Goal: Task Accomplishment & Management: Complete application form

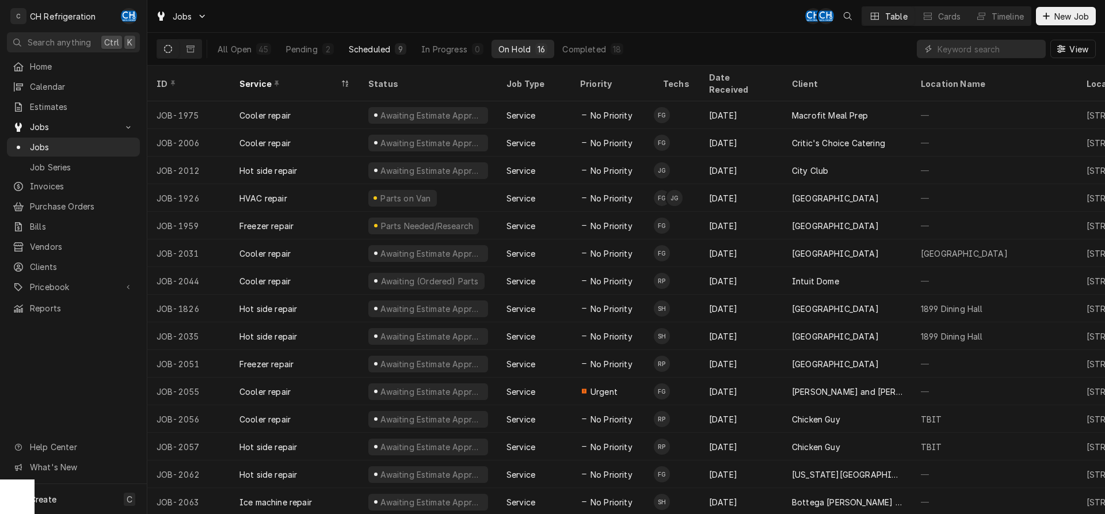
click at [382, 49] on div "Scheduled" at bounding box center [369, 49] width 41 height 12
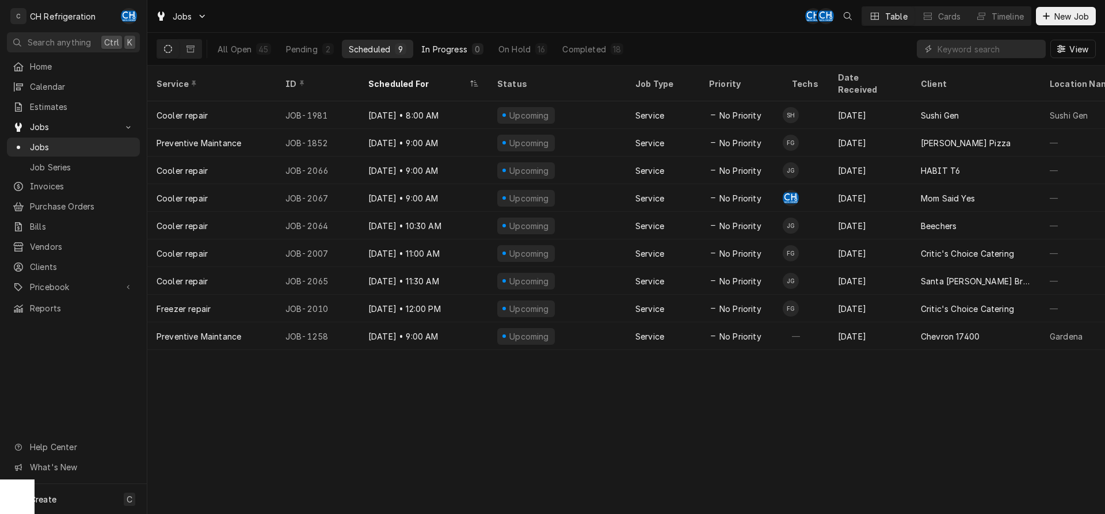
click at [455, 48] on div "In Progress" at bounding box center [444, 49] width 46 height 12
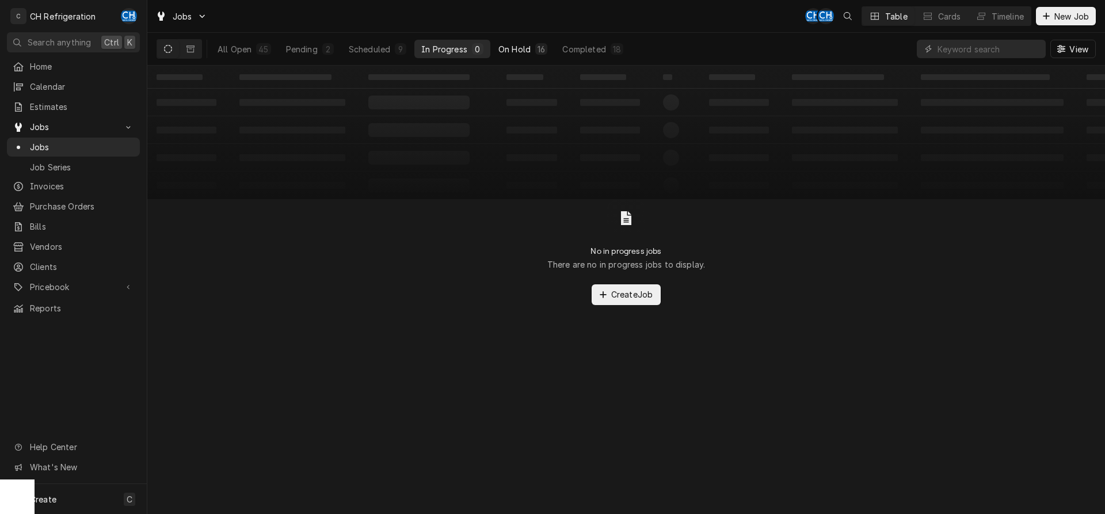
click at [508, 43] on div "On Hold" at bounding box center [514, 49] width 32 height 12
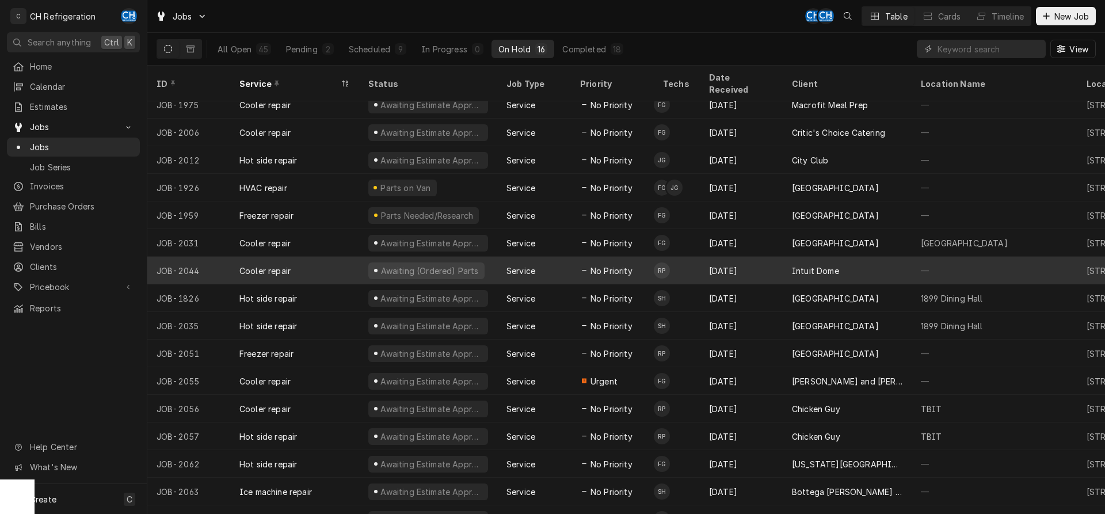
scroll to position [16, 0]
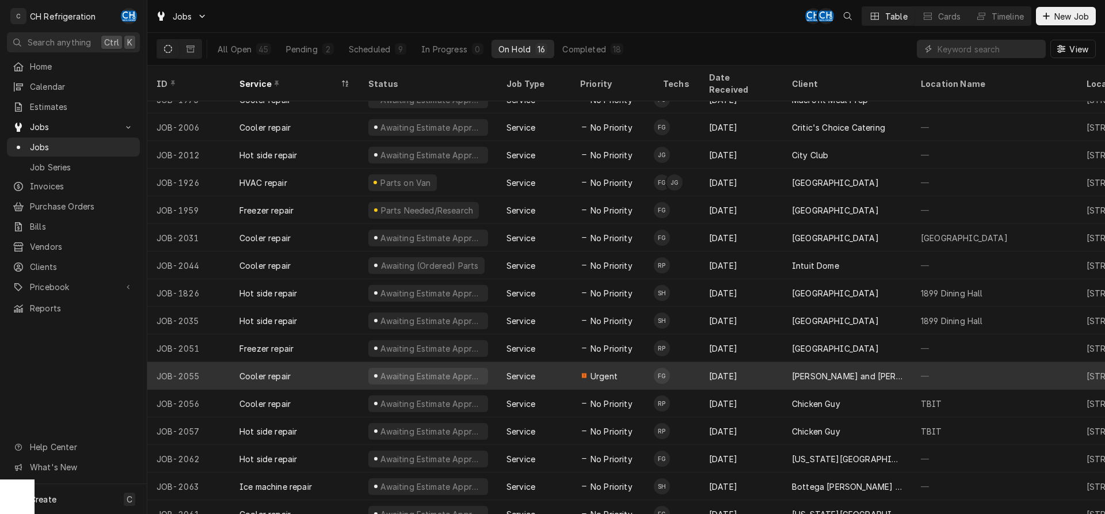
click at [550, 367] on div "Service" at bounding box center [534, 376] width 74 height 28
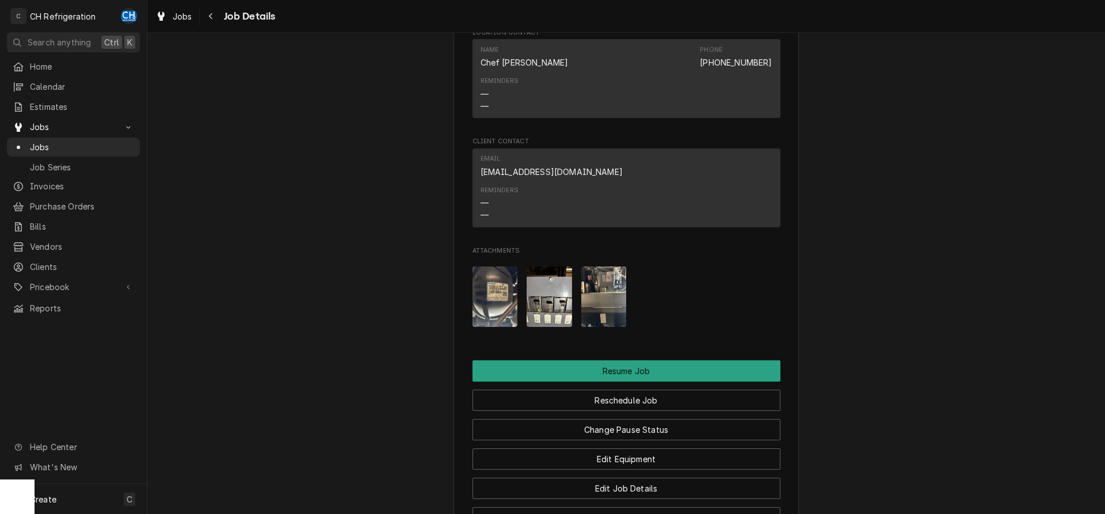
scroll to position [1212, 0]
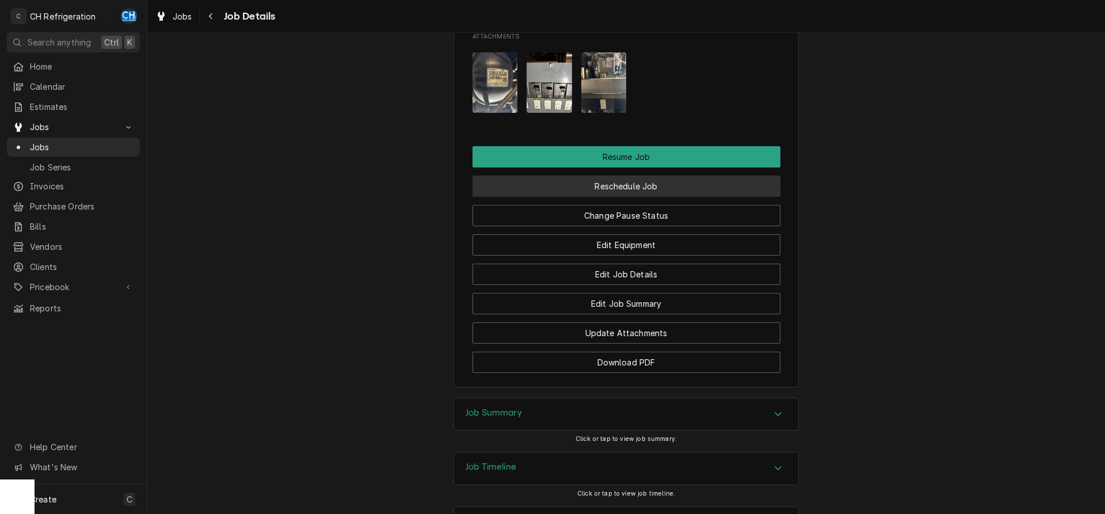
click at [596, 176] on button "Reschedule Job" at bounding box center [626, 186] width 308 height 21
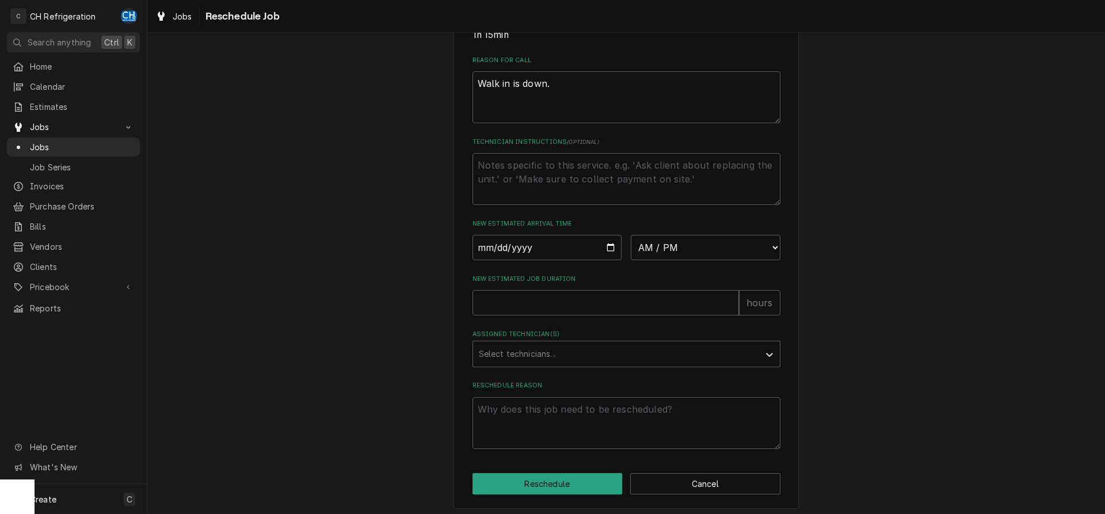
scroll to position [333, 0]
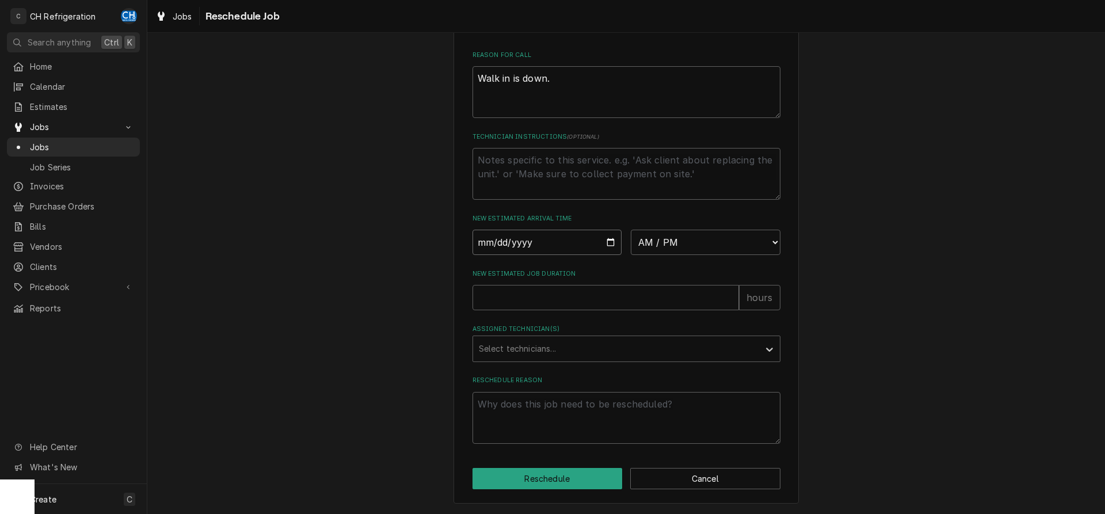
click at [612, 241] on input "Date" at bounding box center [547, 242] width 150 height 25
type input "[DATE]"
type textarea "x"
click at [631, 230] on select "AM / PM 6:00 AM 6:15 AM 6:30 AM 6:45 AM 7:00 AM 7:15 AM 7:30 AM 7:45 AM 8:00 AM…" at bounding box center [706, 242] width 150 height 25
select select "09:00:00"
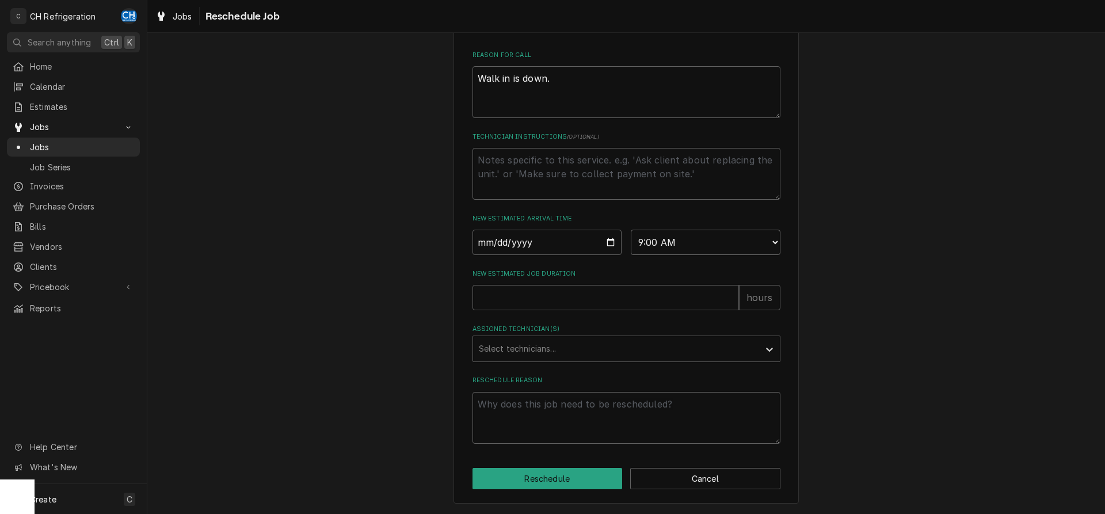
click option "9:00 AM" at bounding box center [0, 0] width 0 height 0
type textarea "x"
type input "1"
click at [731, 293] on input "1" at bounding box center [605, 297] width 266 height 25
type textarea "x"
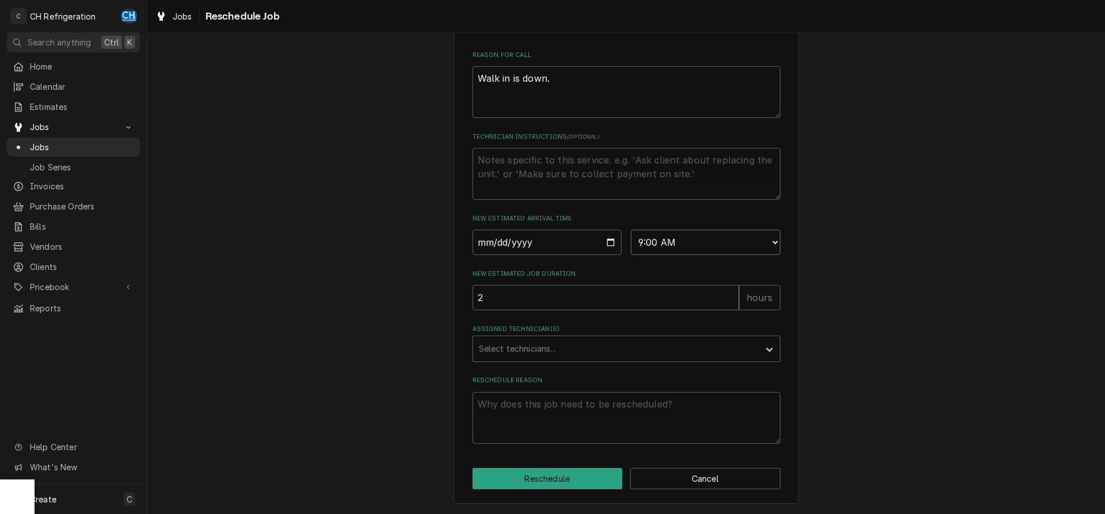
type input "2"
click at [731, 293] on input "2" at bounding box center [605, 297] width 266 height 25
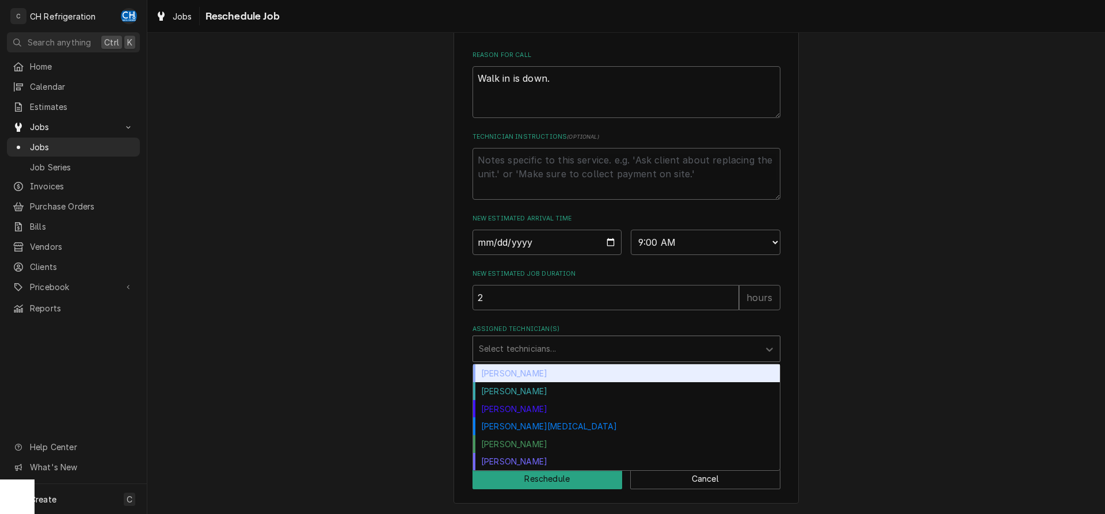
click at [566, 348] on div "Assigned Technician(s)" at bounding box center [616, 348] width 274 height 21
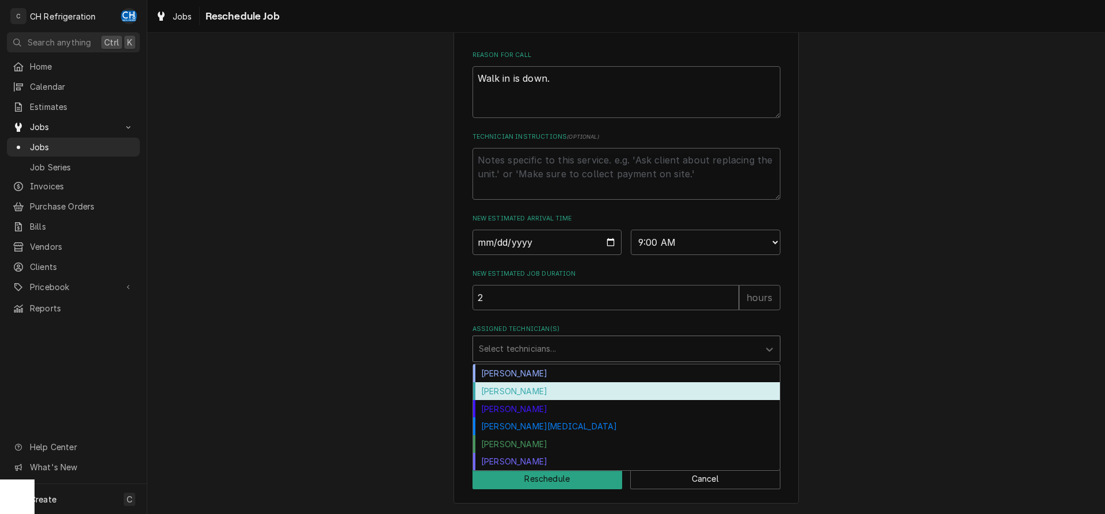
click at [520, 392] on div "[PERSON_NAME]" at bounding box center [626, 391] width 307 height 18
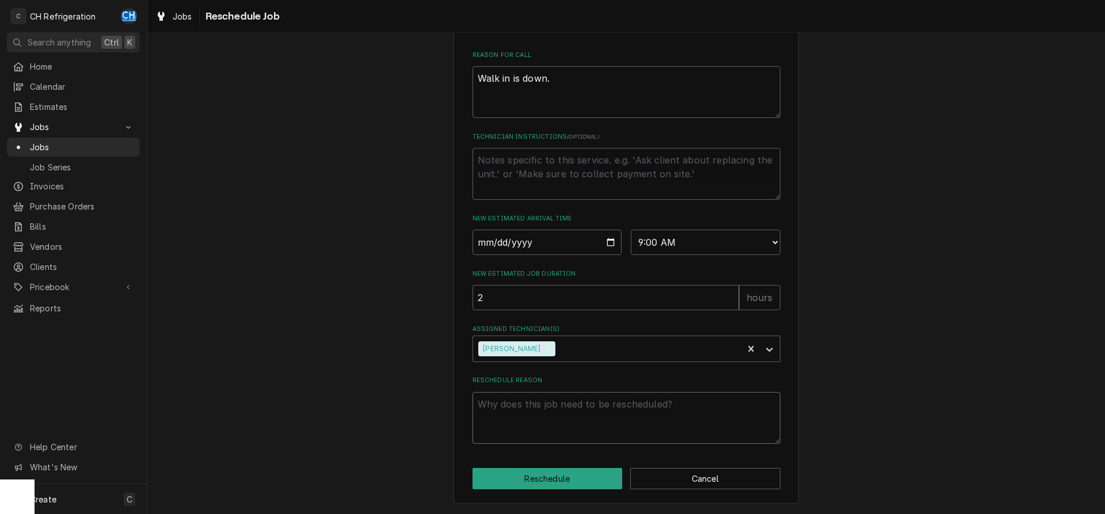
click at [566, 428] on textarea "Reschedule Reason" at bounding box center [626, 418] width 308 height 52
type textarea "x"
type textarea "p"
type textarea "x"
type textarea "pa"
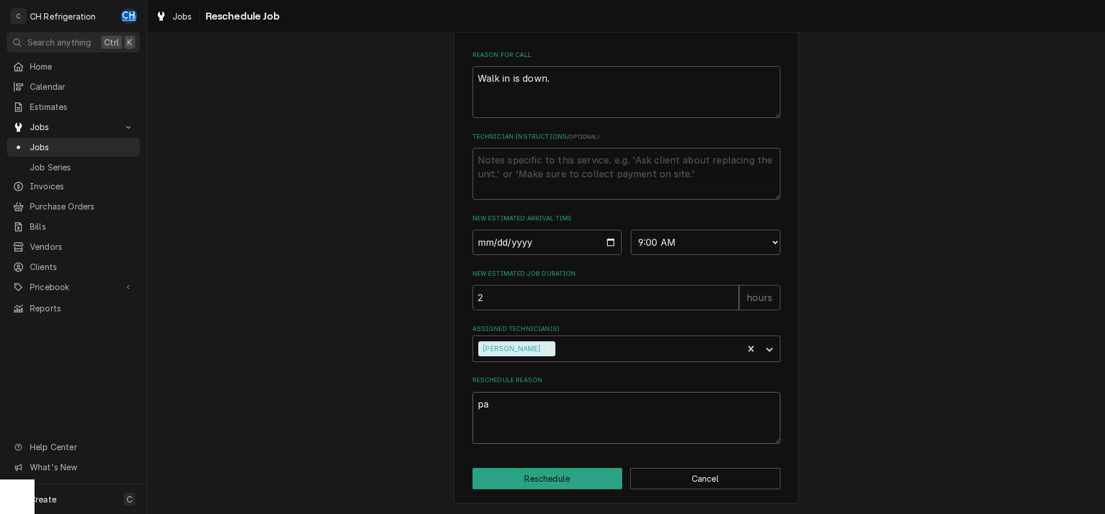
type textarea "x"
type textarea "par"
type textarea "x"
type textarea "part"
type textarea "x"
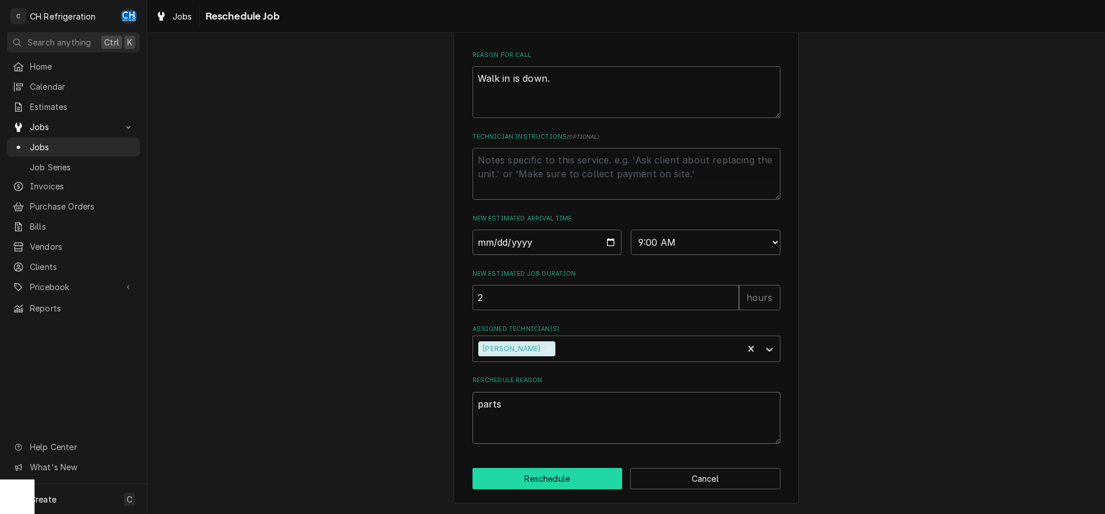
type textarea "parts"
click at [566, 480] on button "Reschedule" at bounding box center [547, 478] width 150 height 21
type textarea "x"
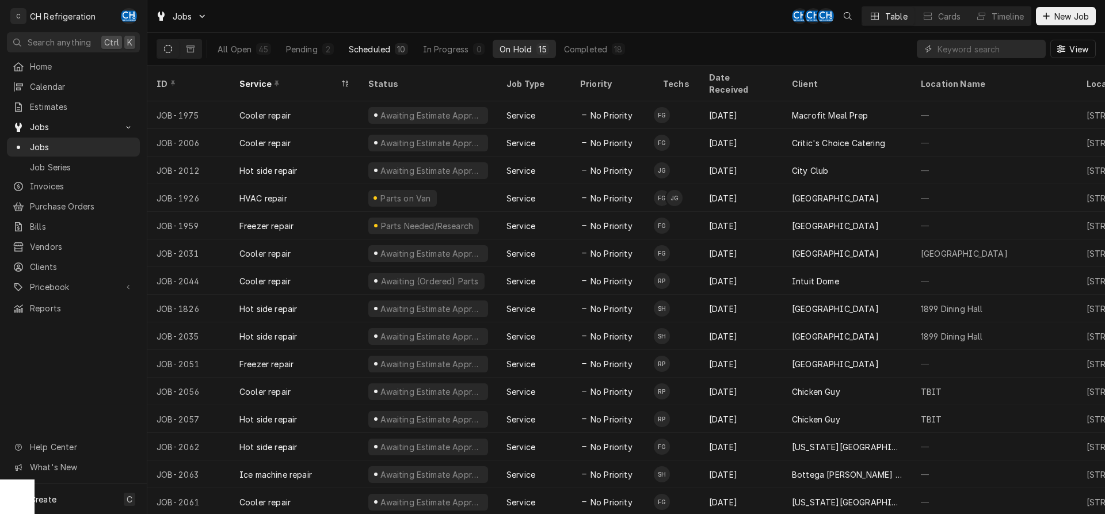
click at [380, 43] on button "Scheduled 10" at bounding box center [378, 49] width 73 height 18
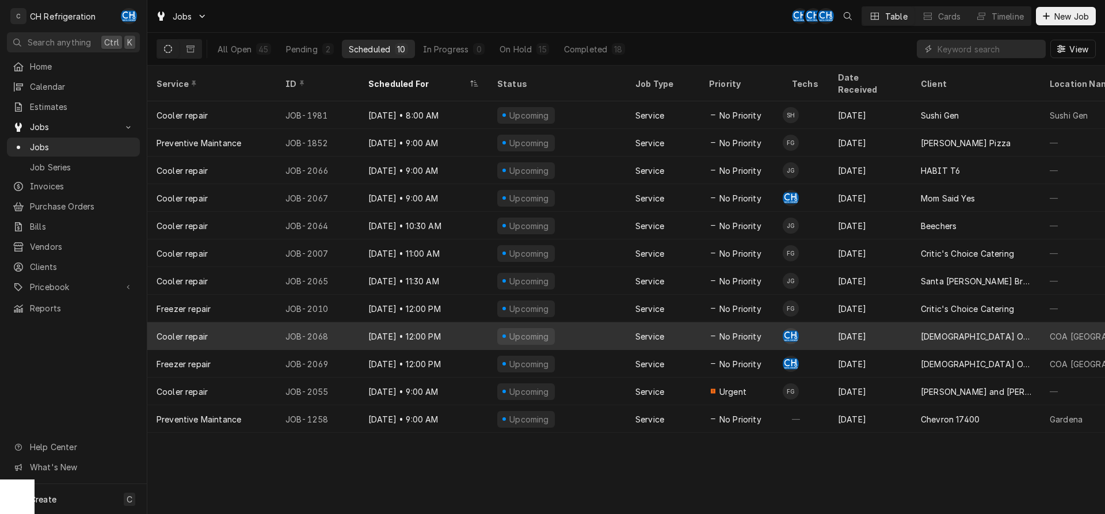
click at [620, 325] on div "Upcoming" at bounding box center [557, 336] width 138 height 28
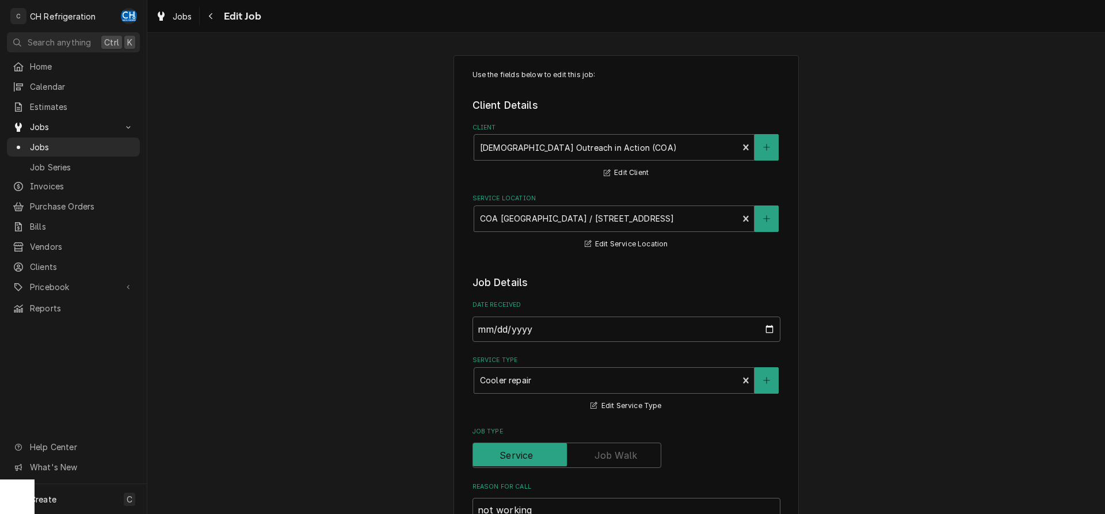
type textarea "x"
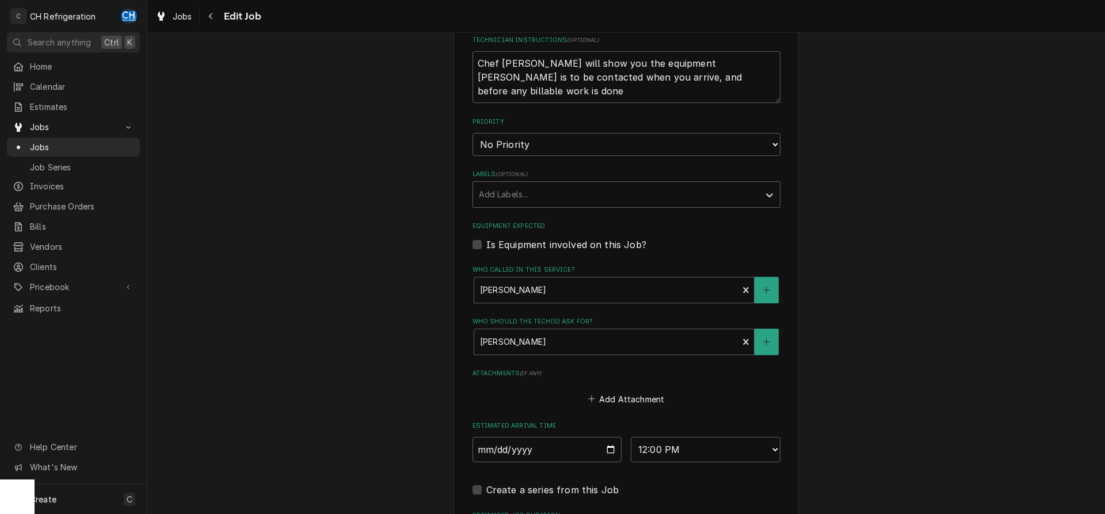
scroll to position [687, 0]
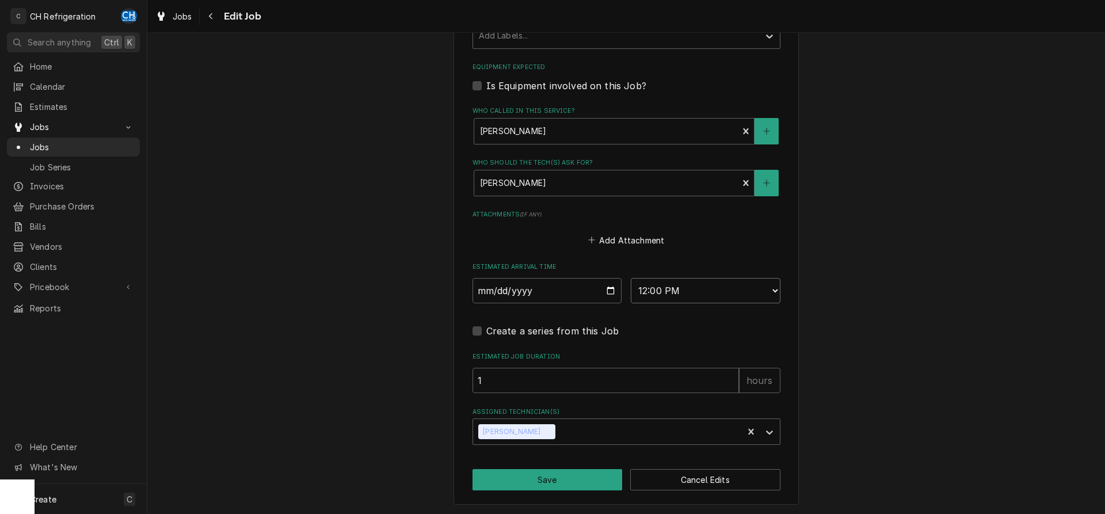
click at [631, 278] on select "AM / PM 6:00 AM 6:15 AM 6:30 AM 6:45 AM 7:00 AM 7:15 AM 7:30 AM 7:45 AM 8:00 AM…" at bounding box center [706, 290] width 150 height 25
select select "09:00:00"
click option "9:00 AM" at bounding box center [0, 0] width 0 height 0
click at [543, 425] on div "Remove Chris Hiraga" at bounding box center [549, 431] width 13 height 15
click at [535, 426] on div "Assigned Technician(s)" at bounding box center [616, 431] width 274 height 21
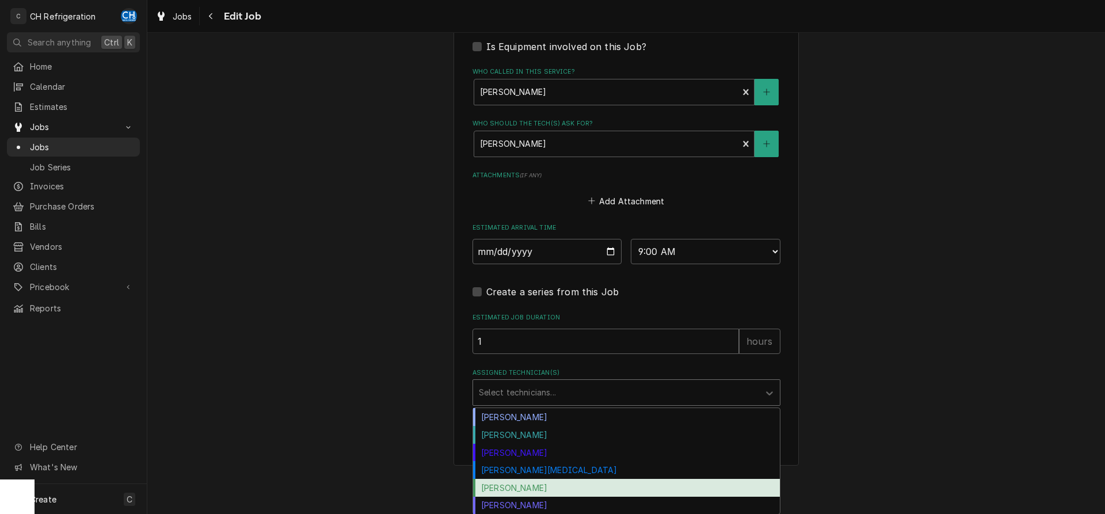
click at [517, 482] on div "[PERSON_NAME]" at bounding box center [626, 488] width 307 height 18
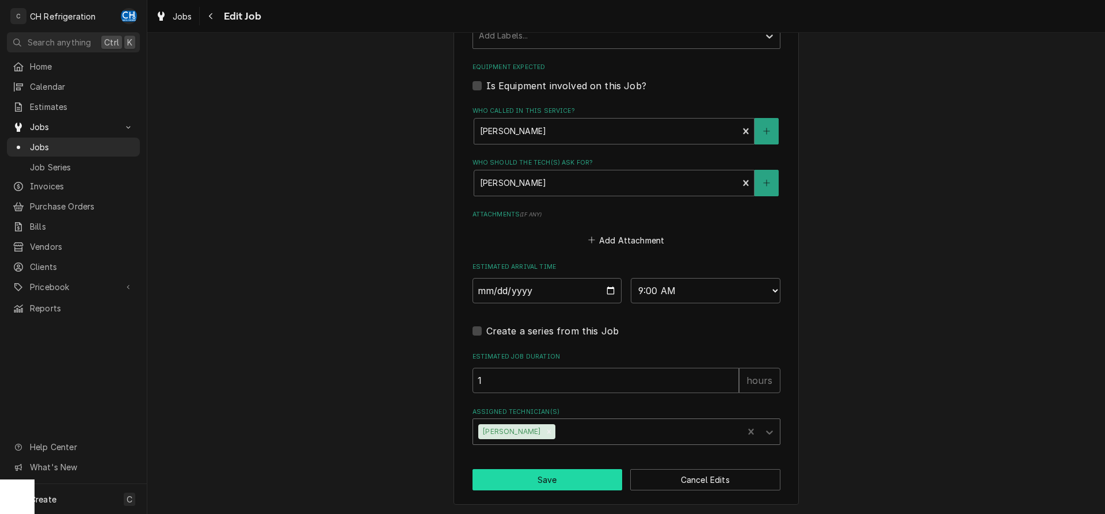
click at [531, 478] on button "Save" at bounding box center [547, 479] width 150 height 21
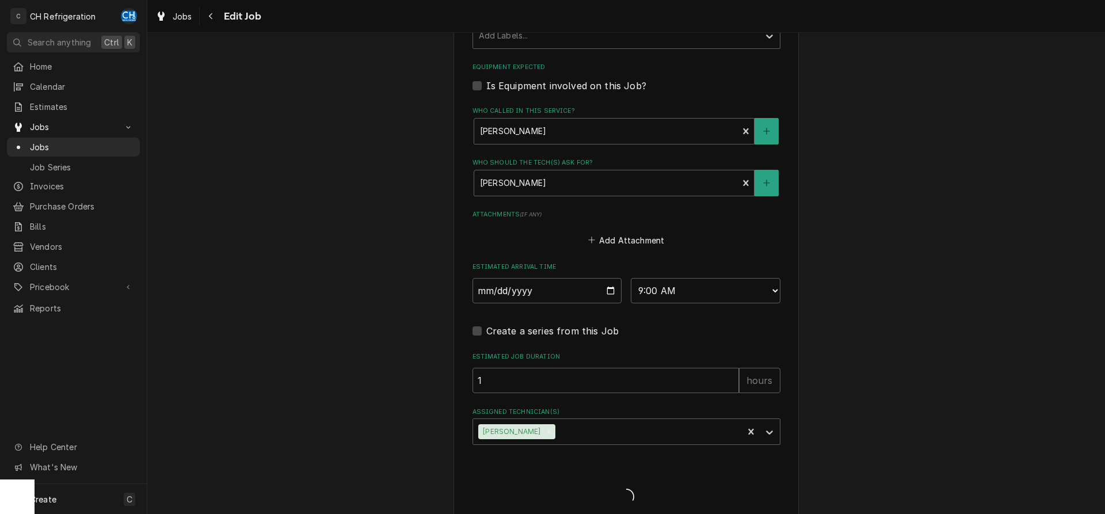
type textarea "x"
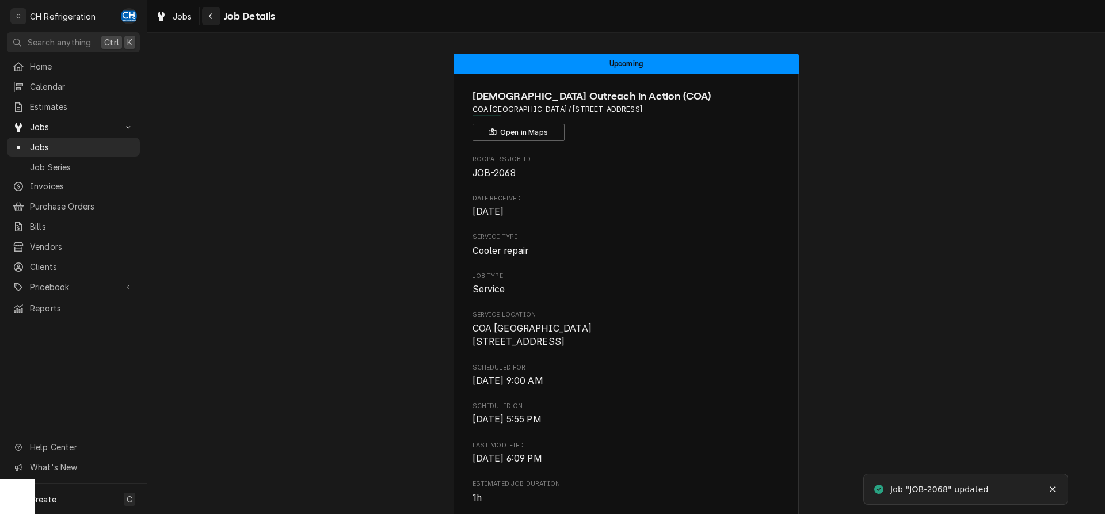
click at [210, 13] on icon "Navigate back" at bounding box center [210, 16] width 5 height 8
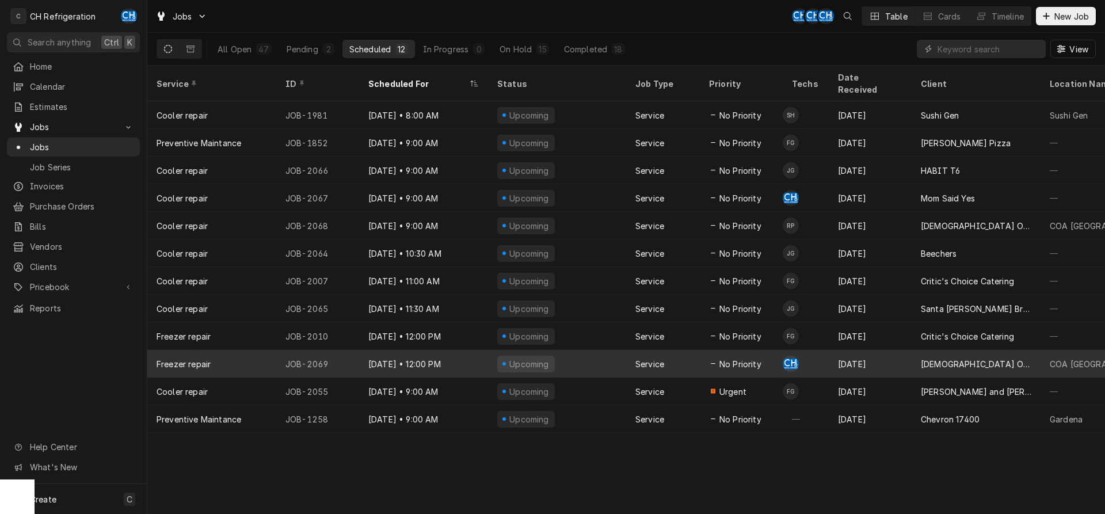
click at [680, 354] on div "Service" at bounding box center [663, 364] width 74 height 28
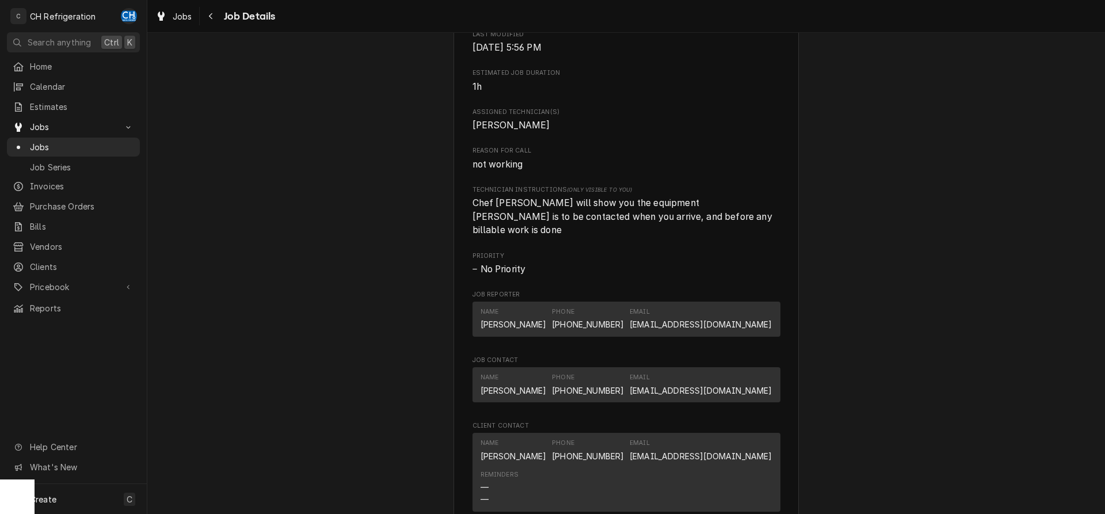
scroll to position [723, 0]
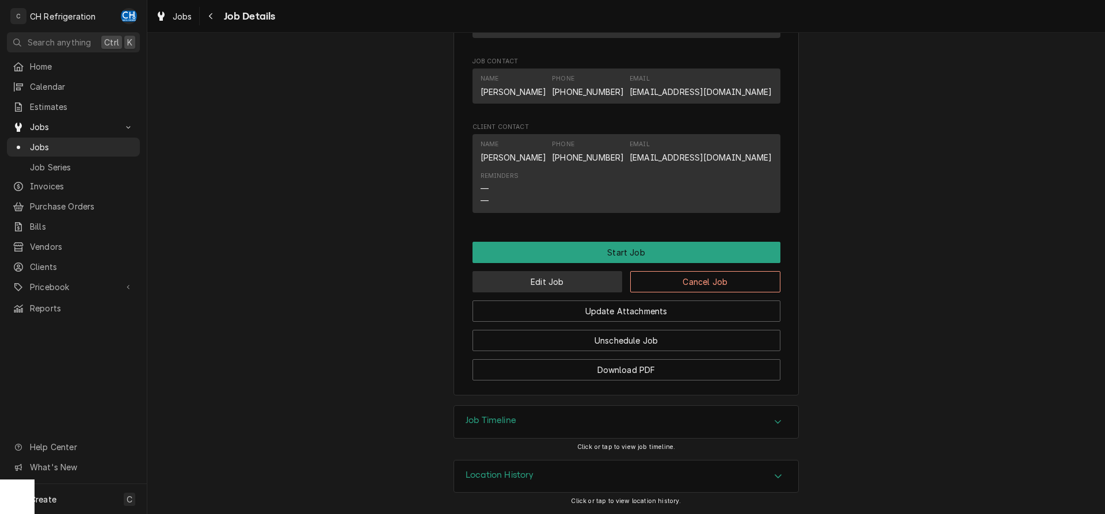
click at [567, 277] on button "Edit Job" at bounding box center [547, 281] width 150 height 21
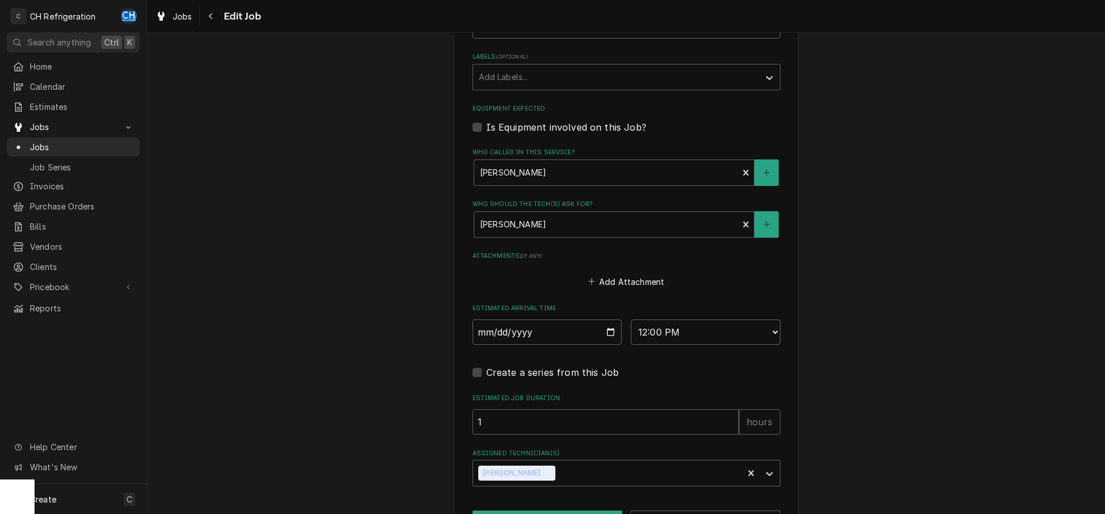
scroll to position [687, 0]
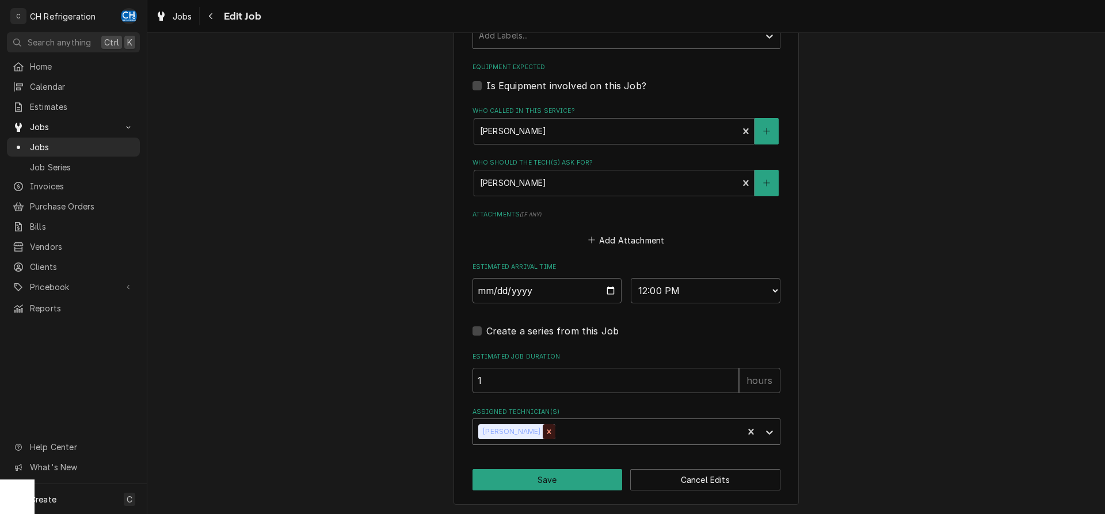
click at [543, 424] on div "Remove Chris Hiraga" at bounding box center [549, 431] width 13 height 15
click at [531, 430] on div "Assigned Technician(s)" at bounding box center [616, 431] width 274 height 21
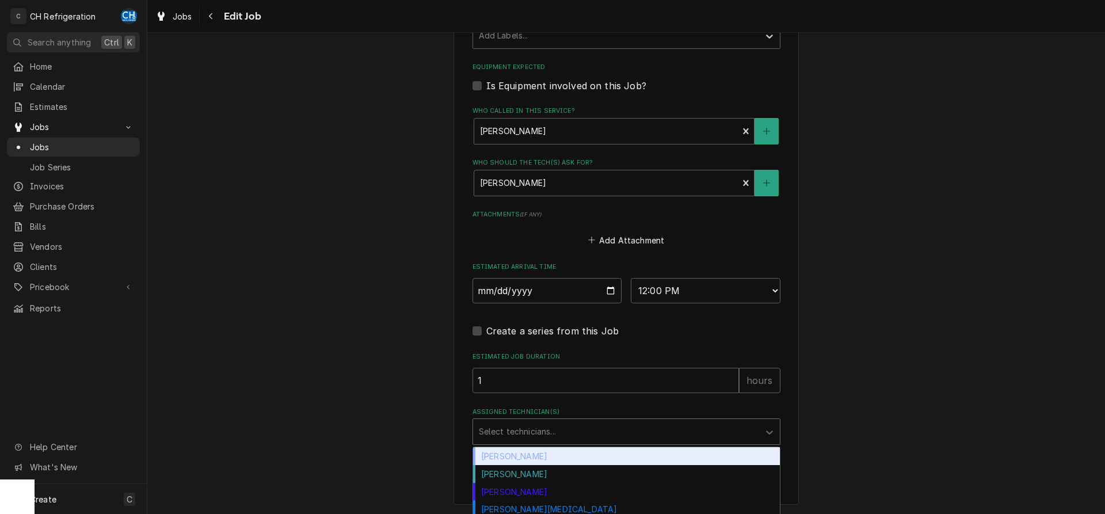
scroll to position [726, 0]
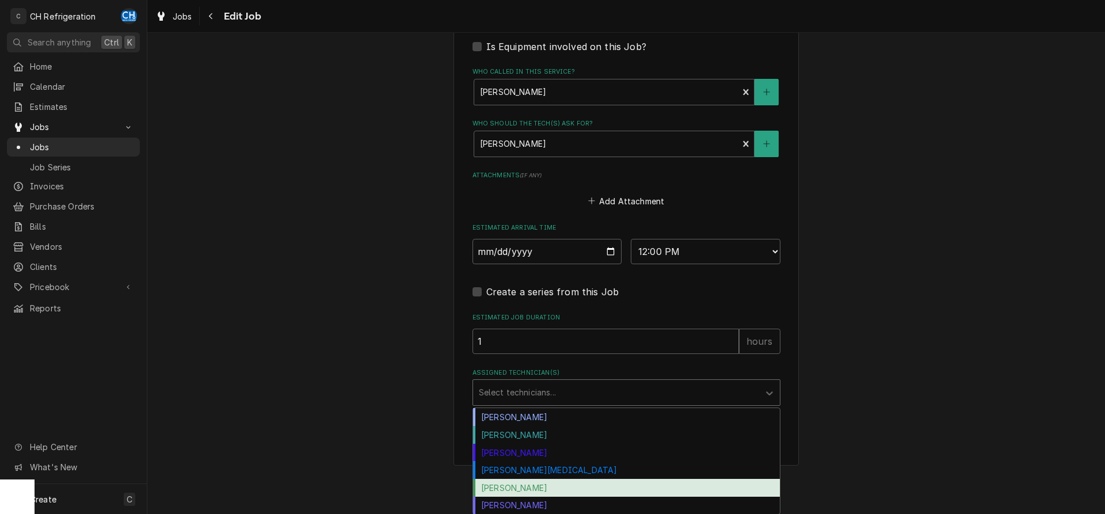
click at [636, 485] on div "[PERSON_NAME]" at bounding box center [626, 488] width 307 height 18
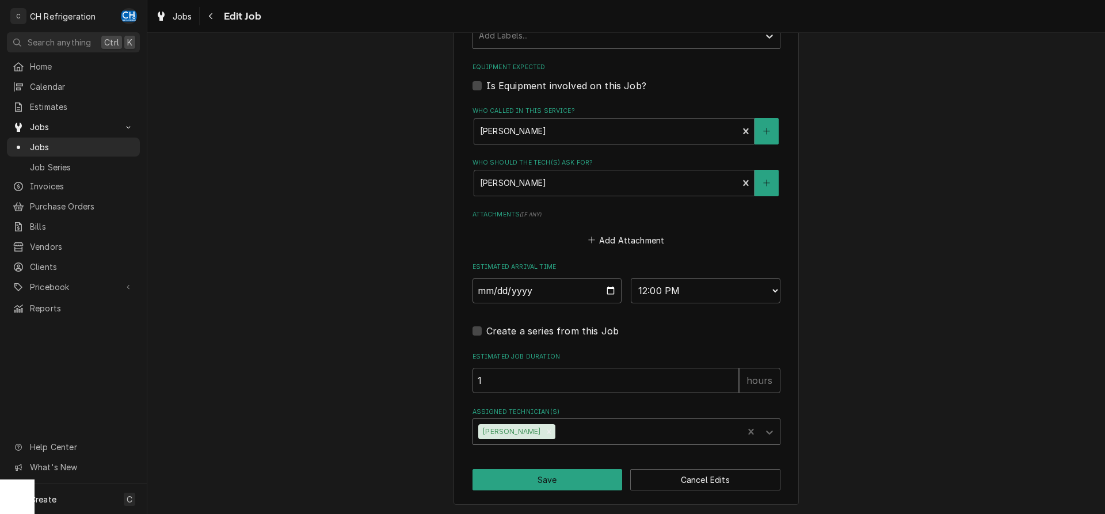
type textarea "x"
click at [631, 278] on select "AM / PM 6:00 AM 6:15 AM 6:30 AM 6:45 AM 7:00 AM 7:15 AM 7:30 AM 7:45 AM 8:00 AM…" at bounding box center [706, 290] width 150 height 25
select select "09:00:00"
click option "9:00 AM" at bounding box center [0, 0] width 0 height 0
type textarea "x"
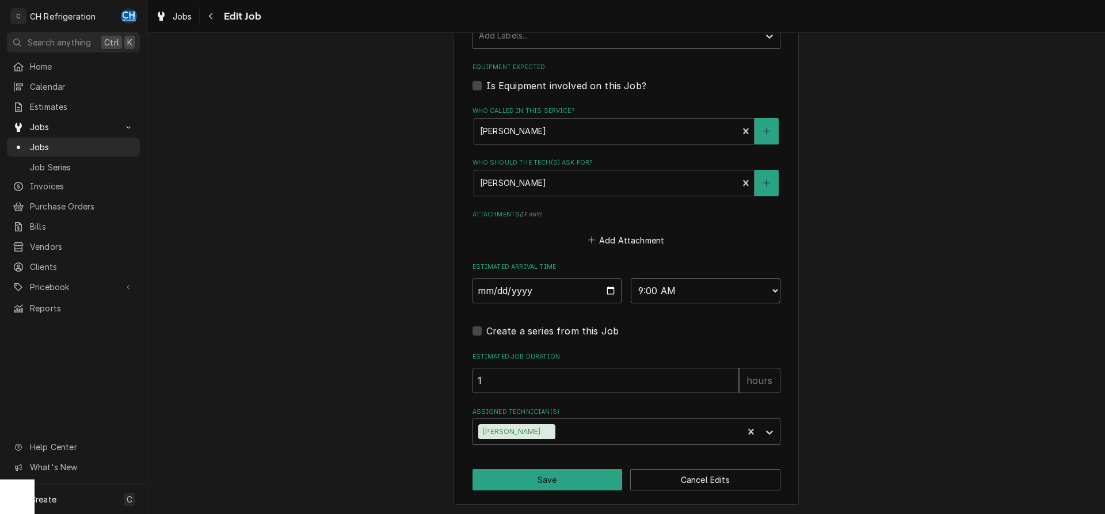
click at [631, 278] on select "AM / PM 6:00 AM 6:15 AM 6:30 AM 6:45 AM 7:00 AM 7:15 AM 7:30 AM 7:45 AM 8:00 AM…" at bounding box center [706, 290] width 150 height 25
select select "09:15:00"
click option "9:15 AM" at bounding box center [0, 0] width 0 height 0
click at [546, 482] on button "Save" at bounding box center [547, 479] width 150 height 21
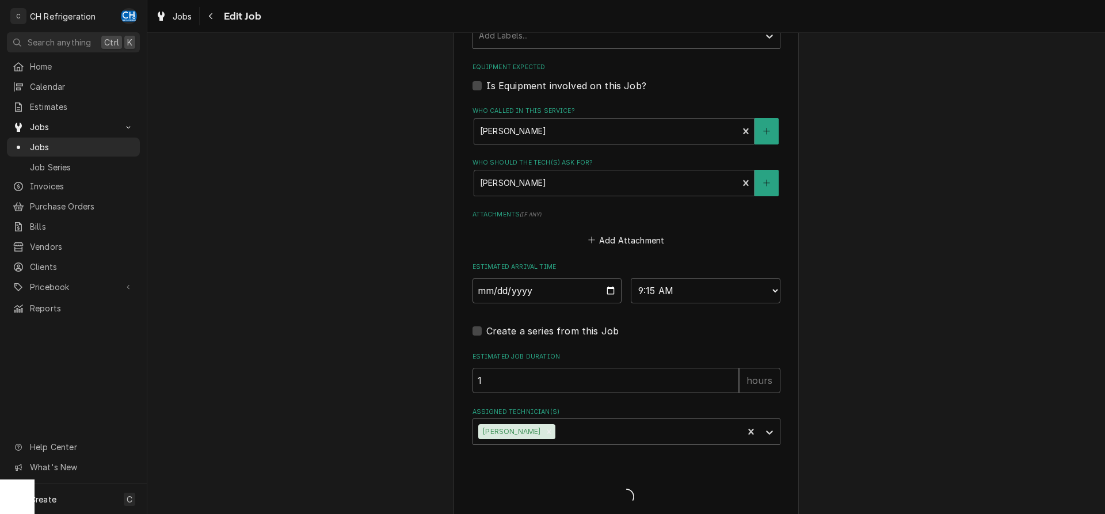
type textarea "x"
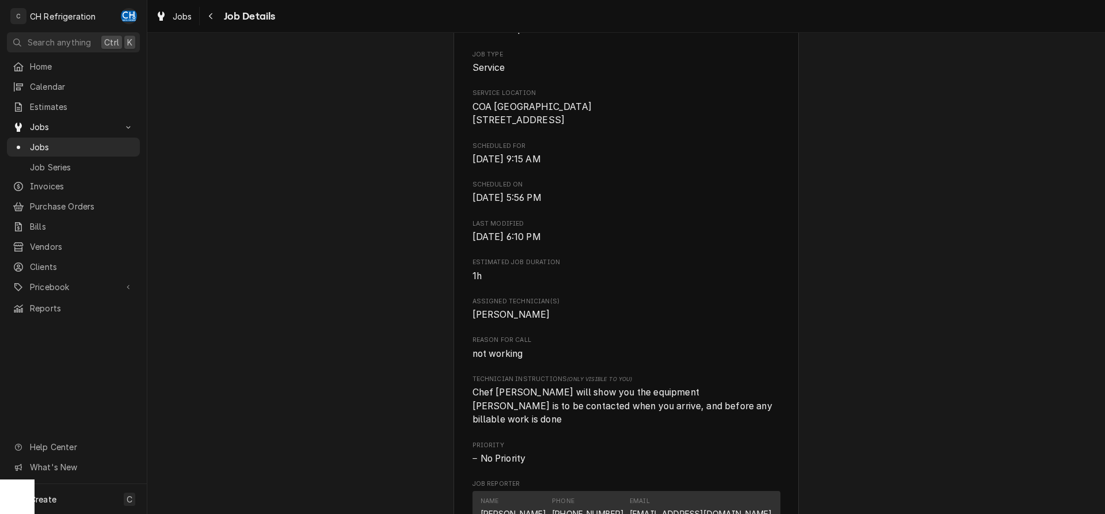
scroll to position [195, 0]
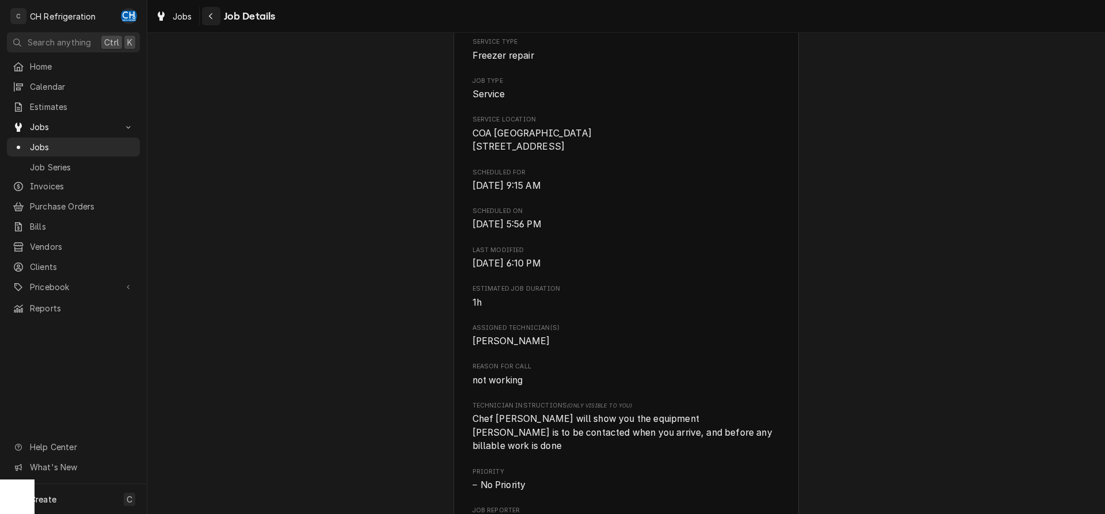
click at [205, 16] on div "Navigate back" at bounding box center [211, 16] width 12 height 12
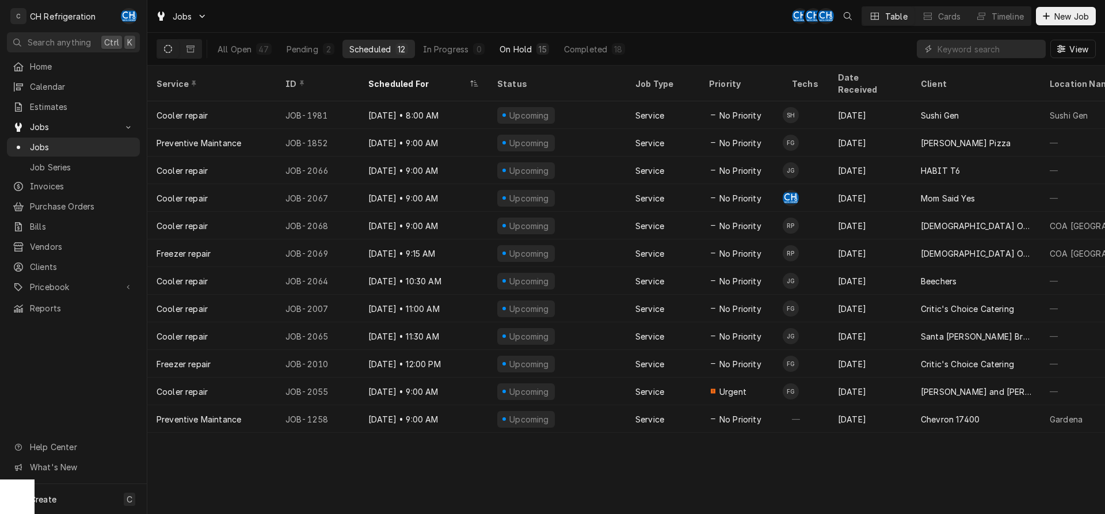
click at [537, 48] on div "15" at bounding box center [542, 49] width 12 height 12
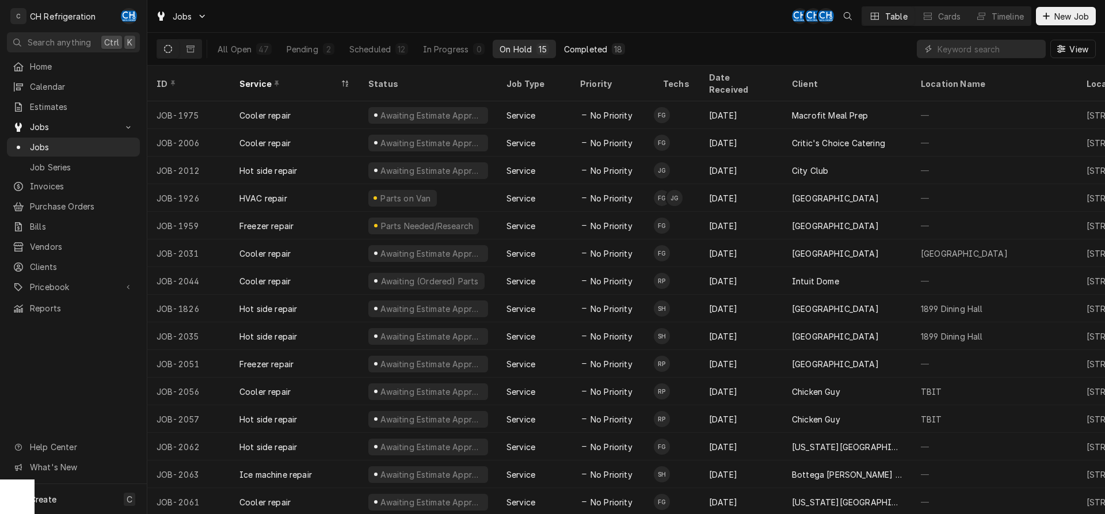
click at [580, 49] on div "Completed" at bounding box center [585, 49] width 43 height 12
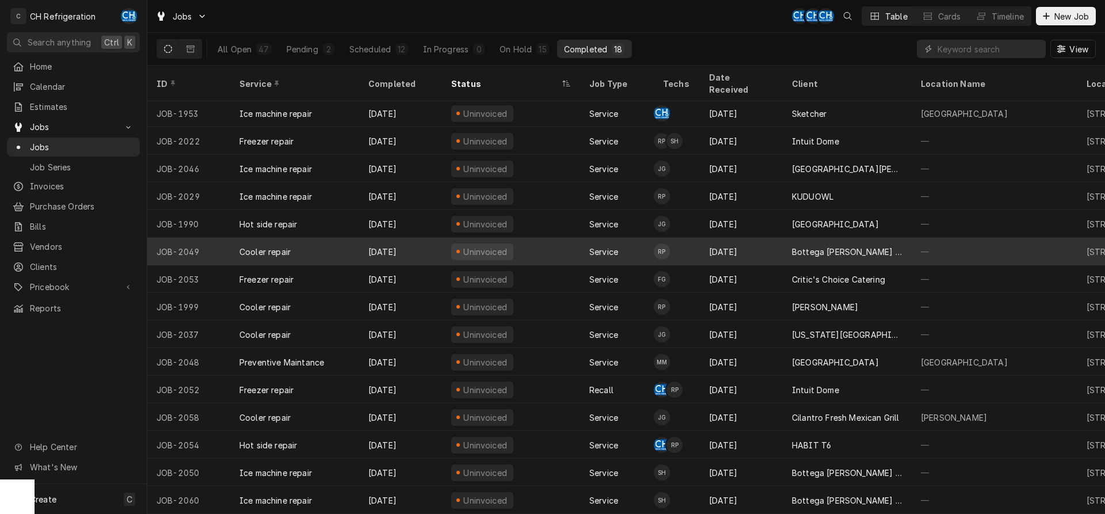
scroll to position [71, 0]
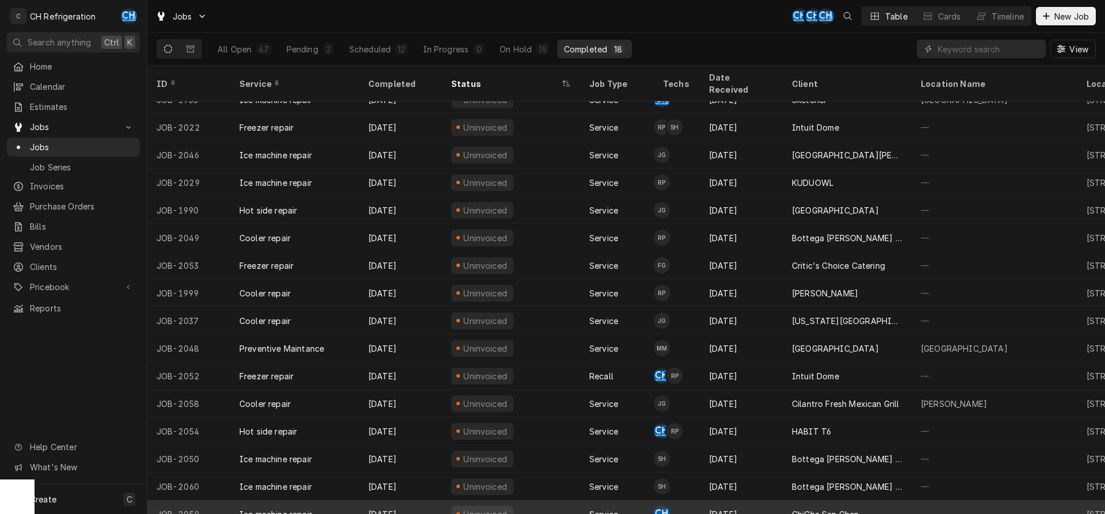
click at [575, 506] on div "Uninvoiced" at bounding box center [511, 514] width 138 height 28
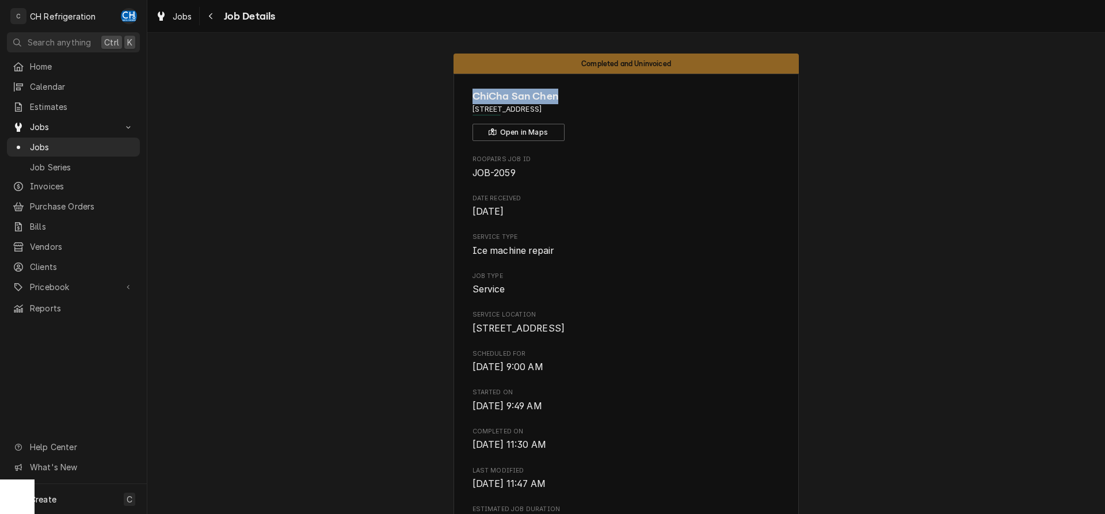
drag, startPoint x: 567, startPoint y: 94, endPoint x: 474, endPoint y: 98, distance: 93.9
click at [474, 98] on span "ChiCha San Chen" at bounding box center [626, 97] width 308 height 16
copy span "ChiCha San Chen"
drag, startPoint x: 474, startPoint y: 110, endPoint x: 538, endPoint y: 110, distance: 64.4
click at [538, 110] on span "625 S Ardmore Ave, Los Angeles, CA 90005" at bounding box center [626, 109] width 308 height 10
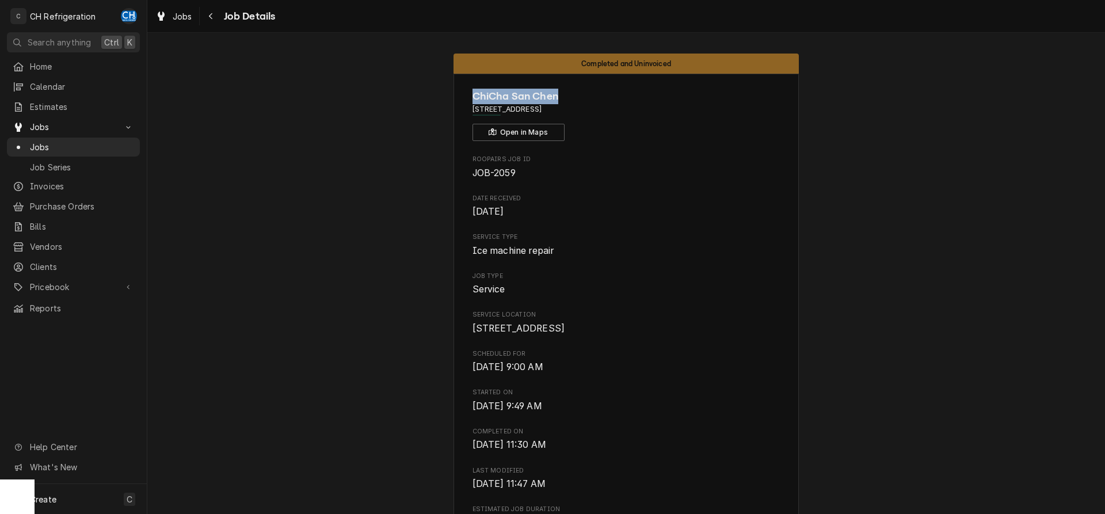
drag, startPoint x: 467, startPoint y: 323, endPoint x: 559, endPoint y: 330, distance: 92.3
copy span "625 S Ardmore Ave"
drag, startPoint x: 474, startPoint y: 340, endPoint x: 524, endPoint y: 342, distance: 50.1
click at [524, 334] on span "625 S Ardmore Ave Los Angeles, CA 90005" at bounding box center [518, 328] width 93 height 11
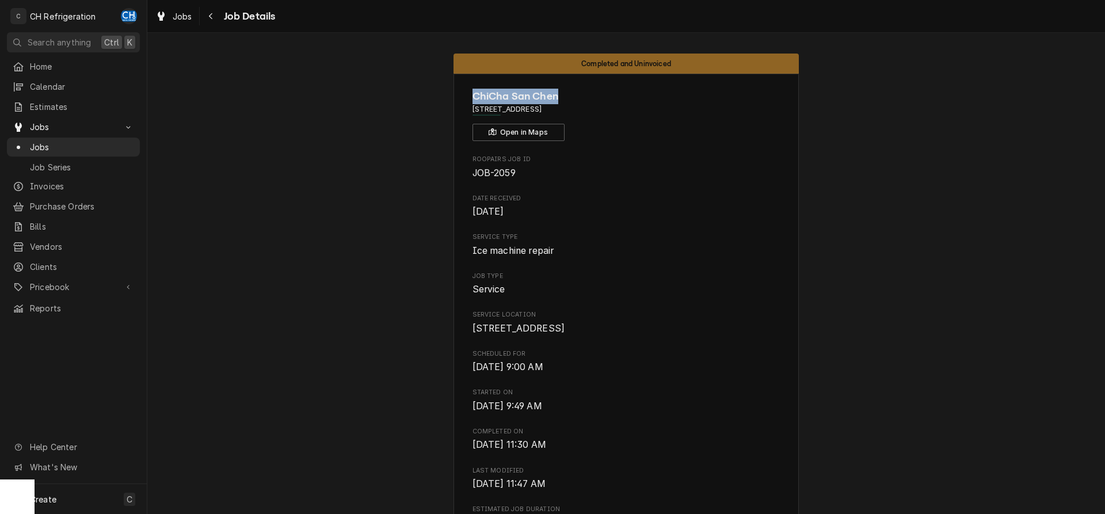
copy span "Los Angeles"
drag, startPoint x: 529, startPoint y: 190, endPoint x: 527, endPoint y: 196, distance: 7.0
click at [529, 190] on div "Roopairs Job ID JOB-2059 Date Received Oct 6, 2025 Service Type Ice machine rep…" at bounding box center [626, 488] width 308 height 666
drag, startPoint x: 549, startPoint y: 339, endPoint x: 586, endPoint y: 342, distance: 37.5
click at [586, 335] on span "625 S Ardmore Ave Los Angeles, CA 90005" at bounding box center [626, 329] width 308 height 14
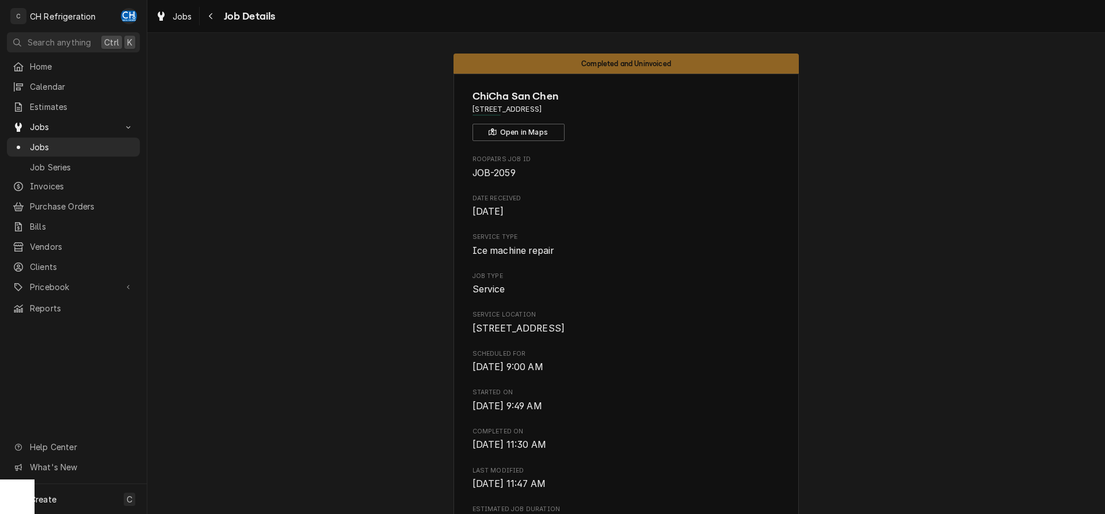
copy span "90005"
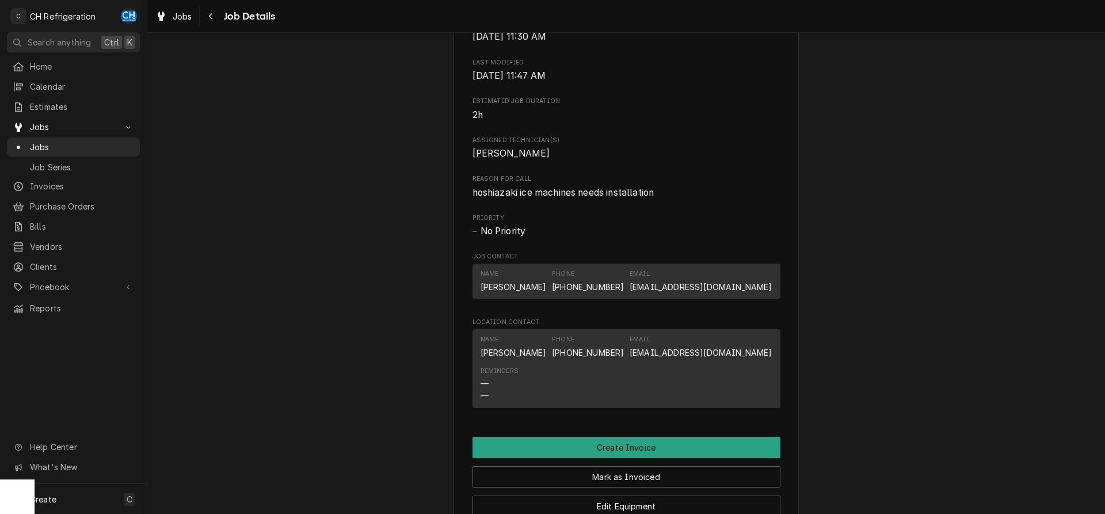
scroll to position [470, 0]
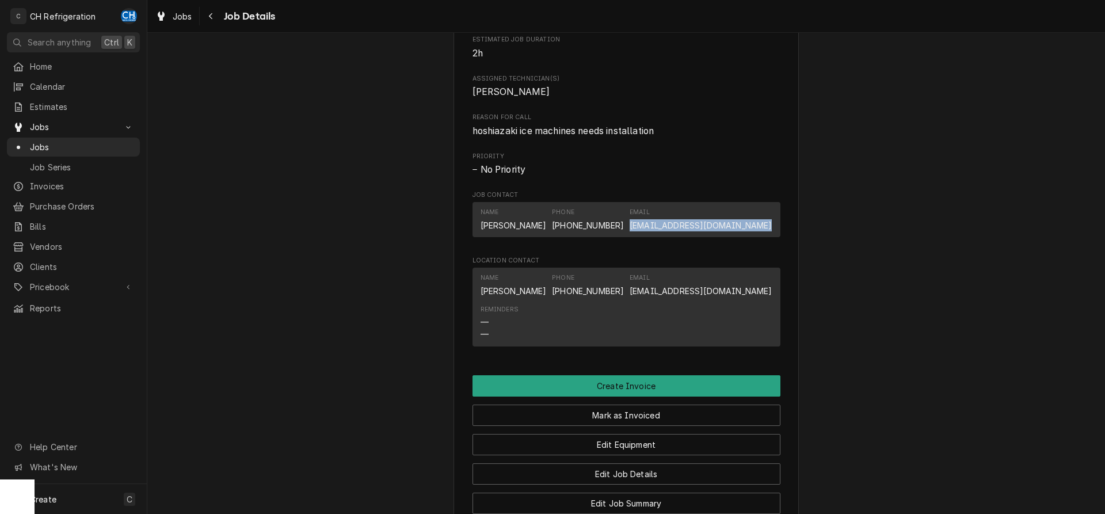
drag, startPoint x: 641, startPoint y: 237, endPoint x: 775, endPoint y: 236, distance: 133.5
click at [775, 236] on div "Name Simone Phone (818) 963-2286 Email chichasanchenktown@gmail.com" at bounding box center [626, 219] width 308 height 35
copy link "chichasanchenktown@gmail.com"
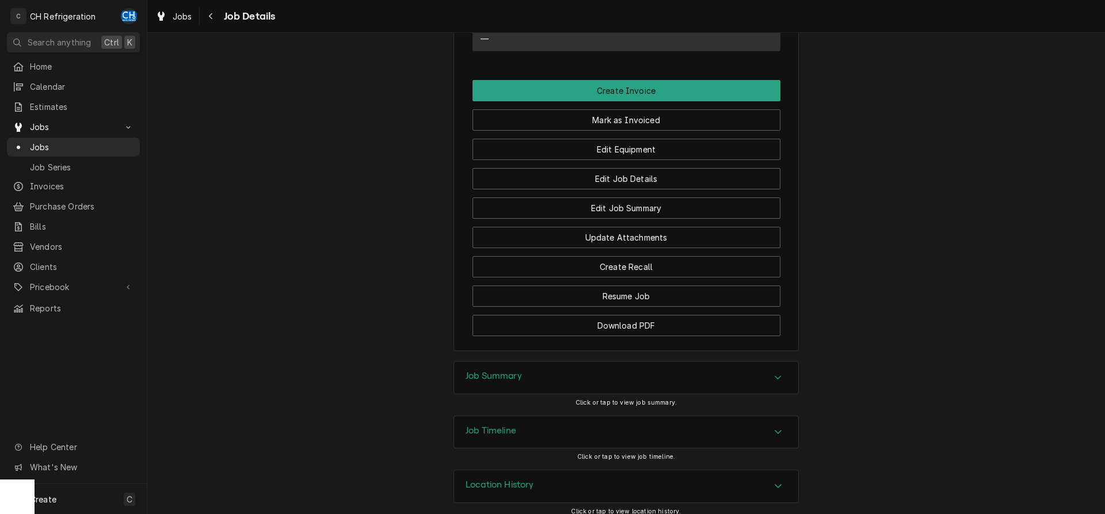
scroll to position [789, 0]
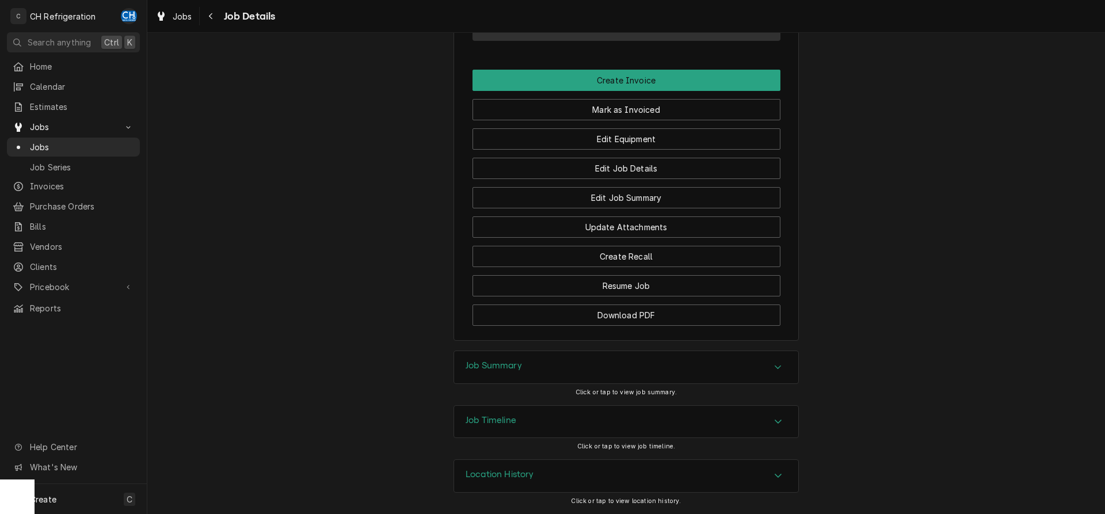
drag, startPoint x: 493, startPoint y: 361, endPoint x: 458, endPoint y: 344, distance: 38.9
click at [491, 361] on h3 "Job Summary" at bounding box center [494, 365] width 56 height 11
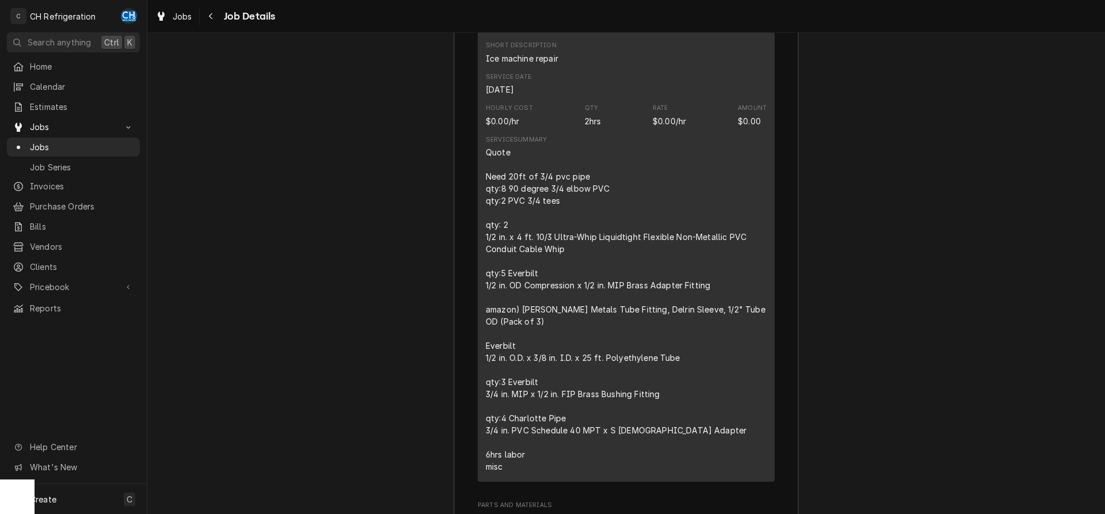
scroll to position [1317, 0]
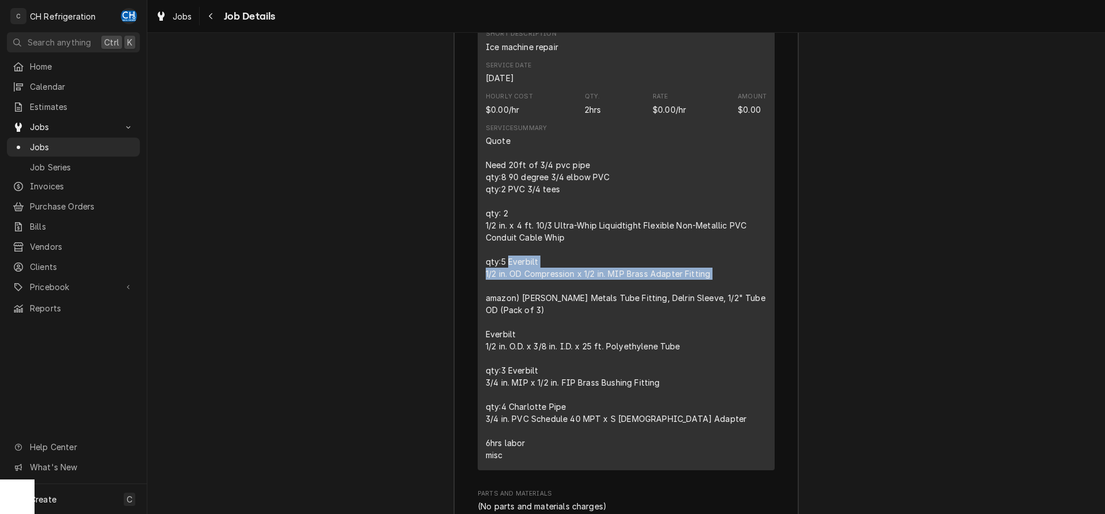
drag, startPoint x: 510, startPoint y: 276, endPoint x: 733, endPoint y: 297, distance: 224.3
click at [733, 297] on div "Quote Need 20ft of 3/4 pvc pipe qty:8 90 degree 3/4 elbow PVC qty:2 PVC 3/4 tee…" at bounding box center [626, 298] width 281 height 326
copy div "Everbilt 1/2 in. OD Compression x 1/2 in. MIP Brass Adapter Fitting"
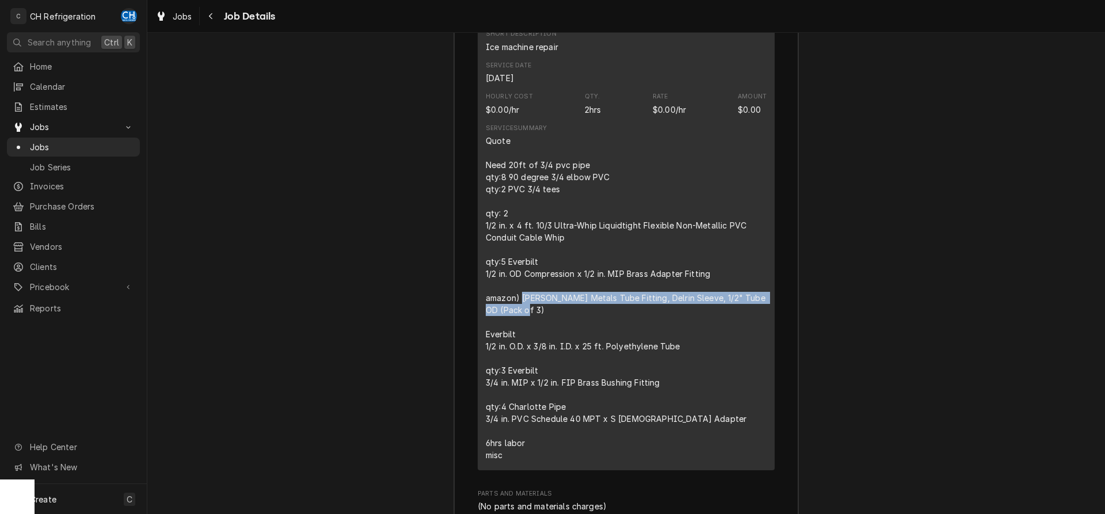
drag, startPoint x: 523, startPoint y: 308, endPoint x: 541, endPoint y: 327, distance: 26.1
click at [541, 327] on div "Quote Need 20ft of 3/4 pvc pipe qty:8 90 degree 3/4 elbow PVC qty:2 PVC 3/4 tee…" at bounding box center [626, 298] width 281 height 326
copy div "Anderson Metals Tube Fitting, Delrin Sleeve, 1/2" Tube OD (Pack of 3)"
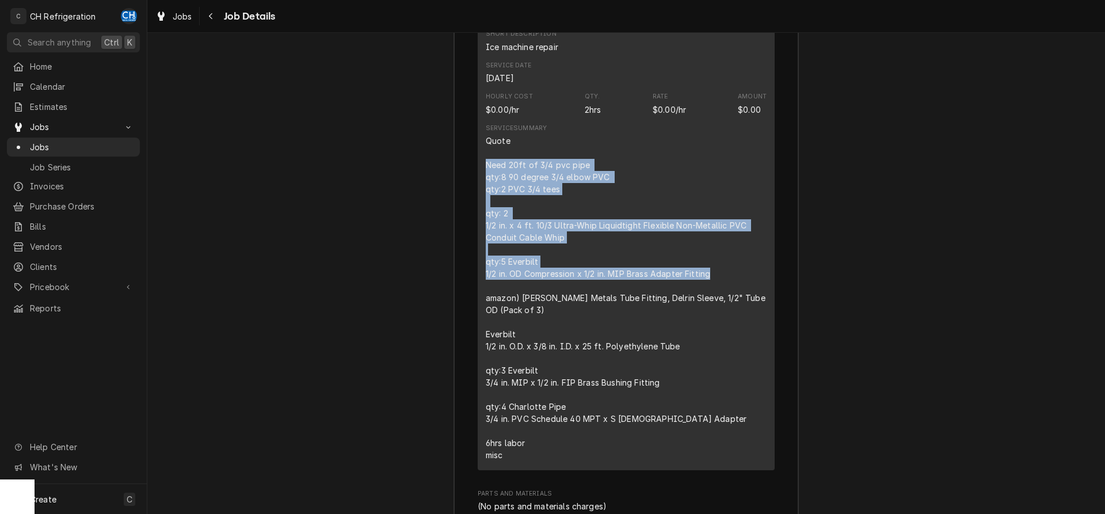
drag, startPoint x: 488, startPoint y: 178, endPoint x: 724, endPoint y: 283, distance: 258.6
click at [724, 283] on div "Quote Need 20ft of 3/4 pvc pipe qty:8 90 degree 3/4 elbow PVC qty:2 PVC 3/4 tee…" at bounding box center [626, 298] width 281 height 326
copy div "Need 20ft of 3/4 pvc pipe qty:8 90 degree 3/4 elbow PVC qty:2 PVC 3/4 tees qty:…"
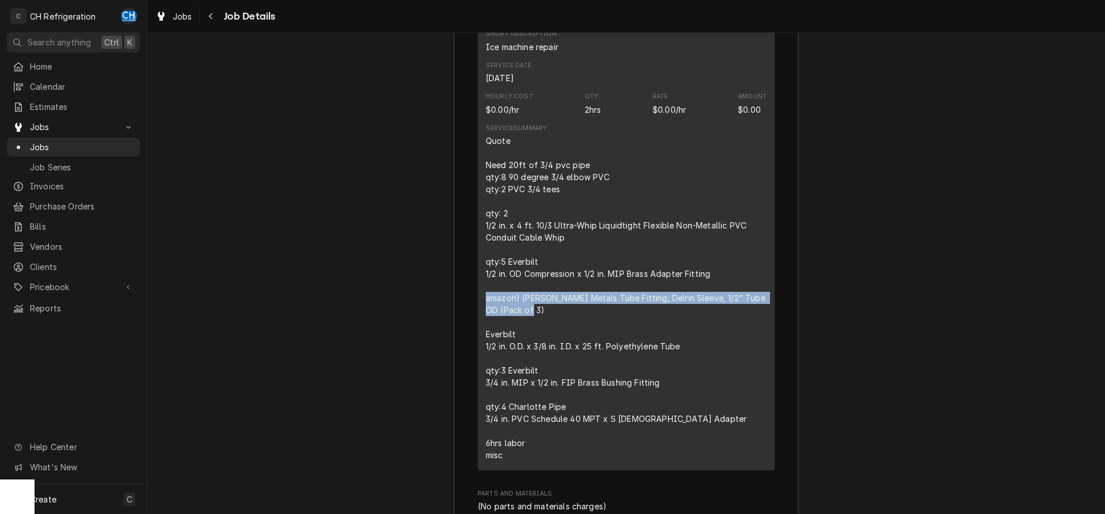
drag, startPoint x: 486, startPoint y: 311, endPoint x: 535, endPoint y: 336, distance: 55.1
click at [535, 336] on div "Quote Need 20ft of 3/4 pvc pipe qty:8 90 degree 3/4 elbow PVC qty:2 PVC 3/4 tee…" at bounding box center [626, 298] width 281 height 326
copy div "amazon) Anderson Metals Tube Fitting, Delrin Sleeve, 1/2" Tube OD (Pack of 3)"
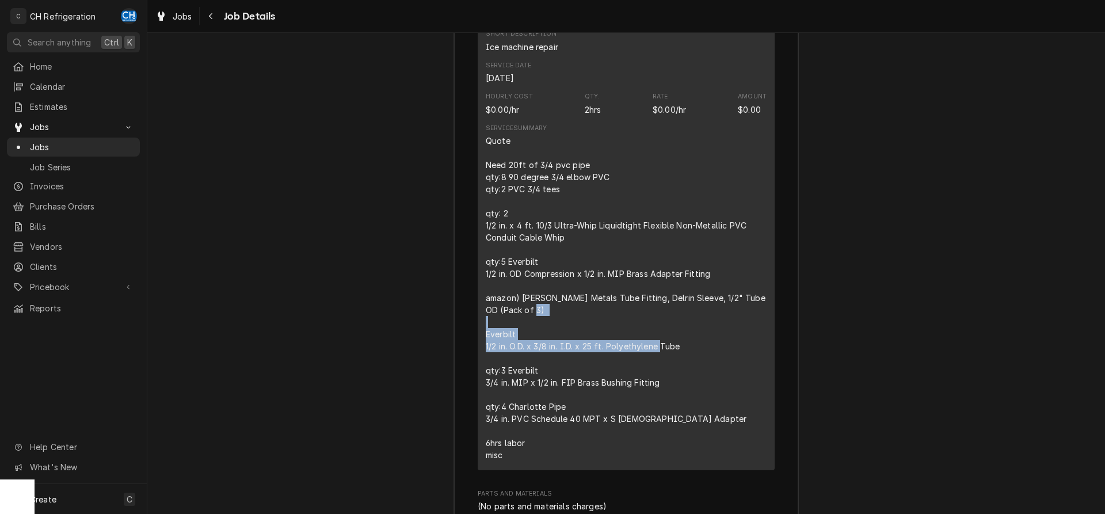
drag, startPoint x: 487, startPoint y: 347, endPoint x: 709, endPoint y: 375, distance: 223.8
click at [709, 375] on div "Quote Need 20ft of 3/4 pvc pipe qty:8 90 degree 3/4 elbow PVC qty:2 PVC 3/4 tee…" at bounding box center [626, 298] width 281 height 326
copy div "Everbilt 1/2 in. O.D. x 3/8 in. I.D. x 25 ft. Polyethylene Tube"
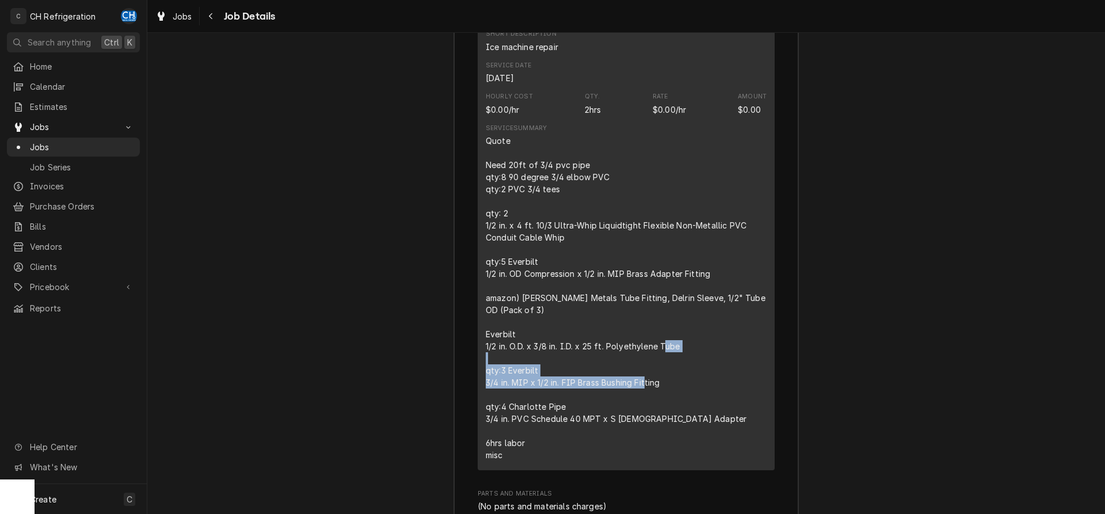
drag, startPoint x: 488, startPoint y: 388, endPoint x: 687, endPoint y: 403, distance: 199.7
click at [689, 403] on div "Quote Need 20ft of 3/4 pvc pipe qty:8 90 degree 3/4 elbow PVC qty:2 PVC 3/4 tee…" at bounding box center [626, 298] width 281 height 326
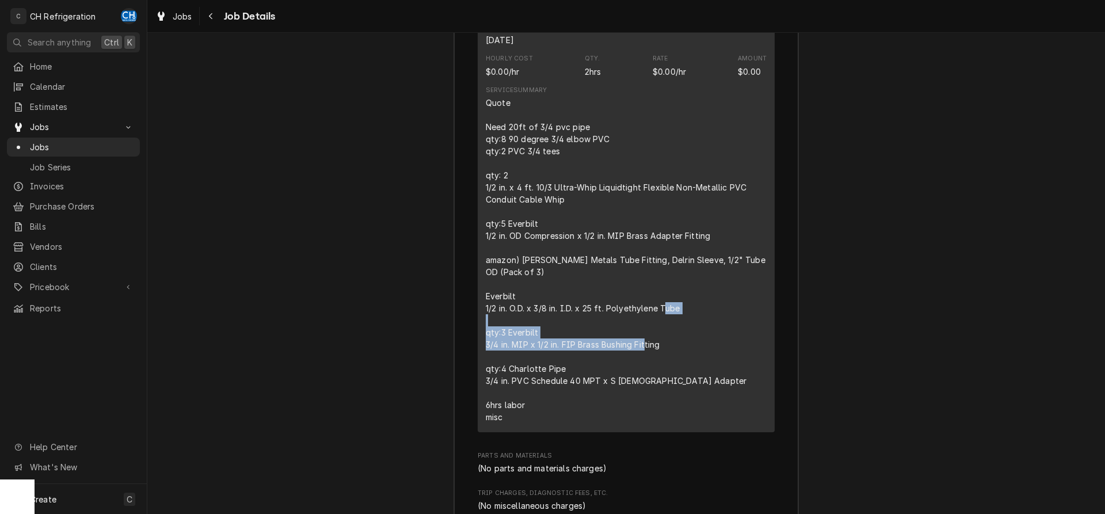
scroll to position [1376, 0]
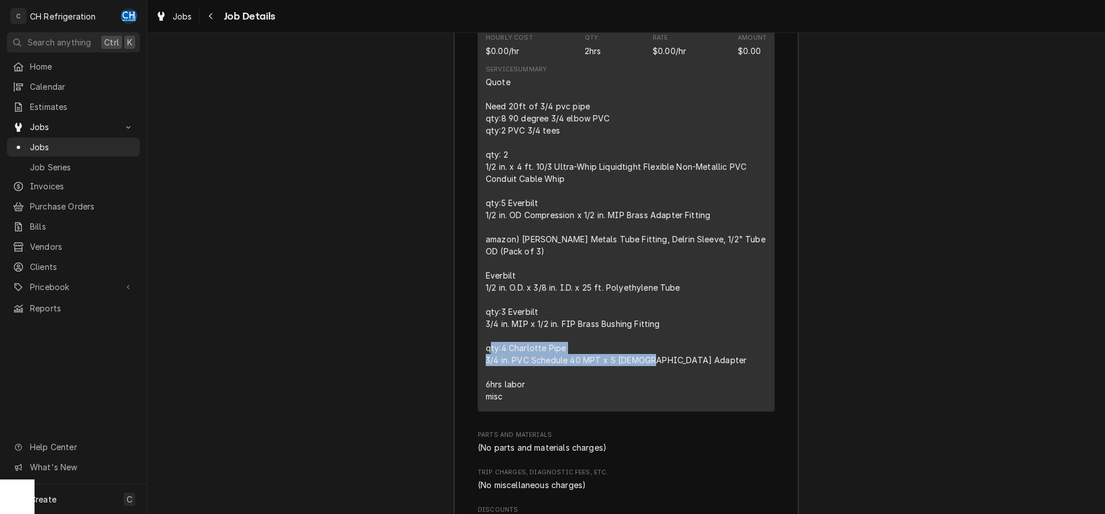
drag, startPoint x: 510, startPoint y: 362, endPoint x: 673, endPoint y: 376, distance: 164.1
click at [673, 376] on div "Quote Need 20ft of 3/4 pvc pipe qty:8 90 degree 3/4 elbow PVC qty:2 PVC 3/4 tee…" at bounding box center [626, 239] width 281 height 326
click at [183, 14] on span "Jobs" at bounding box center [183, 16] width 20 height 12
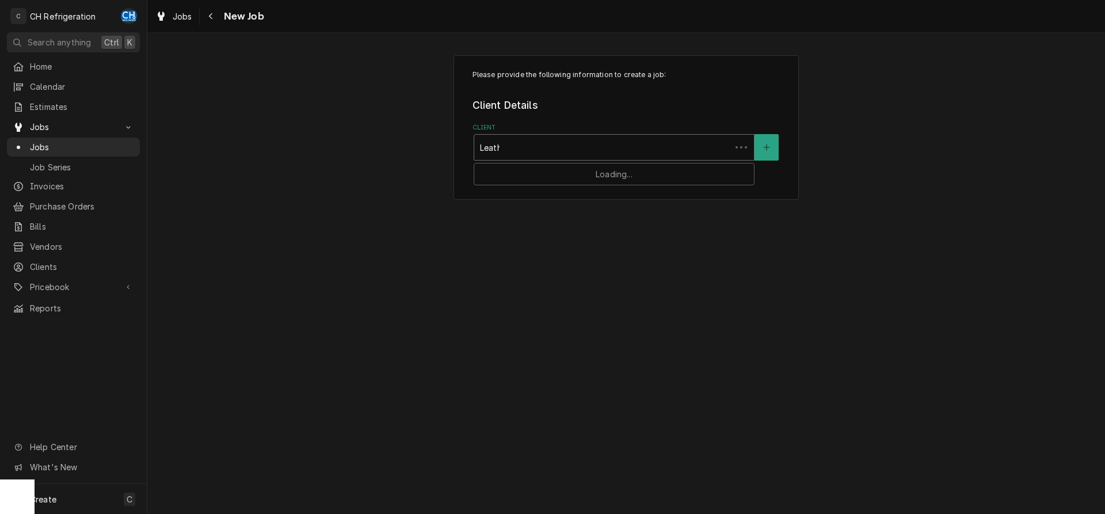
type input "Leather"
click at [584, 173] on strong "[PERSON_NAME] Cafe/[PERSON_NAME]'s" at bounding box center [568, 172] width 176 height 10
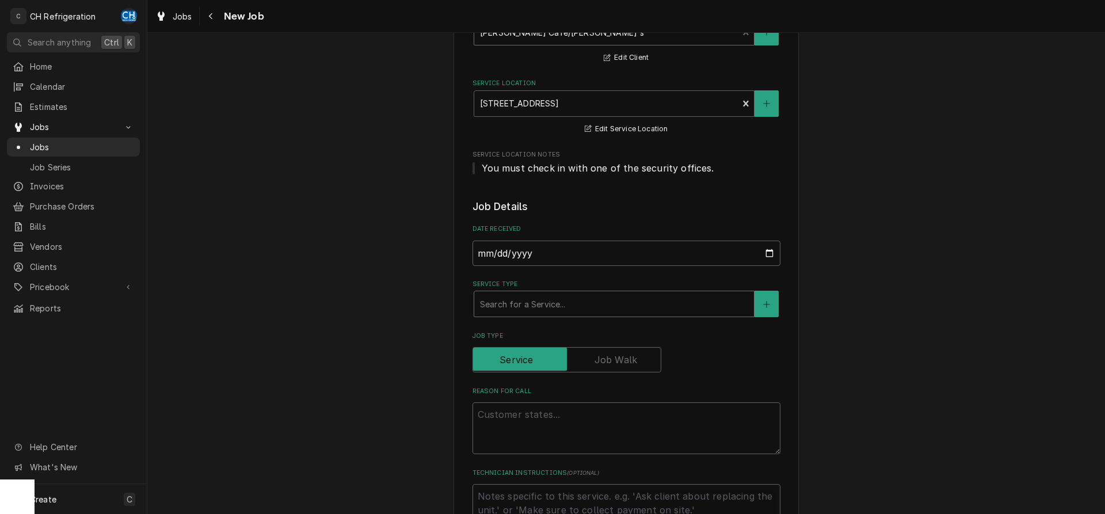
scroll to position [117, 0]
click at [539, 302] on div "Service Type" at bounding box center [614, 301] width 268 height 21
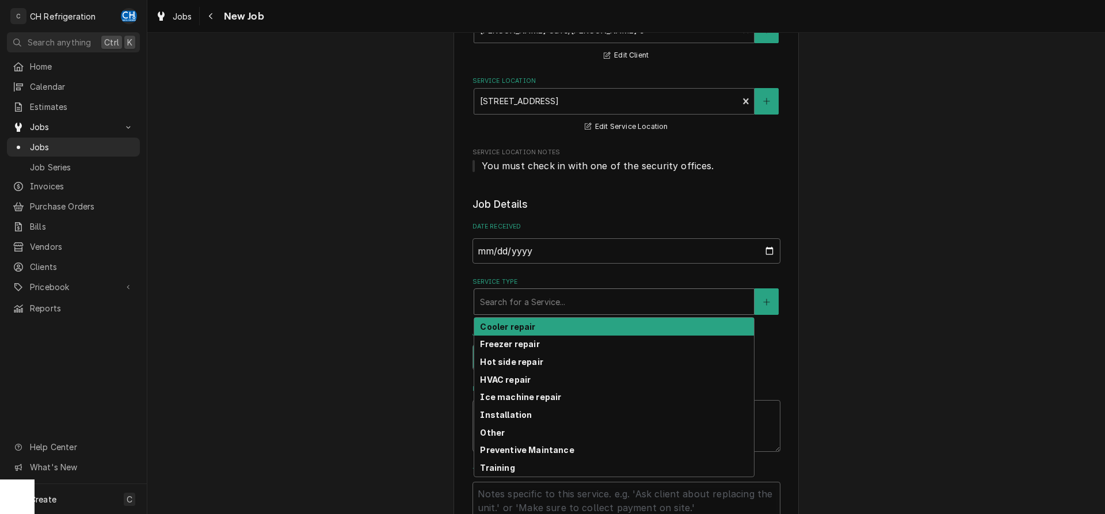
click at [530, 325] on strong "Cooler repair" at bounding box center [507, 327] width 55 height 10
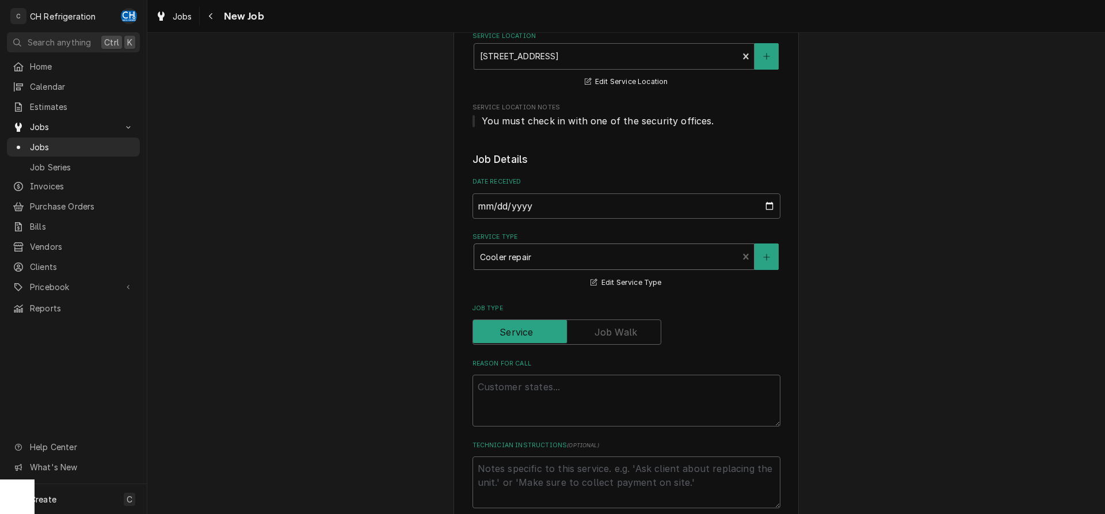
scroll to position [235, 0]
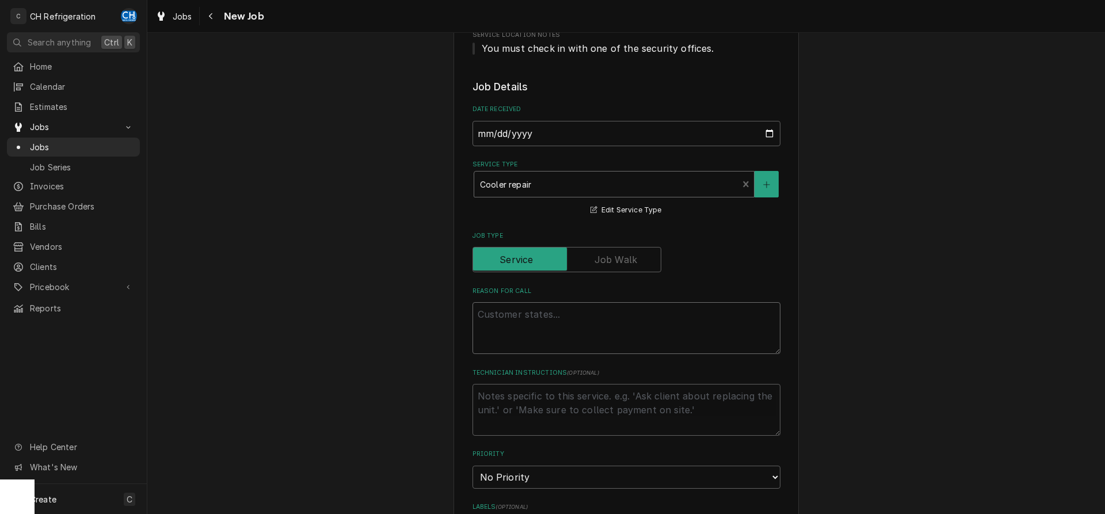
click at [547, 320] on textarea "Reason For Call" at bounding box center [626, 328] width 308 height 52
type textarea "x"
type textarea "S"
type textarea "x"
type textarea "SH"
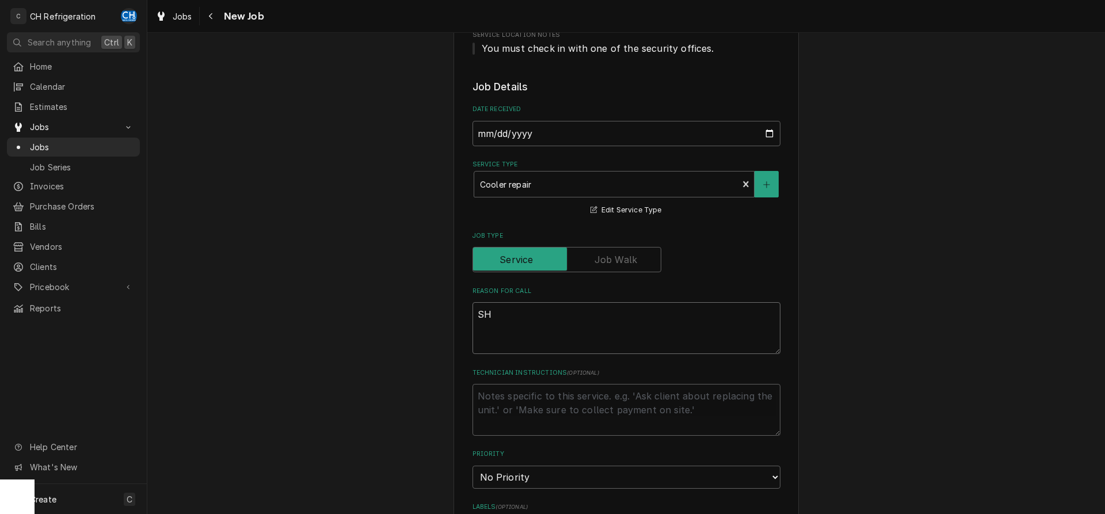
type textarea "x"
type textarea "SH"
type textarea "x"
type textarea "SH O"
type textarea "x"
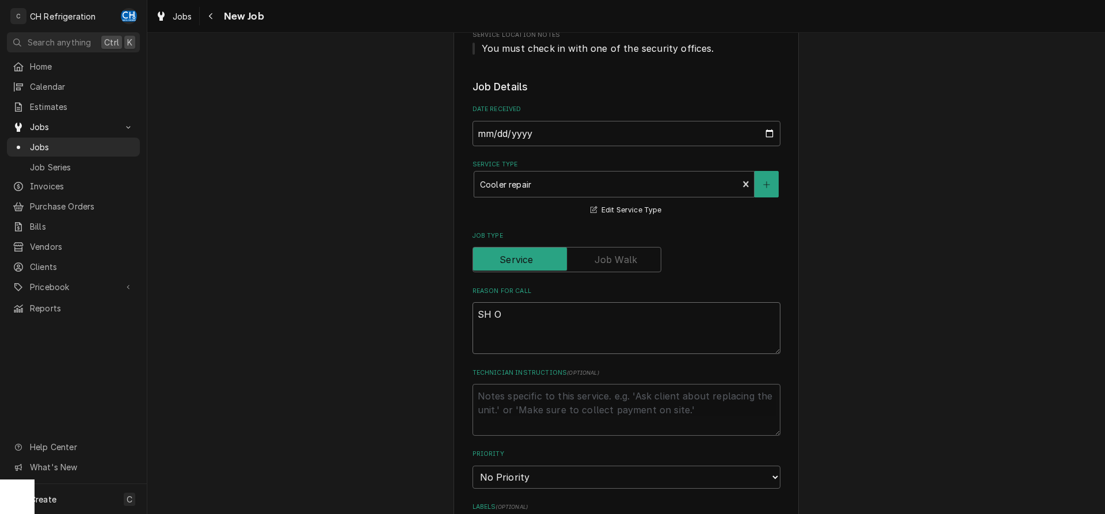
type textarea "SH OR"
type textarea "x"
type textarea "SH ORC"
type textarea "x"
type textarea "SH ORCH"
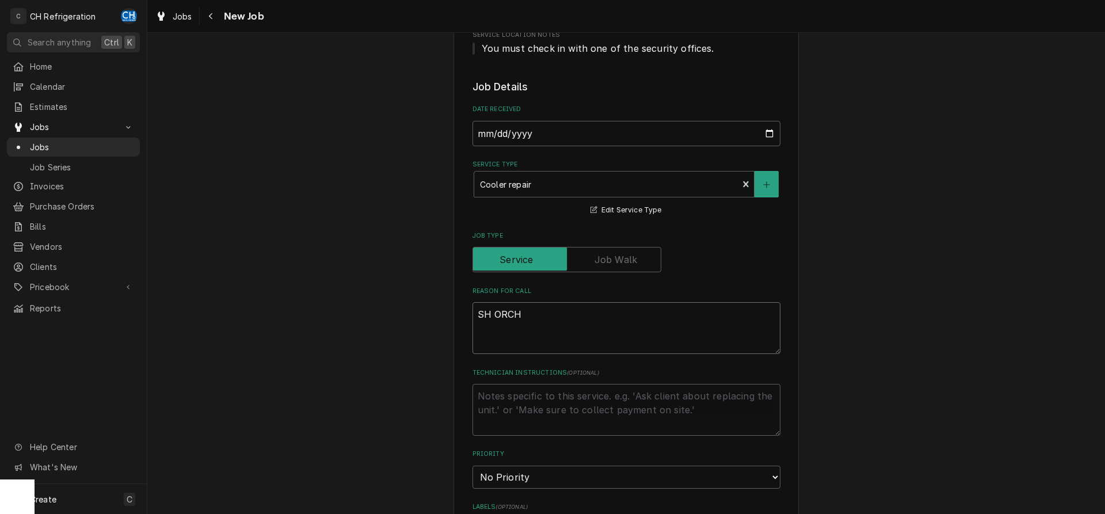
type textarea "x"
type textarea "SH ORCH"
type textarea "x"
type textarea "SH ORCH c"
type textarea "x"
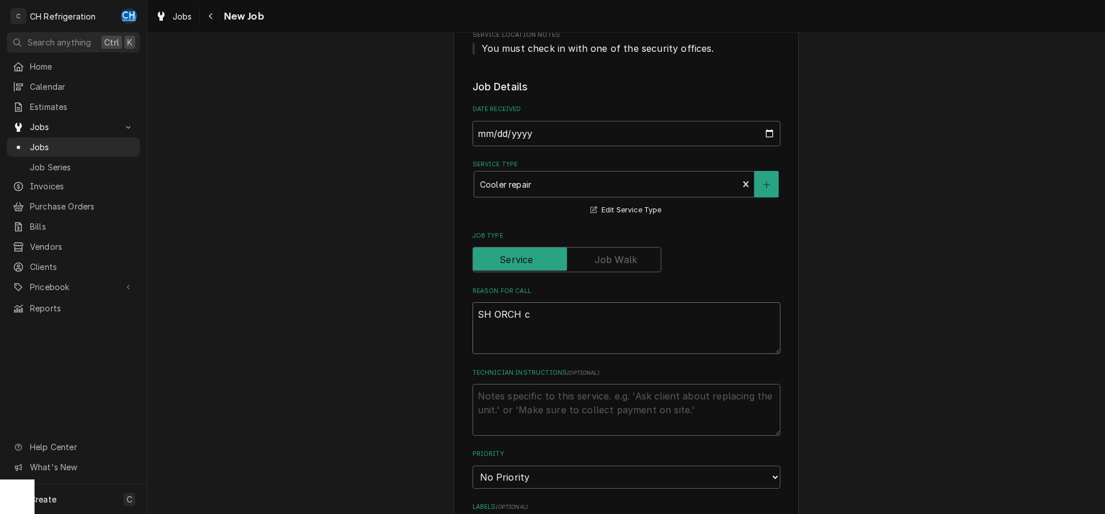
type textarea "SH ORCH co"
type textarea "x"
type textarea "SH ORCH col"
type textarea "x"
type textarea "SH ORCH coll"
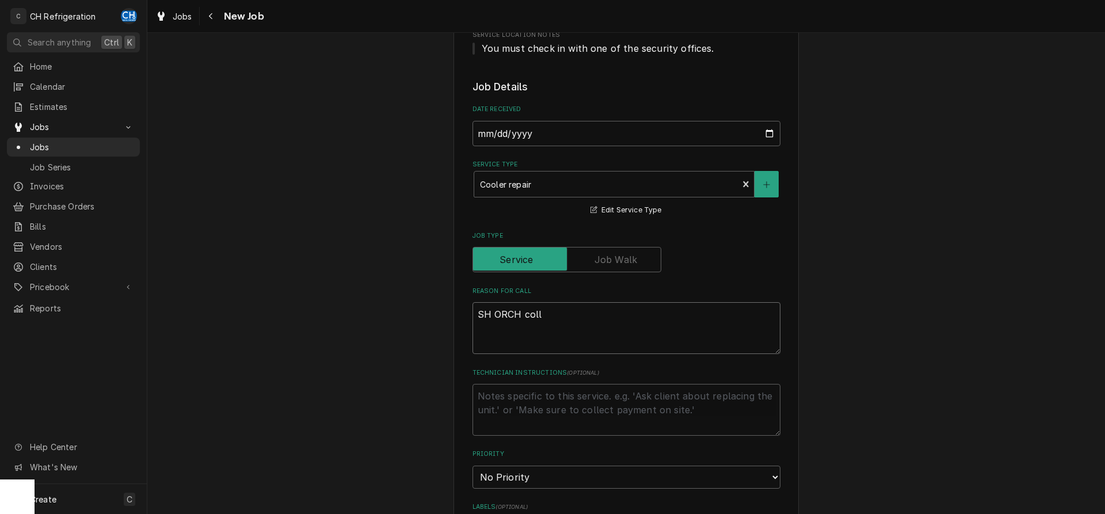
type textarea "x"
type textarea "SH ORCH colle"
type textarea "x"
type textarea "SH ORCH coller"
type textarea "x"
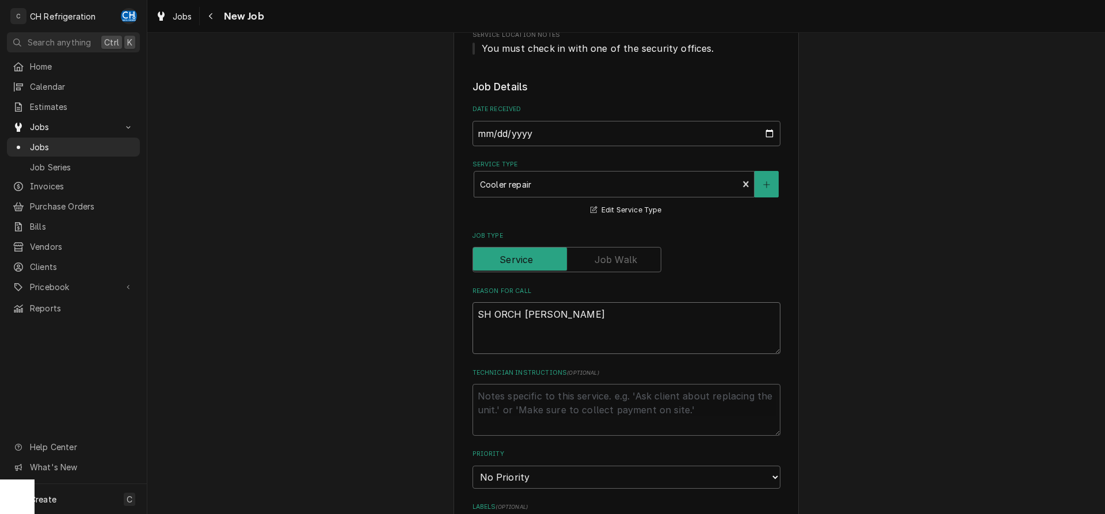
type textarea "SH ORCH coller"
type textarea "x"
type textarea "SH ORCH coller 1"
type textarea "x"
type textarea "SH ORCH coller 10"
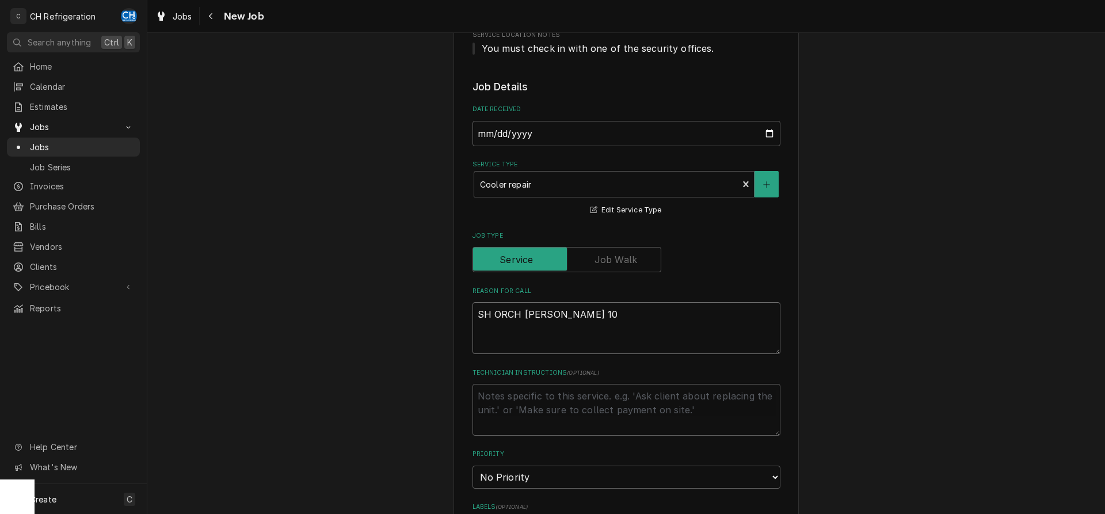
type textarea "x"
type textarea "SH ORCH coller 10"
type textarea "x"
type textarea "SH ORCH coller 10 a"
type textarea "x"
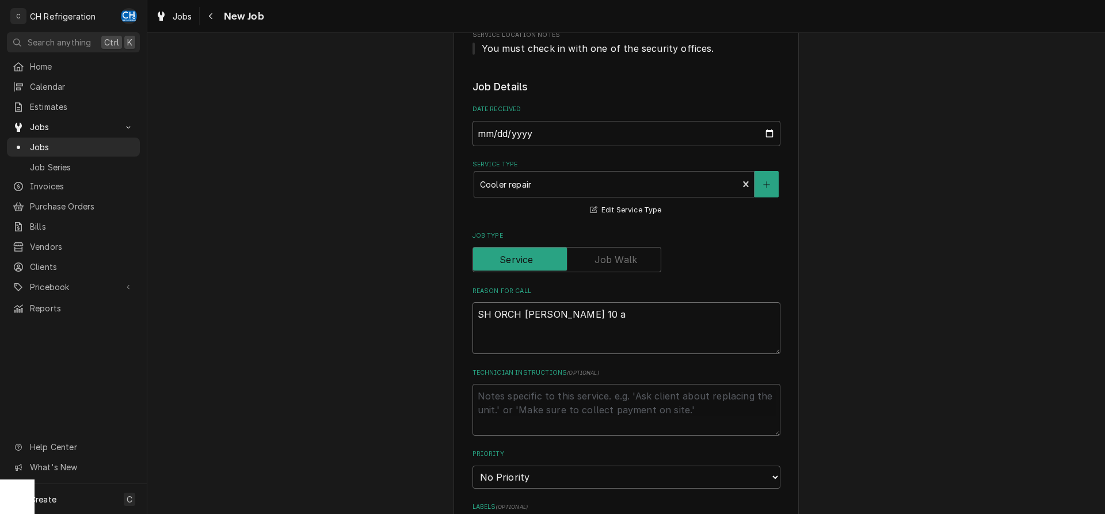
type textarea "SH ORCH coller 10 an"
type textarea "x"
type textarea "SH ORCH coller 10 and"
type textarea "x"
type textarea "SH ORCH coller 10 and"
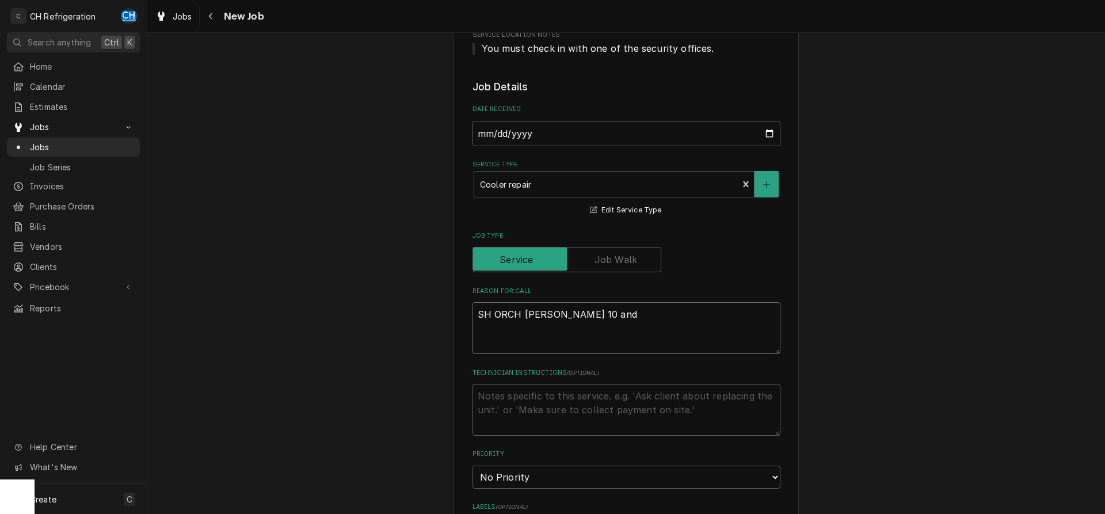
type textarea "x"
type textarea "SH ORCH coller 10 and 1"
type textarea "x"
type textarea "SH ORCH coller 10 and 11"
type textarea "x"
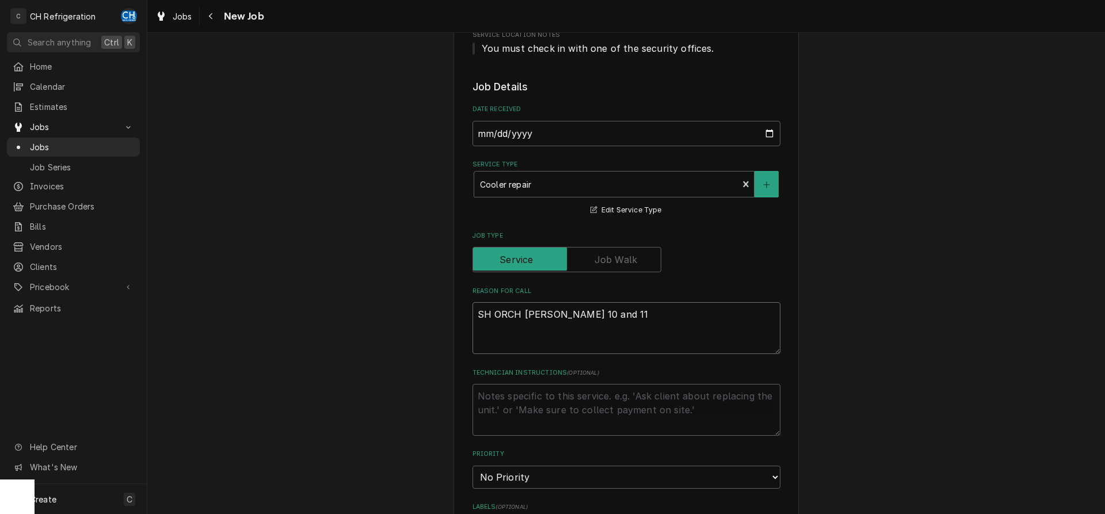
type textarea "SH ORCH coller 10 and 11"
type textarea "x"
type textarea "SH ORCH coller 10 and 11 a"
type textarea "x"
type textarea "SH ORCH coller 10 and 11 at"
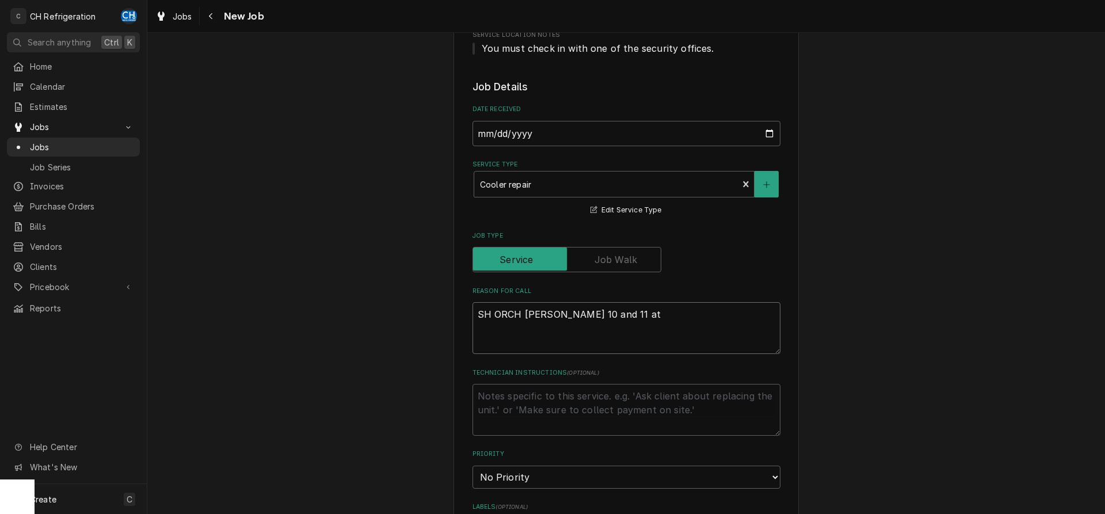
type textarea "x"
type textarea "SH ORCH coller 10 and 11 at"
type textarea "x"
type textarea "SH ORCH coller 10 and 11 at t"
type textarea "x"
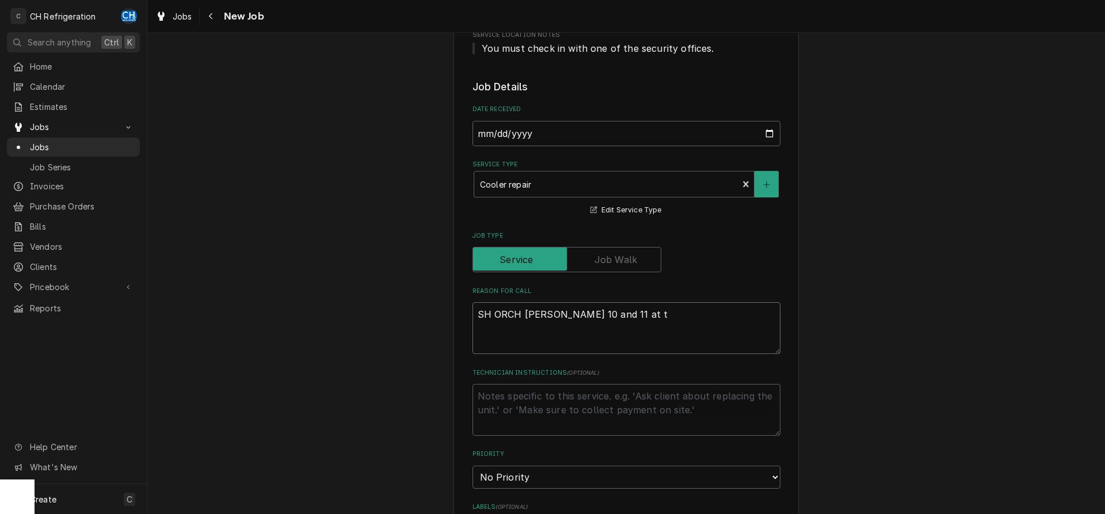
type textarea "SH ORCH coller 10 and 11 at te"
type textarea "x"
type textarea "SH ORCH coller 10 and 11 at tem"
type textarea "x"
type textarea "SH ORCH coller 10 and 11 at temp"
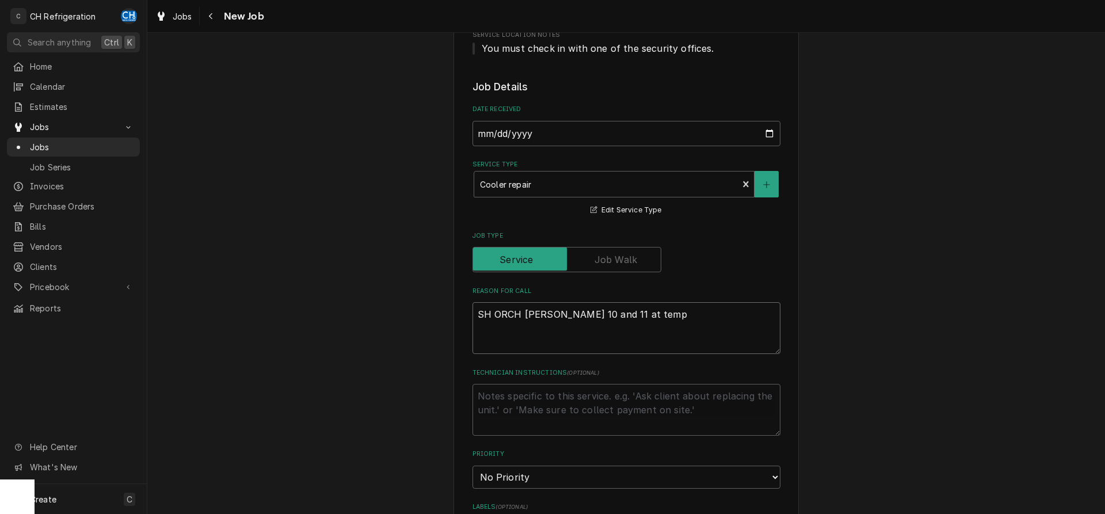
type textarea "x"
type textarea "SH ORCH coller 10 and 11 at tempi"
type textarea "x"
type textarea "SH ORCH coller 10 and 11 at tempin"
type textarea "x"
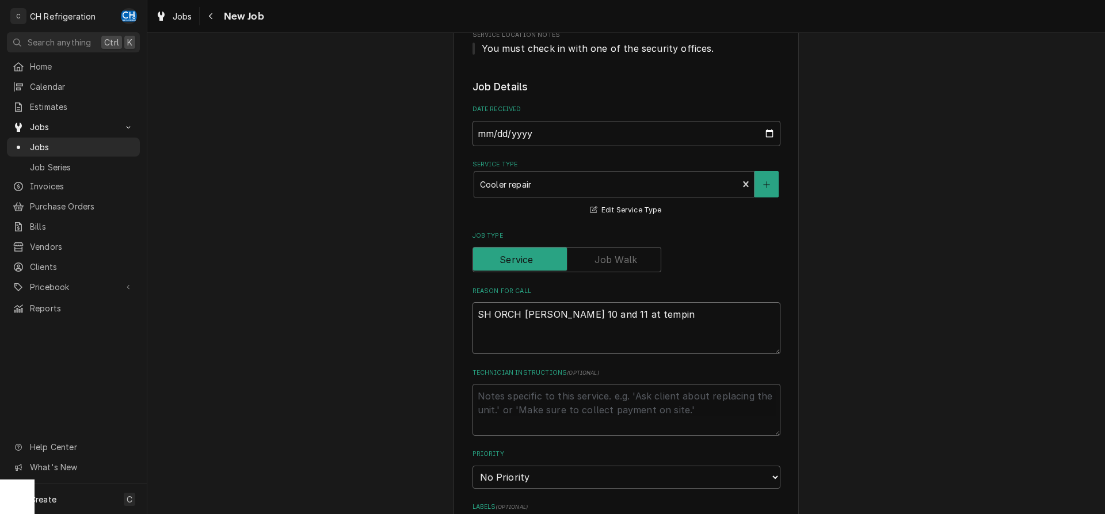
type textarea "SH ORCH coller 10 and 11 at temping"
type textarea "x"
type textarea "SH ORCH coller 10 and 11 at temping"
type textarea "x"
type textarea "SH ORCH coller 10 and 11 at temping a"
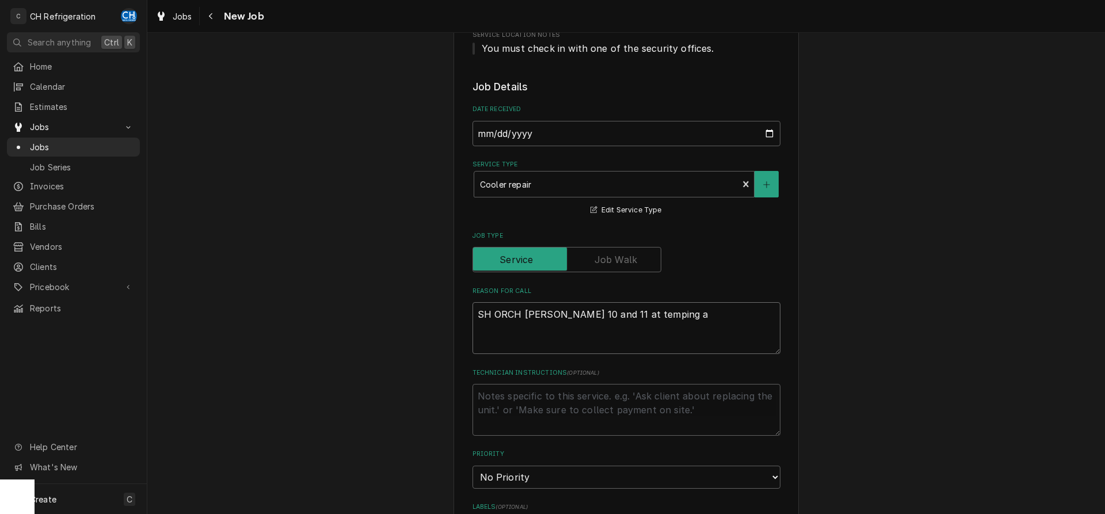
type textarea "x"
type textarea "SH ORCH coller 10 and 11 at temping at"
type textarea "x"
type textarea "SH ORCH coller 10 and 11 at temping at"
type textarea "x"
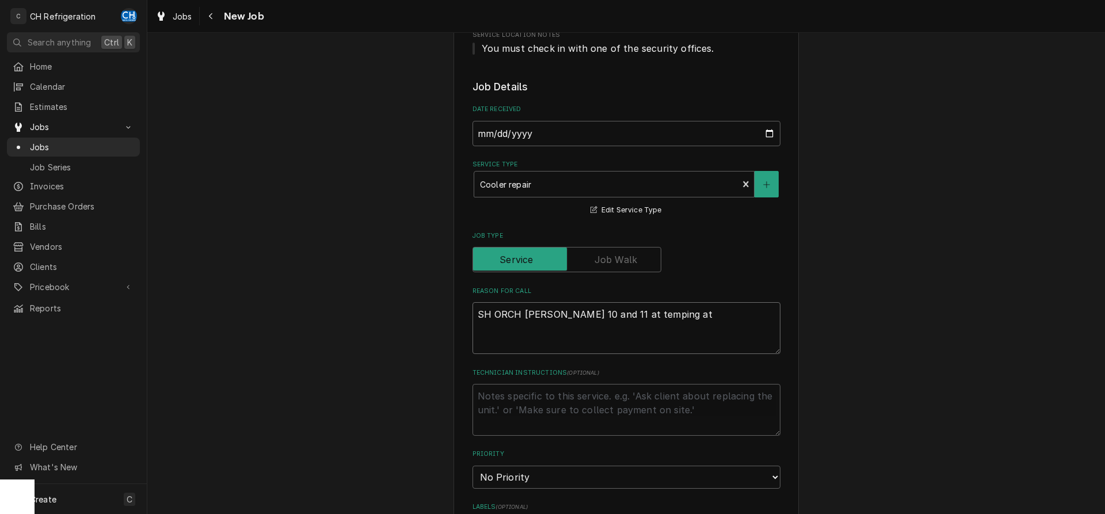
type textarea "SH ORCH coller 10 and 11 at temping at 7"
type textarea "x"
type textarea "SH ORCH coller 10 and 11 at temping at 70"
type textarea "x"
type textarea "SH ORCH coller 10 and 11 at temping at 70F"
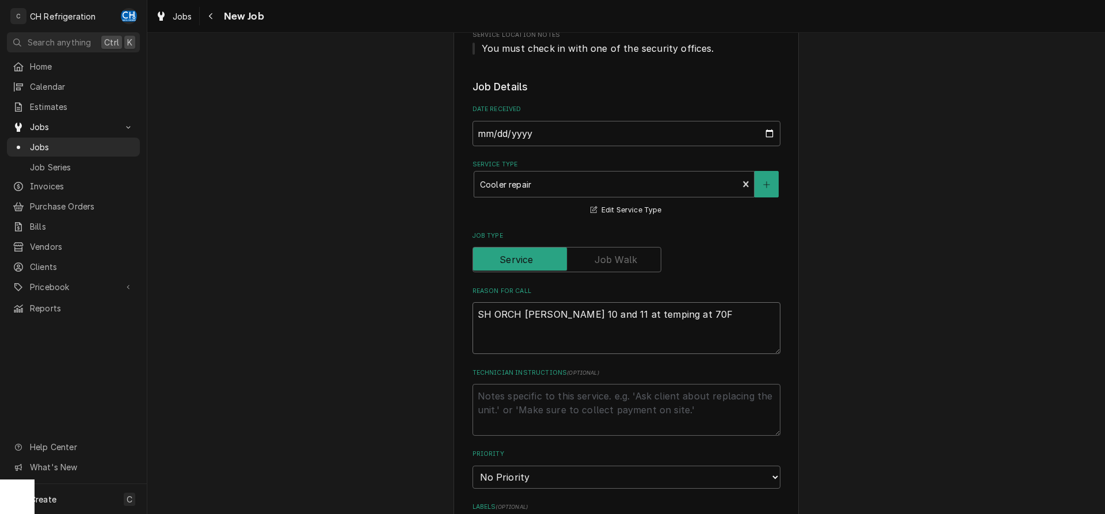
drag, startPoint x: 548, startPoint y: 313, endPoint x: 536, endPoint y: 317, distance: 13.3
click at [536, 317] on textarea "SH ORCH coller 10 and 11 at temping at 70F" at bounding box center [626, 328] width 308 height 52
type textarea "x"
type textarea "SH ORCH col 10 and 11 at temping at 70F"
type textarea "x"
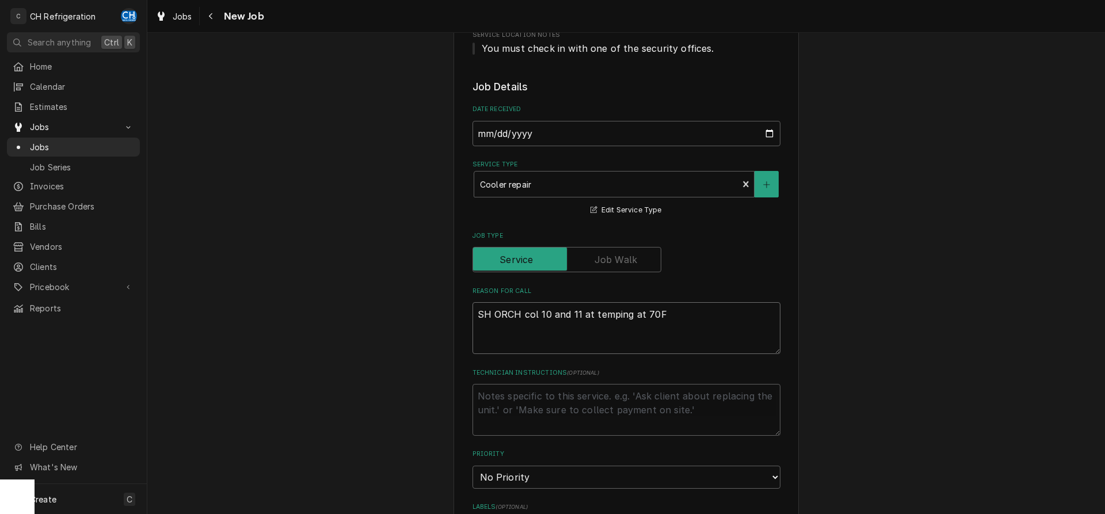
type textarea "SH ORCH co 10 and 11 at temping at 70F"
type textarea "x"
type textarea "SH ORCH coo 10 and 11 at temping at 70F"
type textarea "x"
type textarea "SH ORCH cool 10 and 11 at temping at 70F"
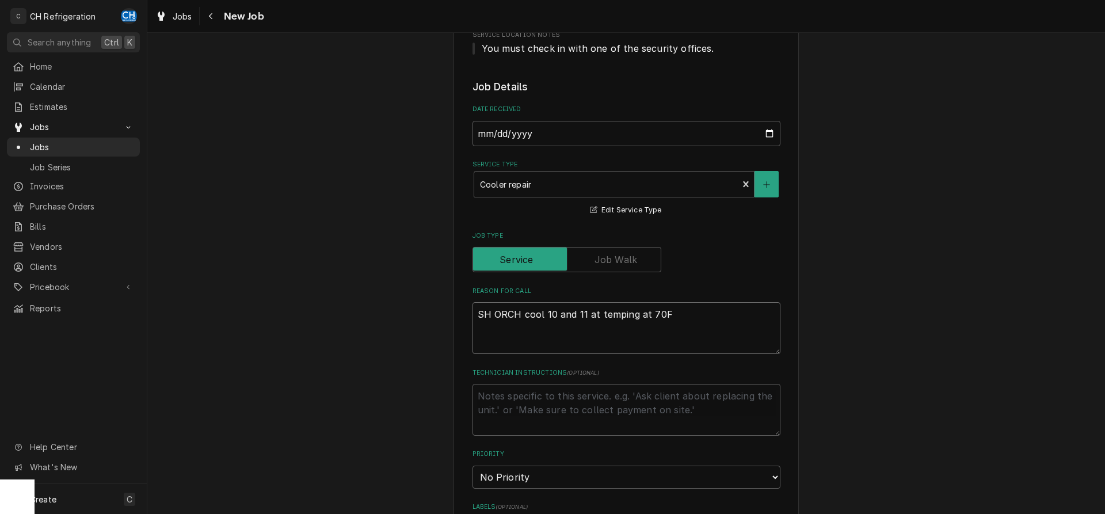
type textarea "x"
type textarea "SH ORCH coole 10 and 11 at temping at 70F"
type textarea "x"
type textarea "SH ORCH cooler 10 and 11 at temping at 70F"
type textarea "x"
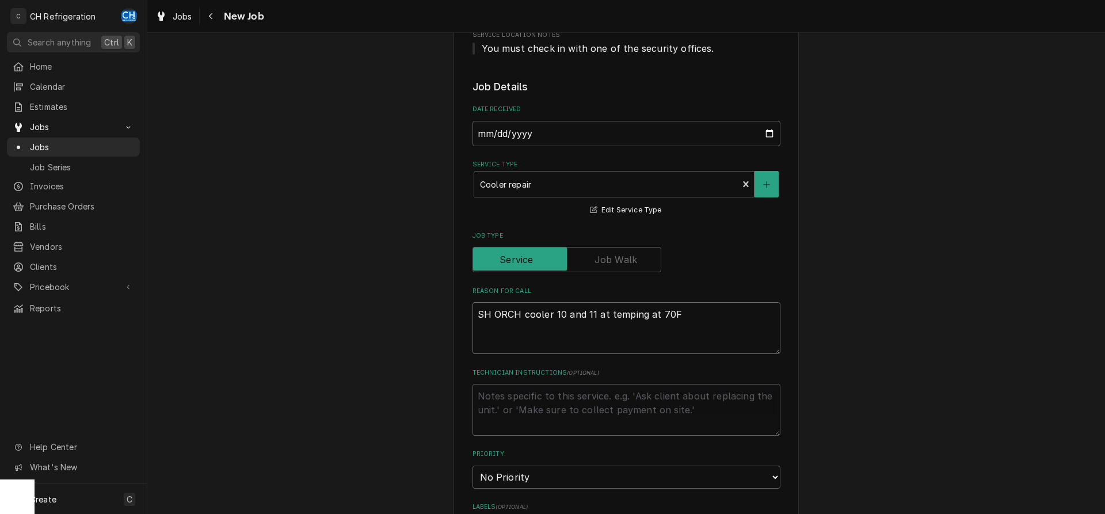
type textarea "SH ORCH coolers 10 and 11 at temping at 70F"
type textarea "x"
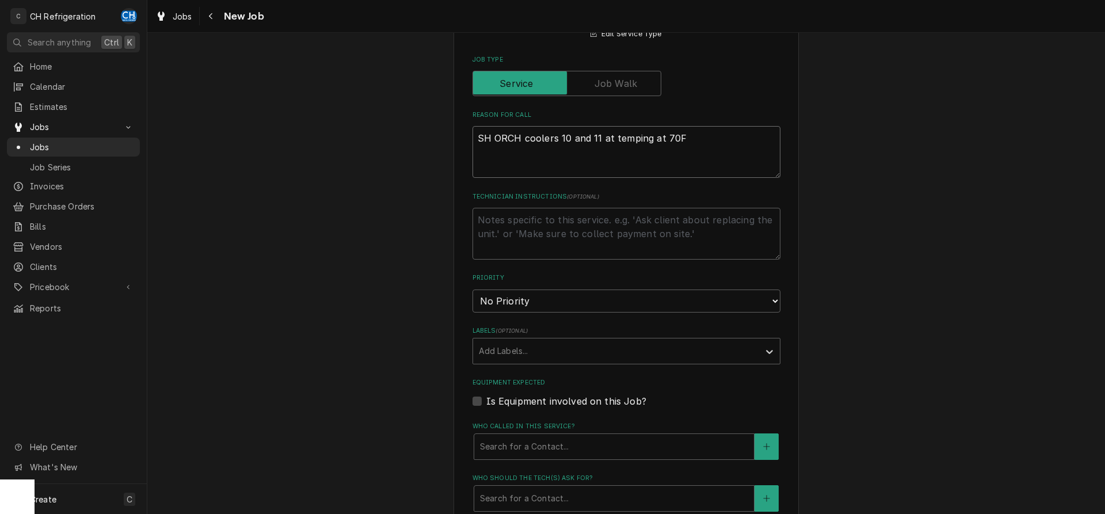
scroll to position [528, 0]
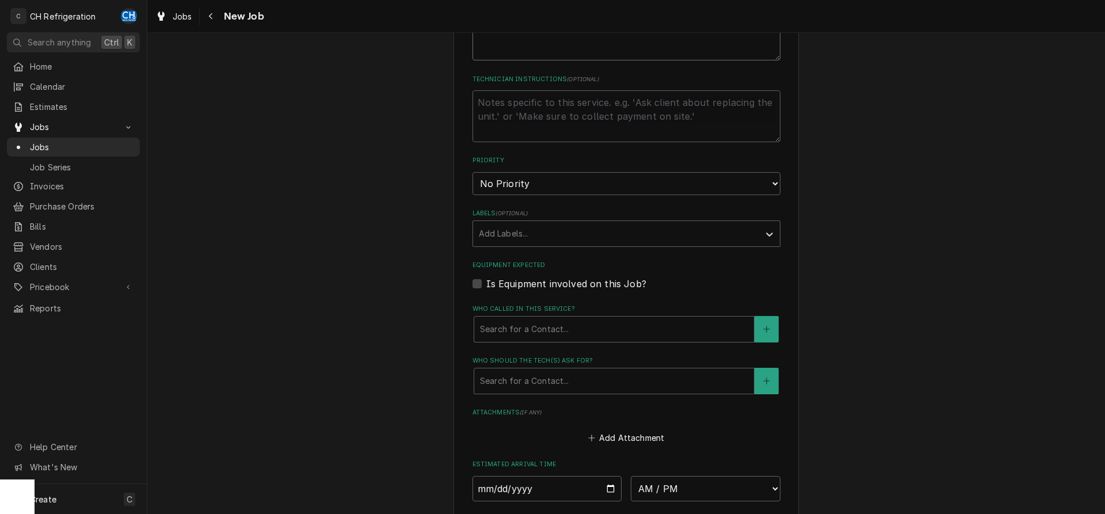
type textarea "SH ORCH coolers 10 and 11 at temping at 70F"
click at [472, 172] on select "No Priority Urgent High Medium Low" at bounding box center [626, 183] width 308 height 23
select select "1"
click option "Urgent" at bounding box center [0, 0] width 0 height 0
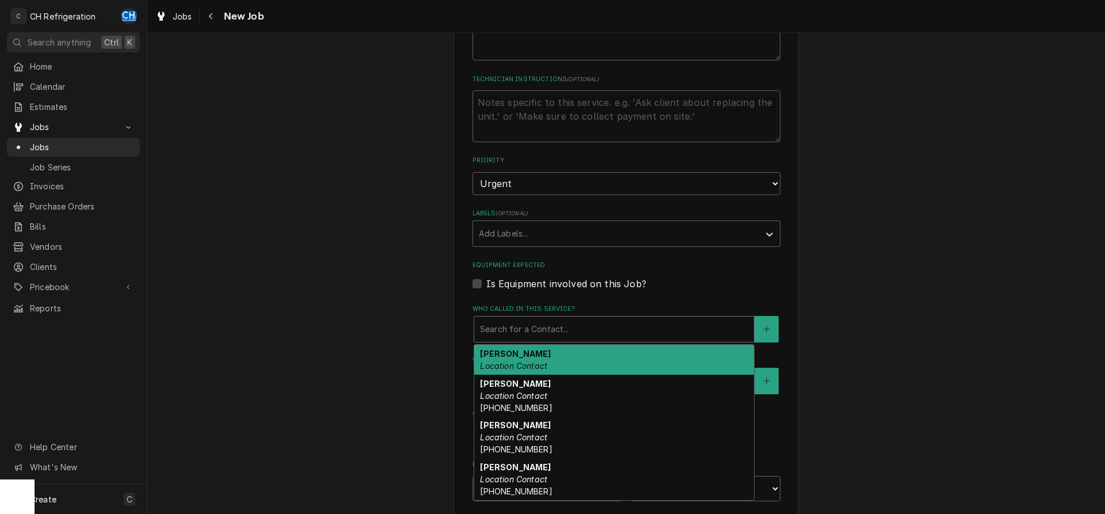
click at [544, 326] on div "Who called in this service?" at bounding box center [614, 329] width 268 height 21
click at [533, 360] on div "Al Kanjo Location Contact" at bounding box center [614, 360] width 280 height 30
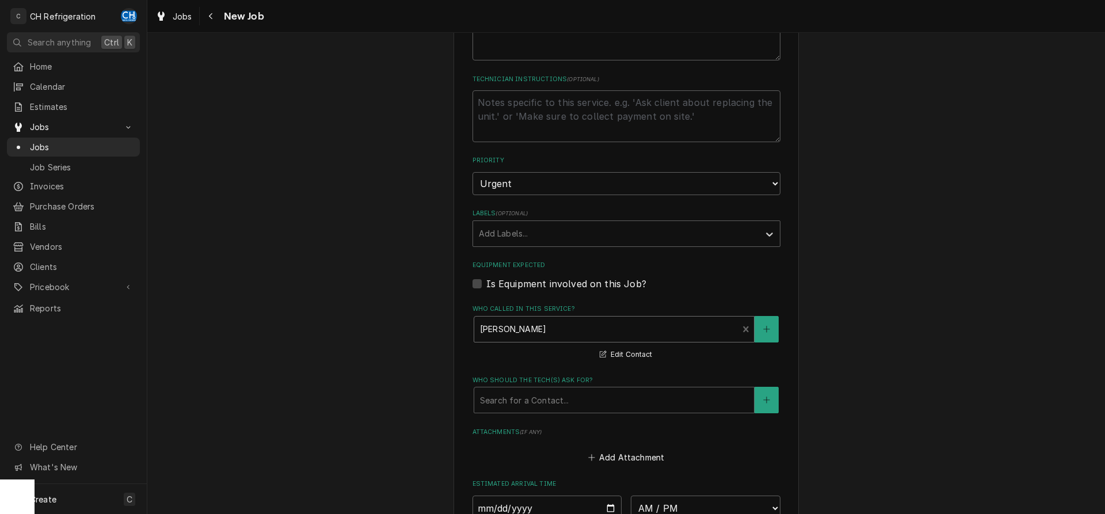
scroll to position [704, 0]
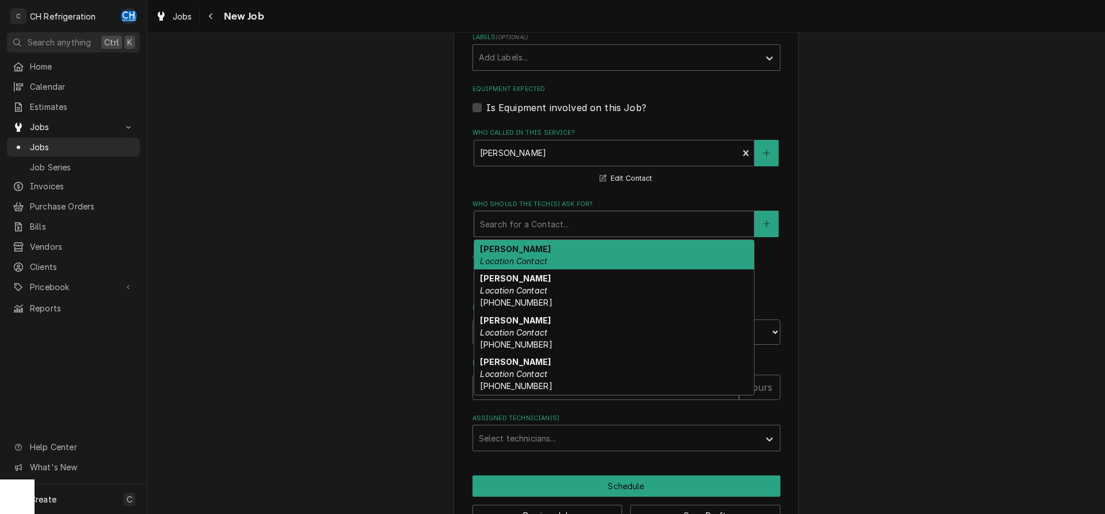
click at [523, 225] on div "Who should the tech(s) ask for?" at bounding box center [614, 223] width 268 height 21
click at [530, 257] on em "Location Contact" at bounding box center [513, 261] width 67 height 10
type textarea "x"
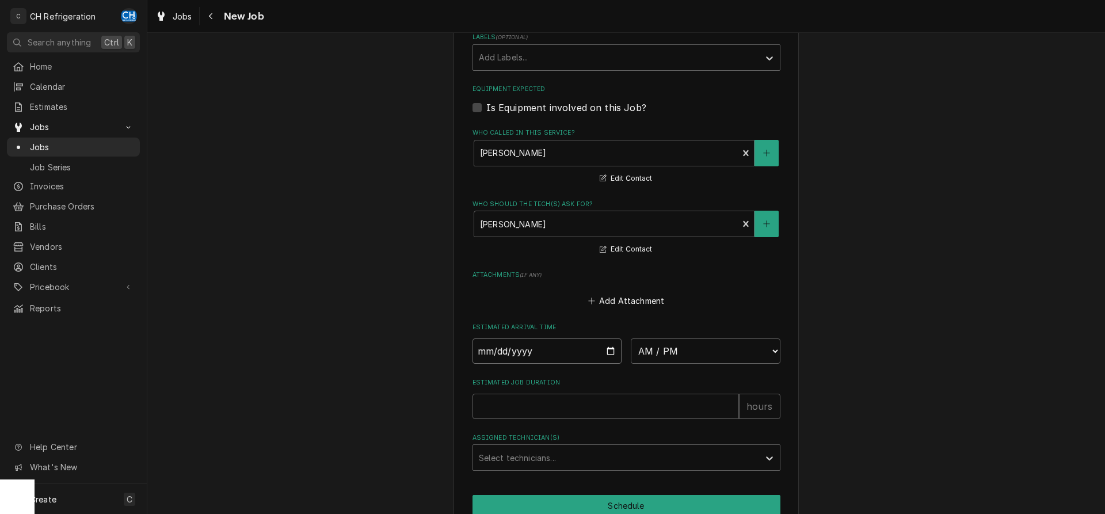
click at [612, 350] on input "Date" at bounding box center [547, 350] width 150 height 25
type input "2025-10-08"
type textarea "x"
click at [631, 338] on select "AM / PM 6:00 AM 6:15 AM 6:30 AM 6:45 AM 7:00 AM 7:15 AM 7:30 AM 7:45 AM 8:00 AM…" at bounding box center [706, 350] width 150 height 25
select select "09:00:00"
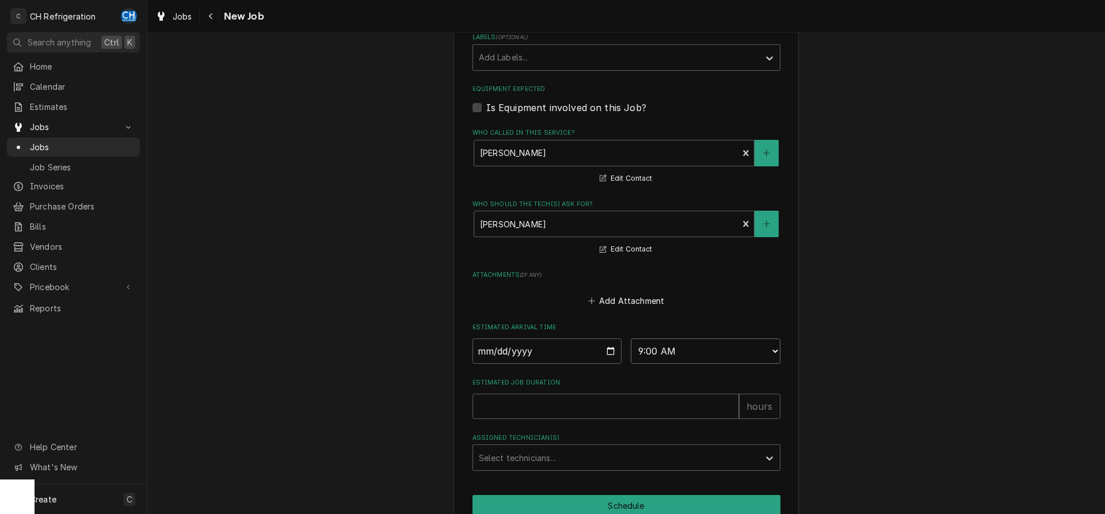
click option "9:00 AM" at bounding box center [0, 0] width 0 height 0
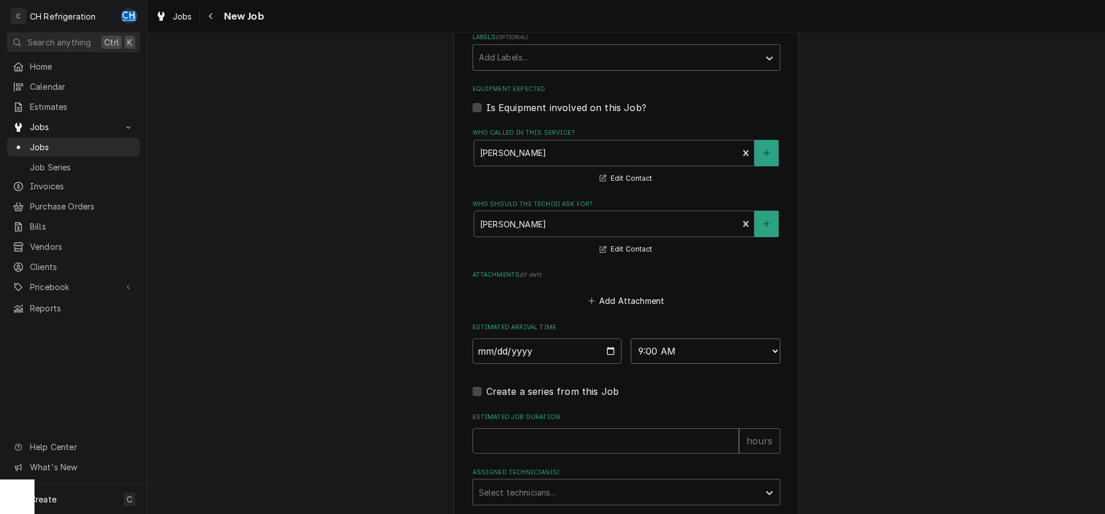
type textarea "x"
type input "1"
click at [730, 435] on input "1" at bounding box center [605, 440] width 266 height 25
click at [731, 434] on input "1" at bounding box center [605, 440] width 266 height 25
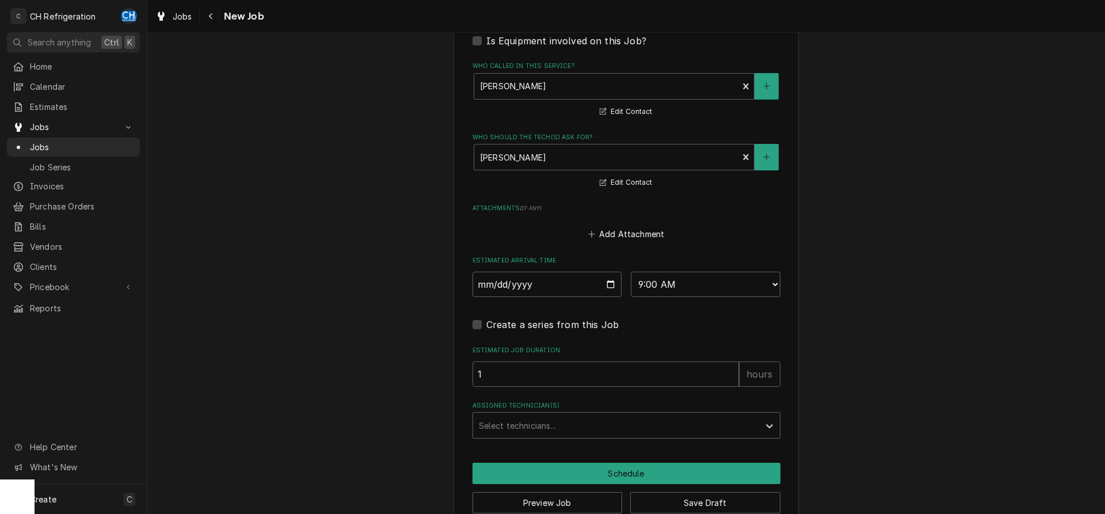
scroll to position [795, 0]
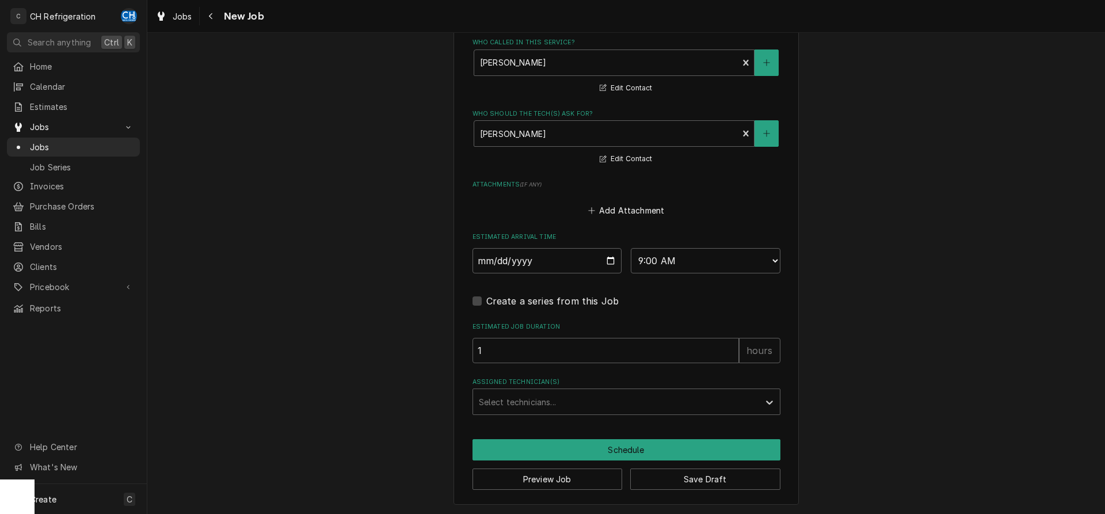
type textarea "x"
type input "2"
click at [732, 346] on input "2" at bounding box center [605, 350] width 266 height 25
type textarea "x"
type input "3"
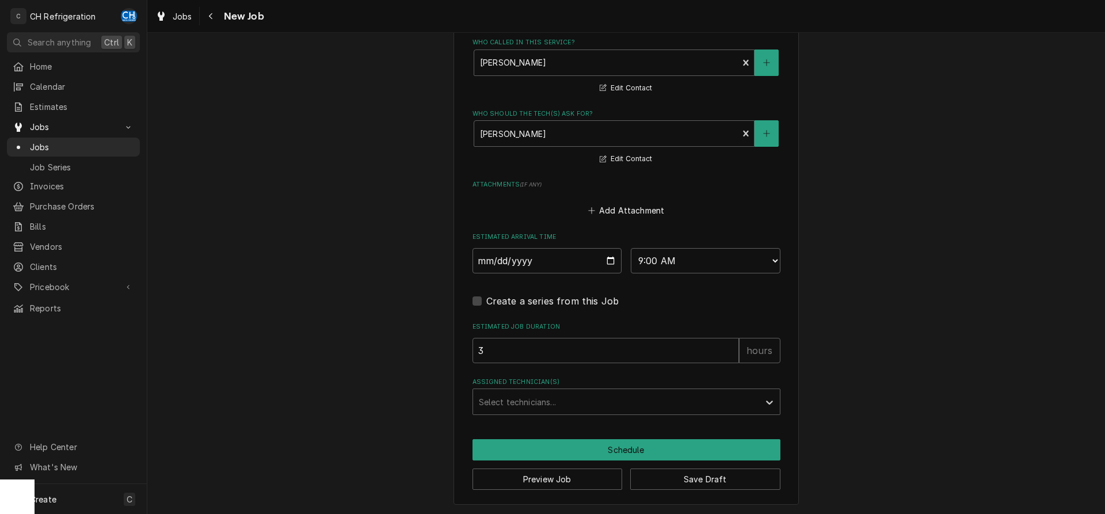
click at [732, 346] on input "3" at bounding box center [605, 350] width 266 height 25
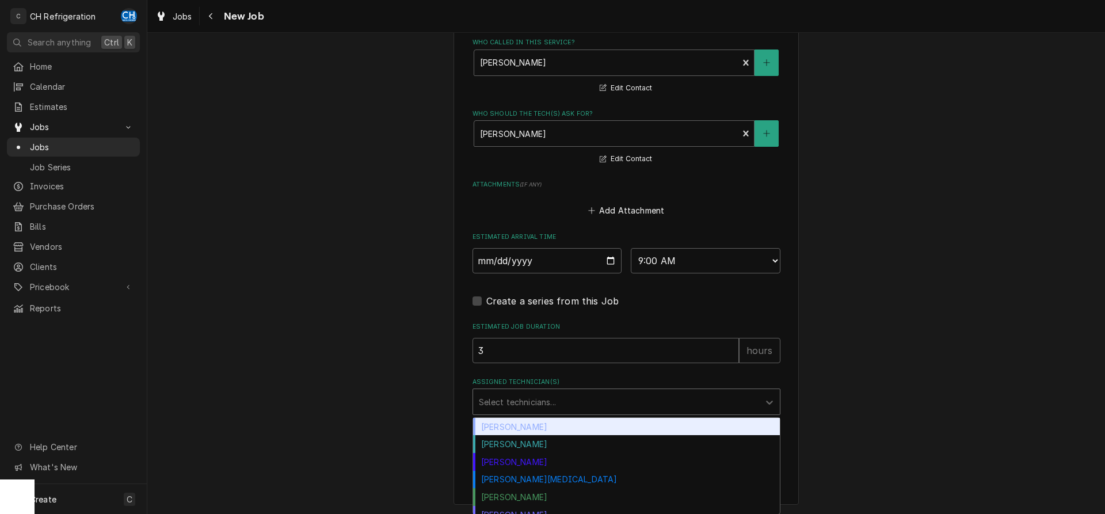
click at [597, 396] on div "Assigned Technician(s)" at bounding box center [616, 401] width 274 height 21
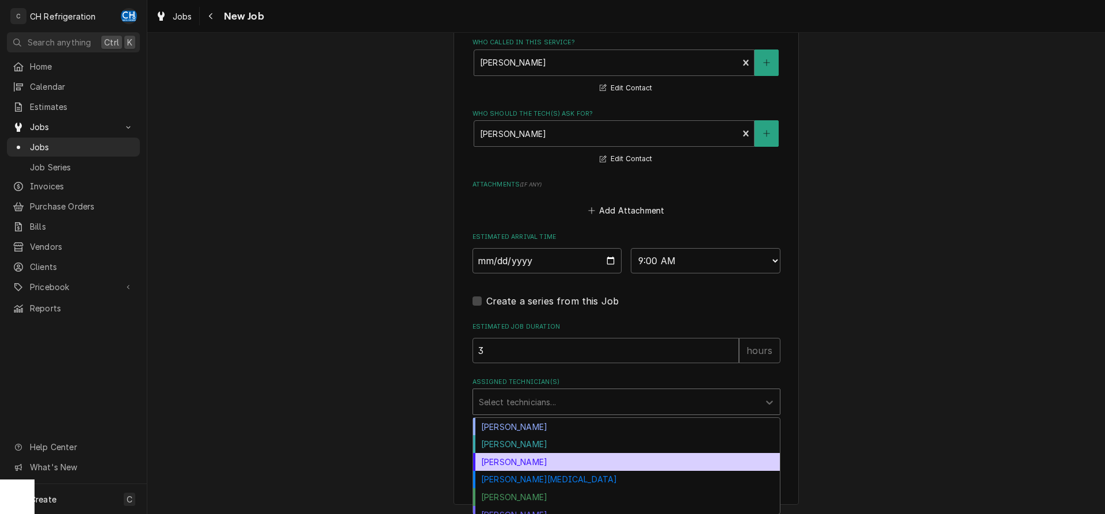
scroll to position [10, 0]
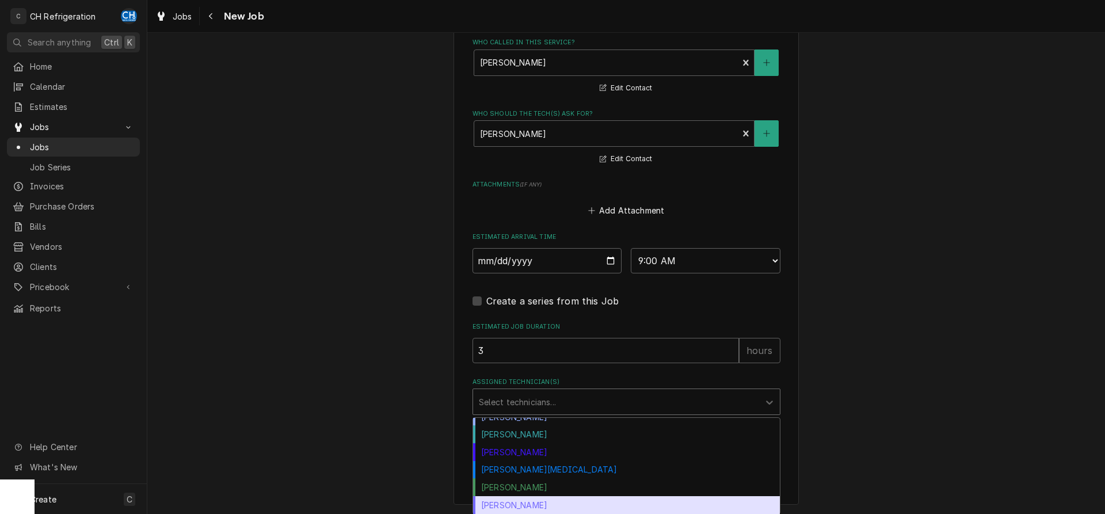
click at [550, 499] on div "Steven Hiraga" at bounding box center [626, 505] width 307 height 18
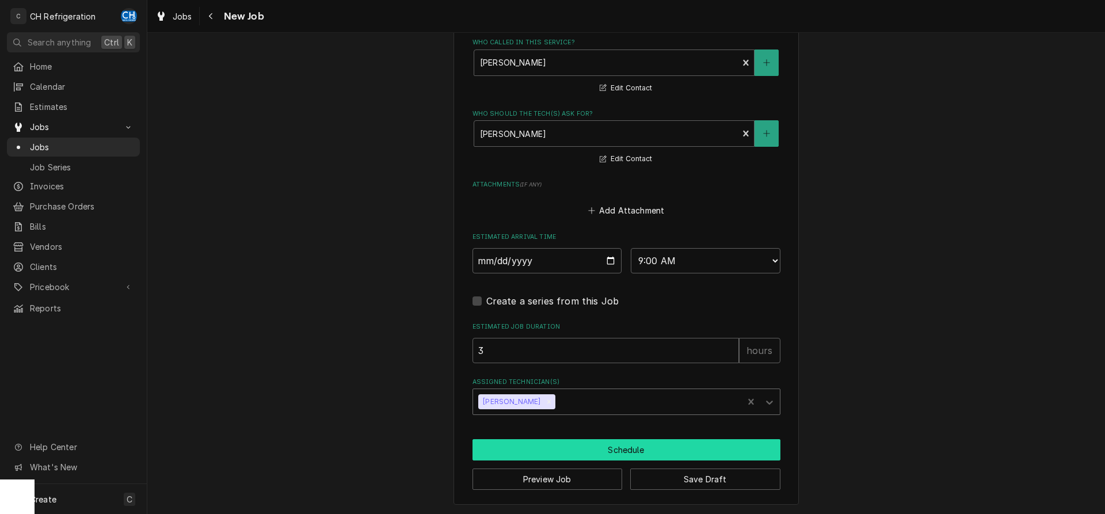
click at [569, 448] on button "Schedule" at bounding box center [626, 449] width 308 height 21
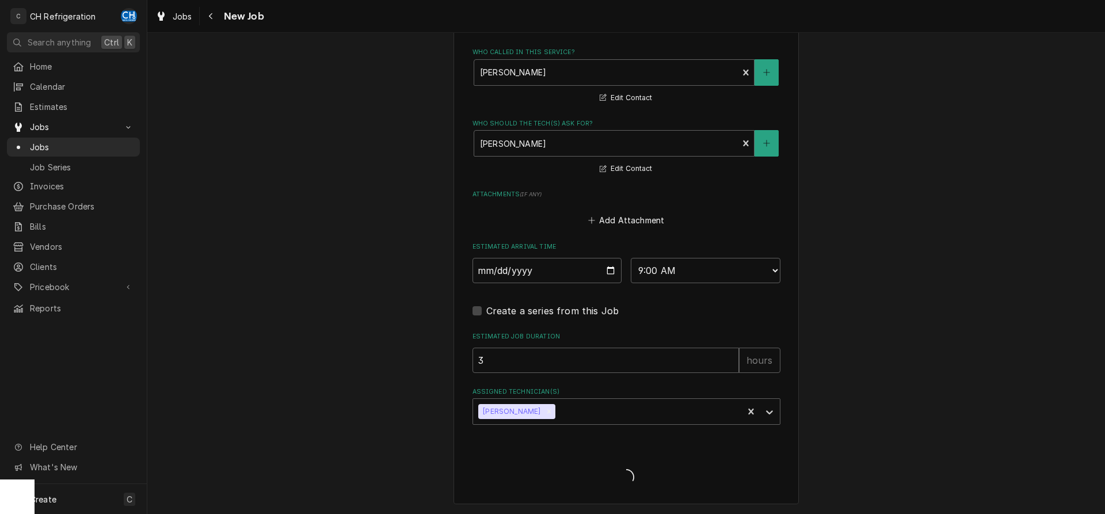
scroll to position [784, 0]
type textarea "x"
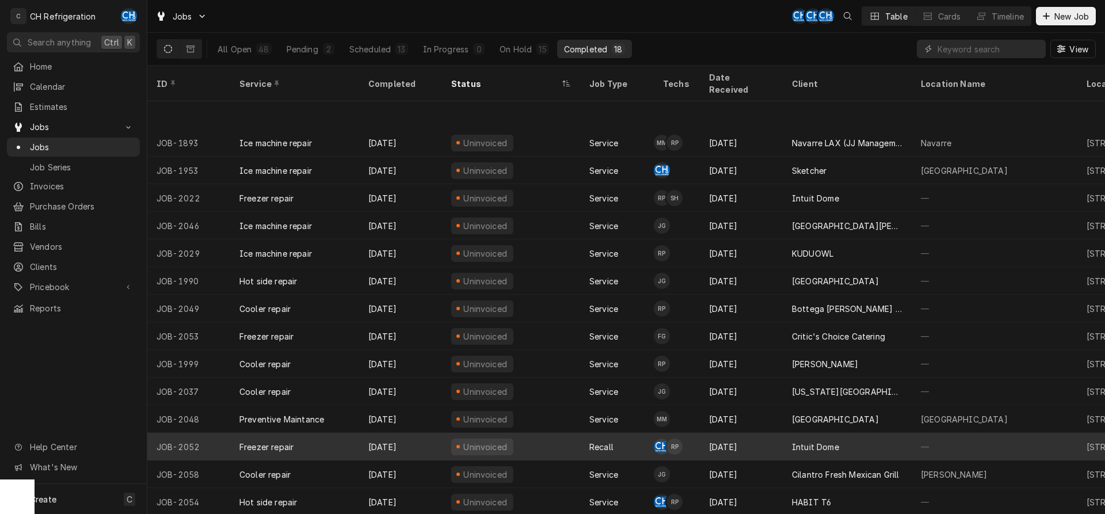
scroll to position [71, 0]
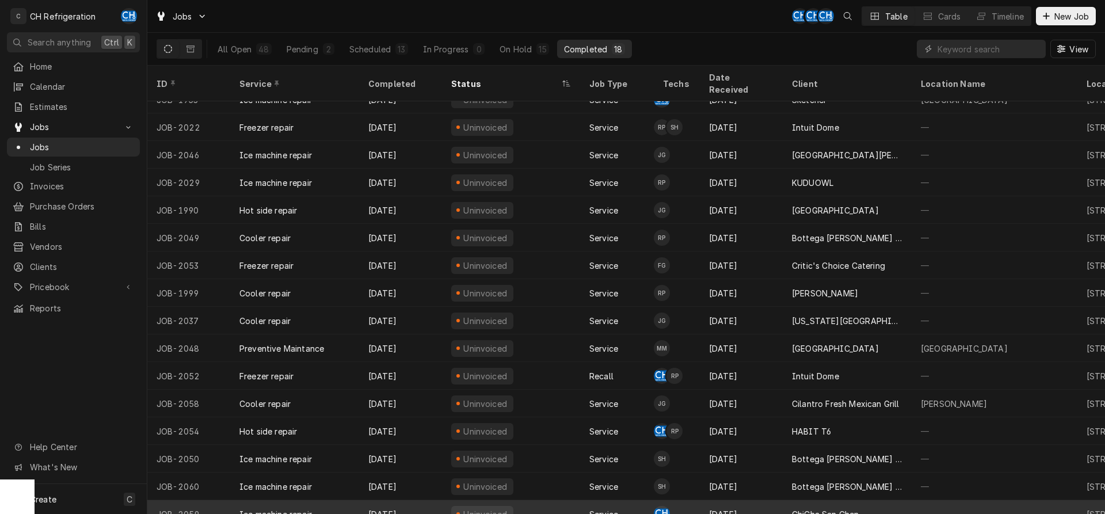
click at [753, 500] on div "Oct 6" at bounding box center [741, 514] width 83 height 28
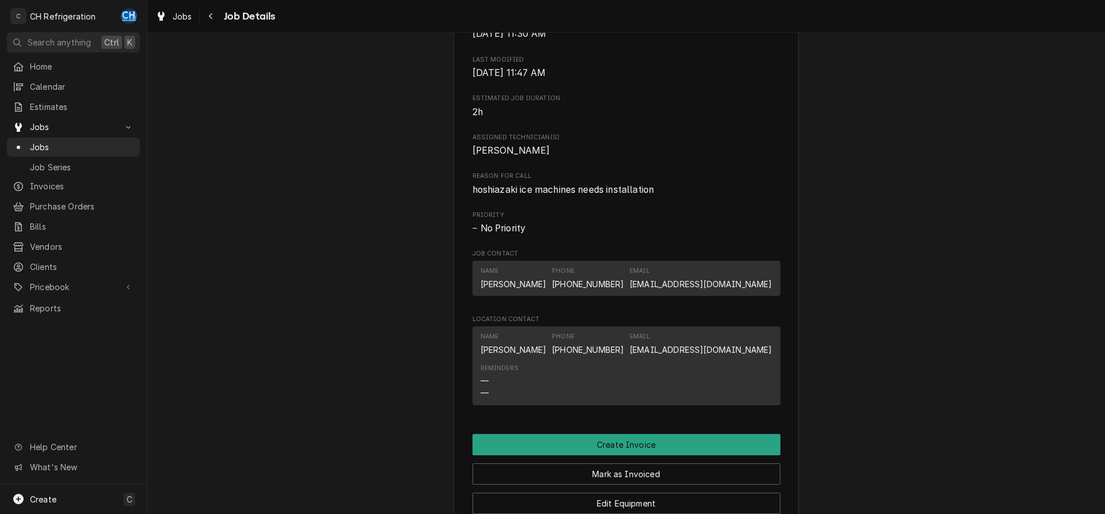
scroll to position [704, 0]
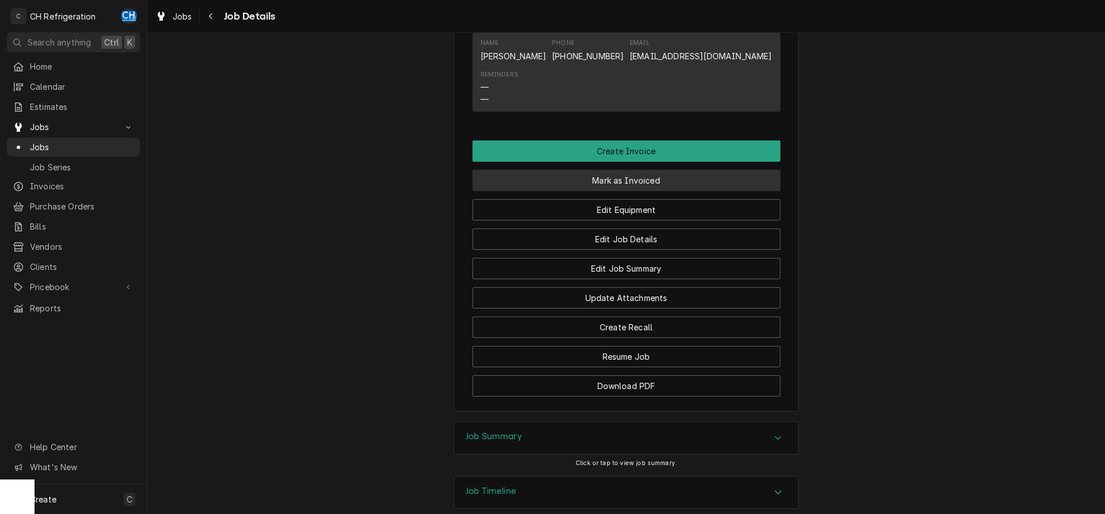
click at [673, 189] on button "Mark as Invoiced" at bounding box center [626, 180] width 308 height 21
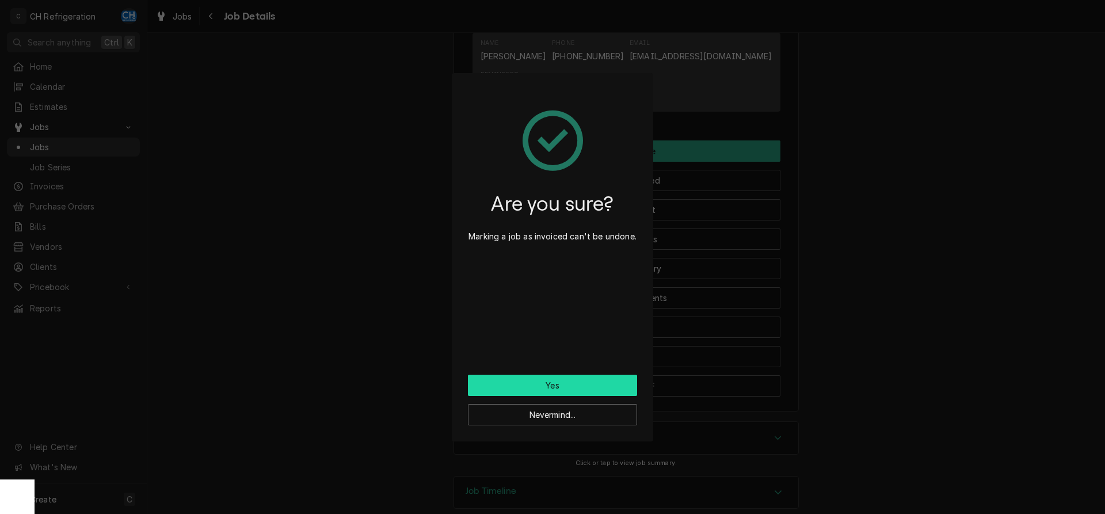
click at [590, 383] on button "Yes" at bounding box center [552, 385] width 169 height 21
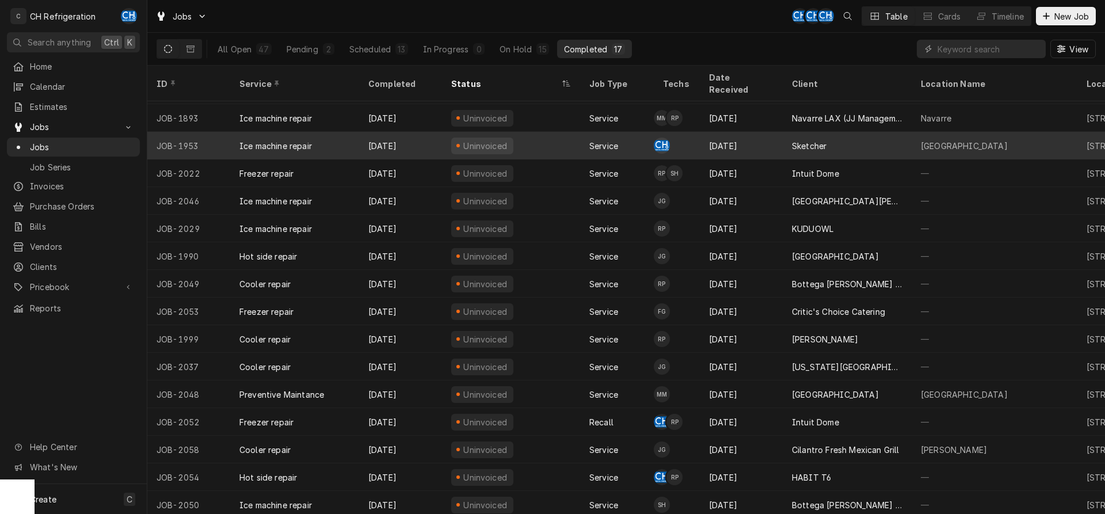
scroll to position [43, 0]
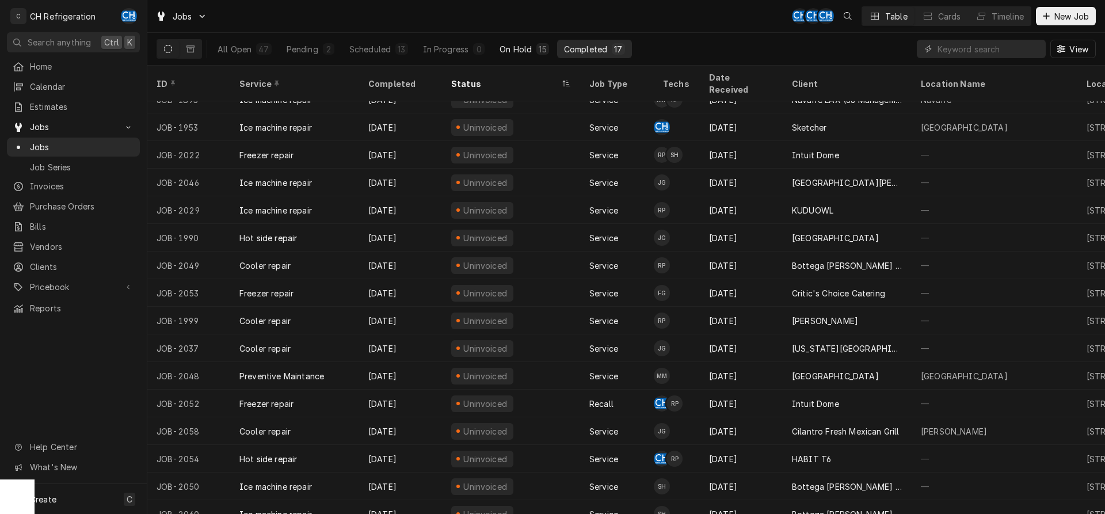
click at [510, 48] on div "On Hold" at bounding box center [515, 49] width 32 height 12
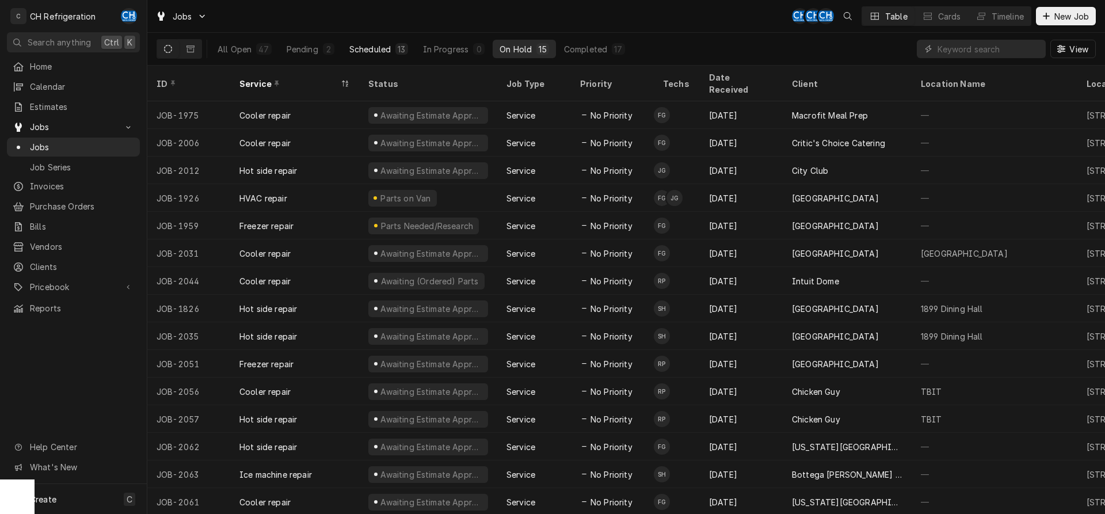
click at [375, 52] on div "Scheduled" at bounding box center [369, 49] width 41 height 12
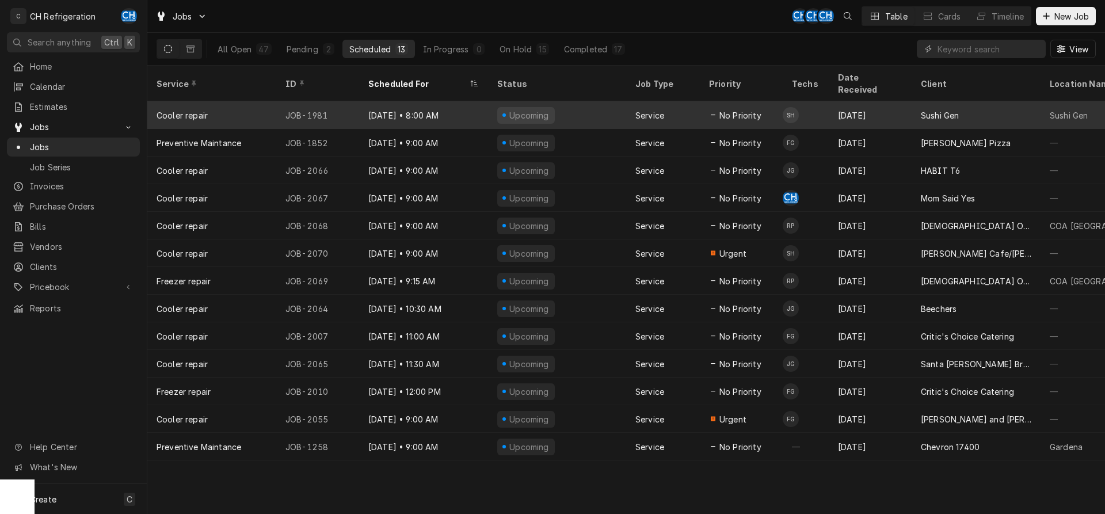
click at [584, 101] on div "Upcoming" at bounding box center [557, 115] width 138 height 28
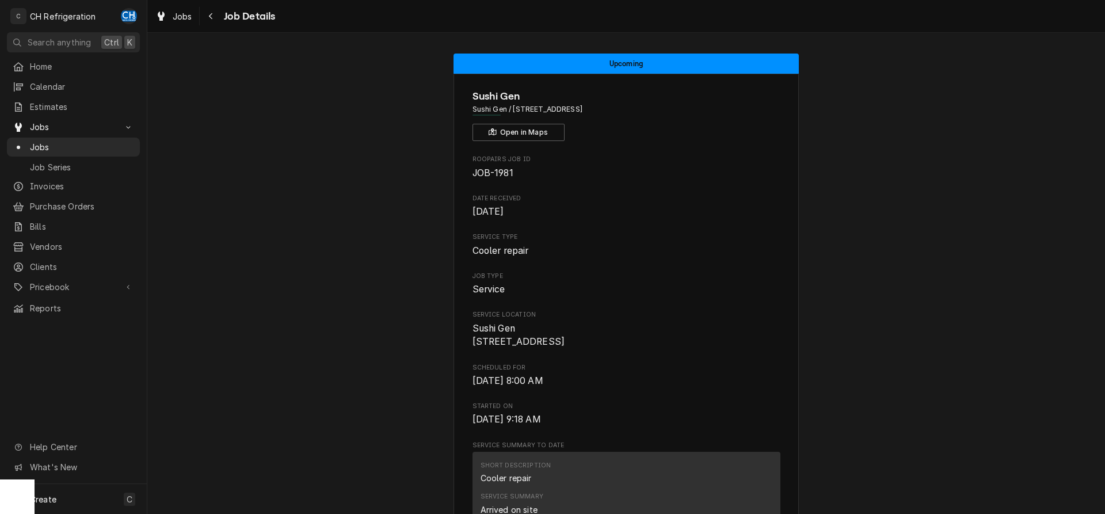
scroll to position [939, 0]
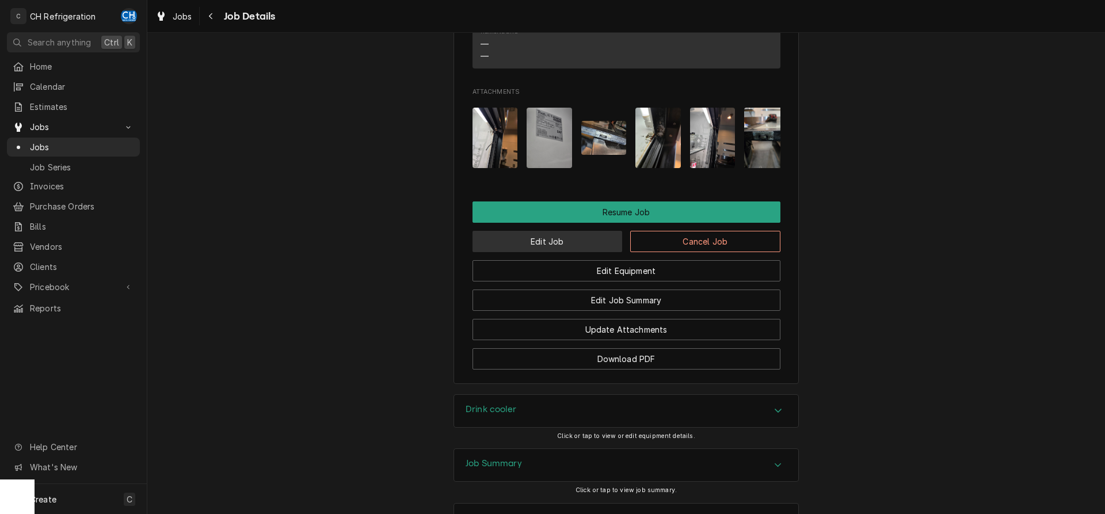
click at [550, 231] on button "Edit Job" at bounding box center [547, 241] width 150 height 21
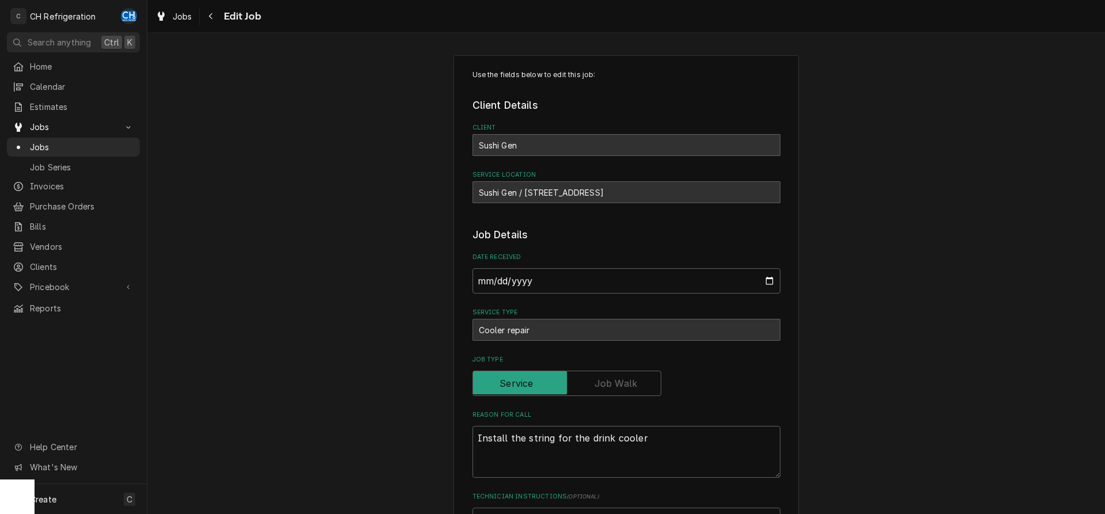
scroll to position [717, 0]
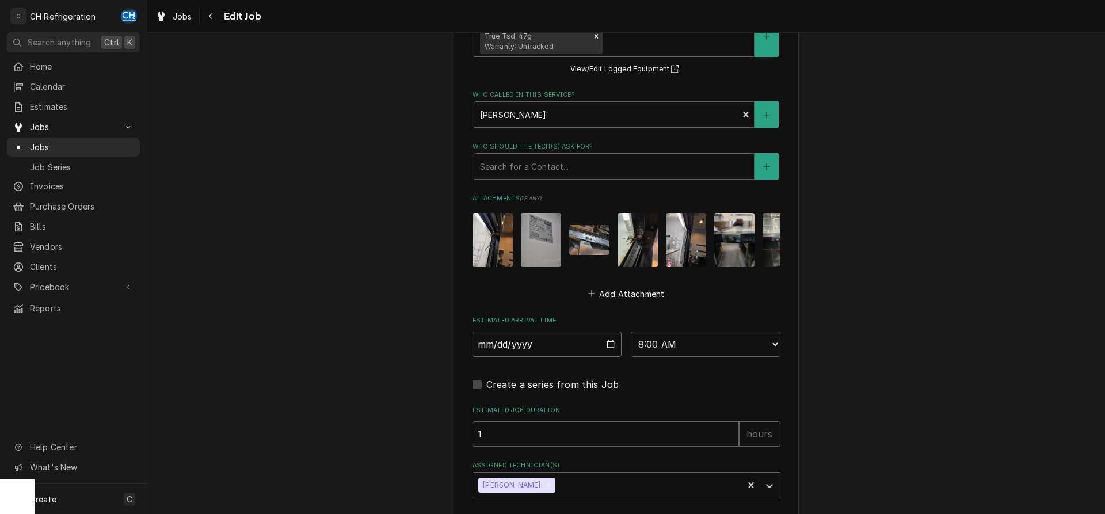
click at [609, 331] on input "[DATE]" at bounding box center [547, 343] width 150 height 25
type input "[DATE]"
type textarea "x"
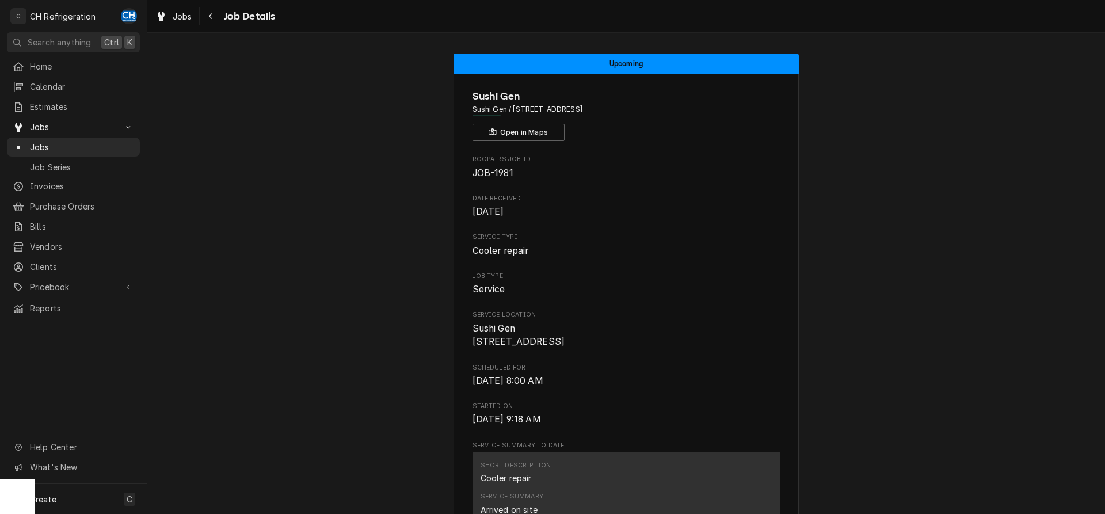
scroll to position [352, 0]
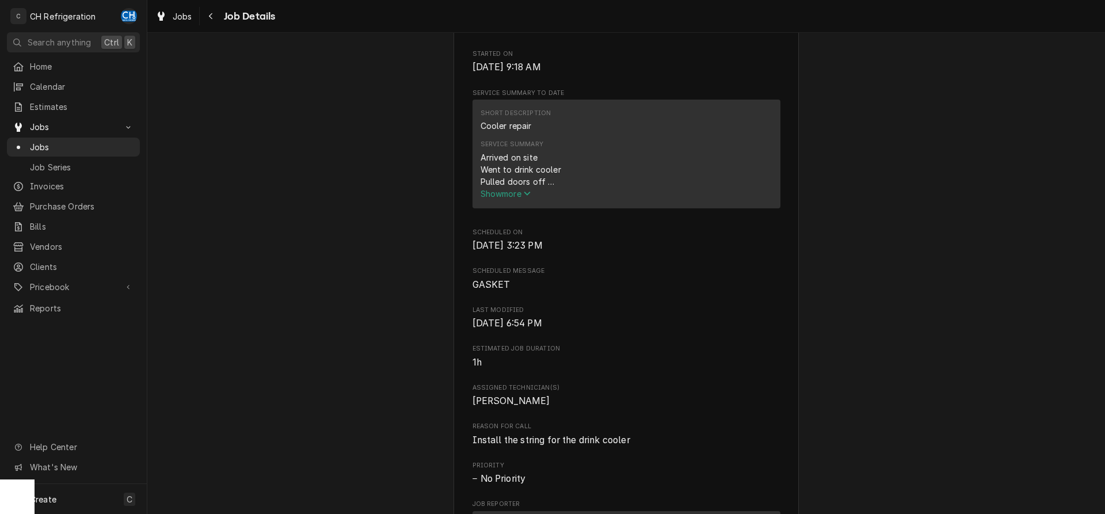
click at [492, 199] on span "Show more" at bounding box center [505, 194] width 51 height 10
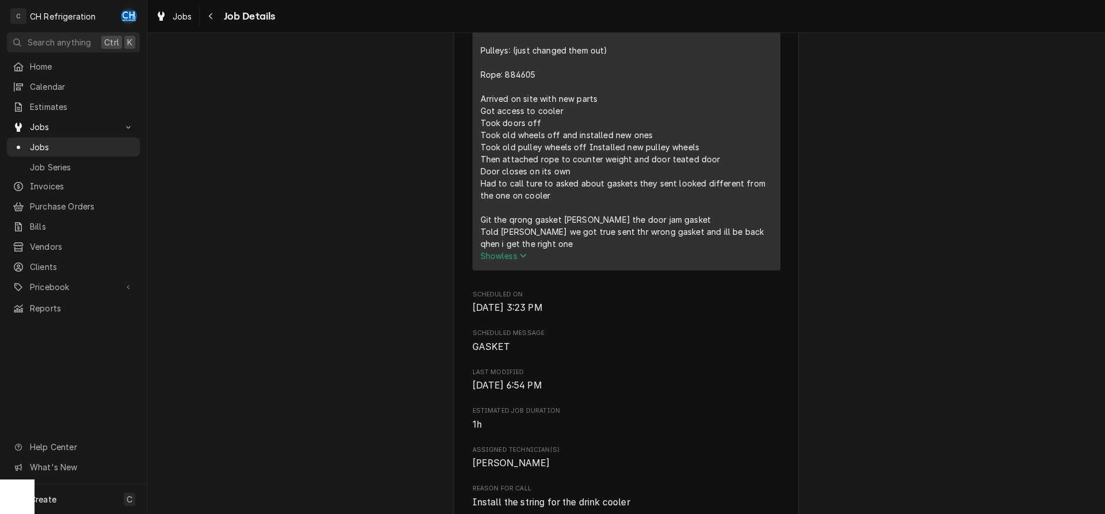
scroll to position [704, 0]
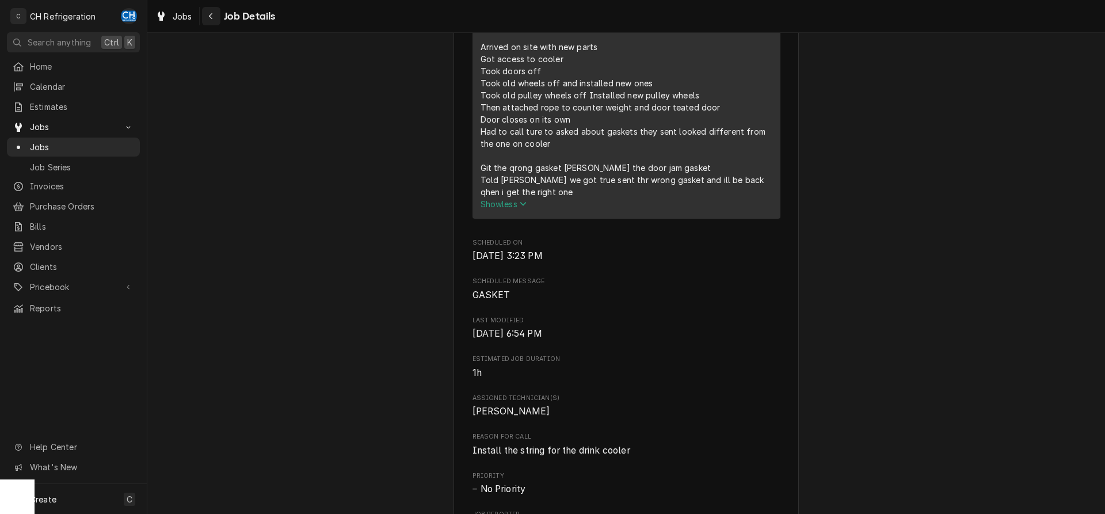
click at [210, 17] on icon "Navigate back" at bounding box center [210, 16] width 3 height 6
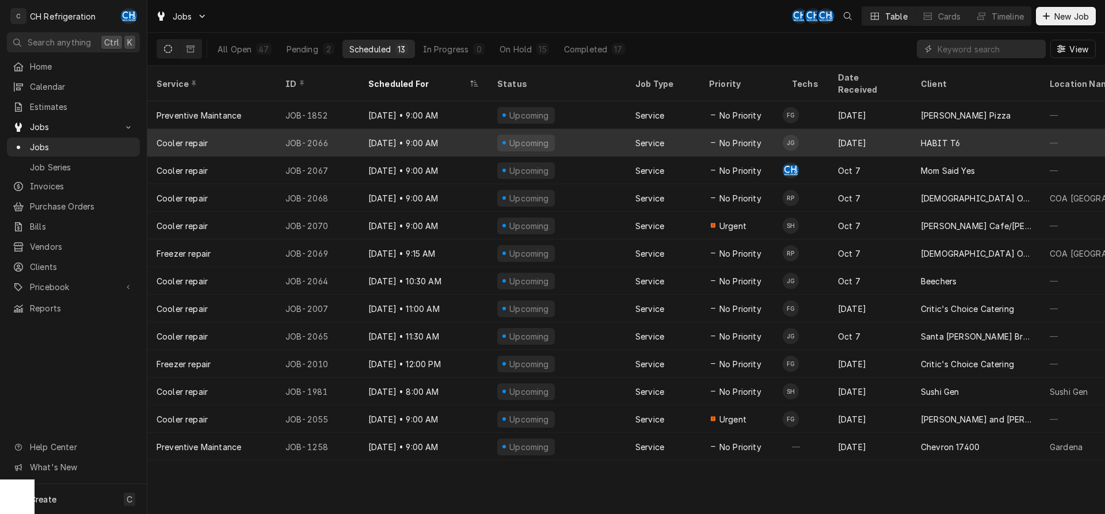
click at [428, 133] on div "[DATE] • 9:00 AM" at bounding box center [423, 143] width 129 height 28
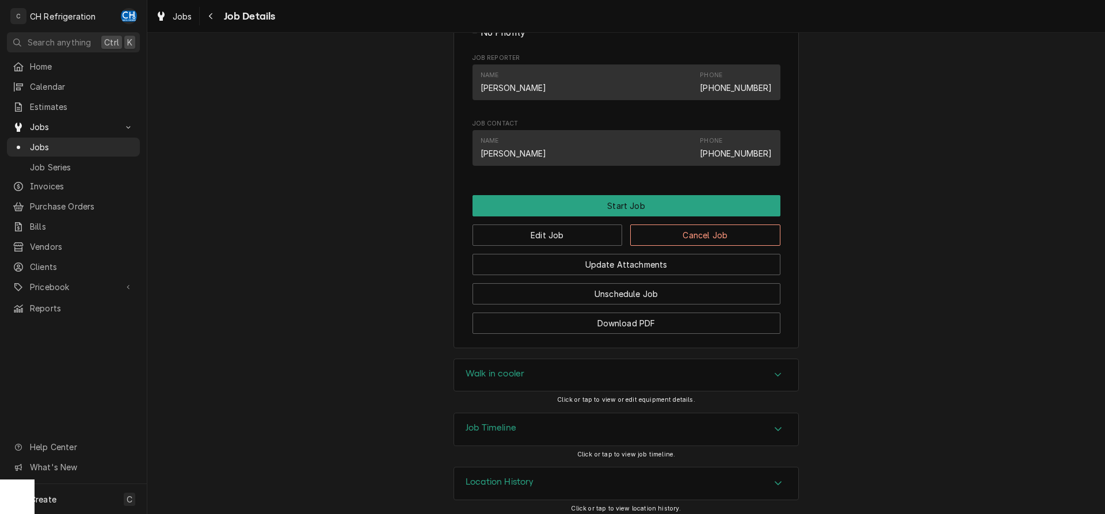
scroll to position [667, 0]
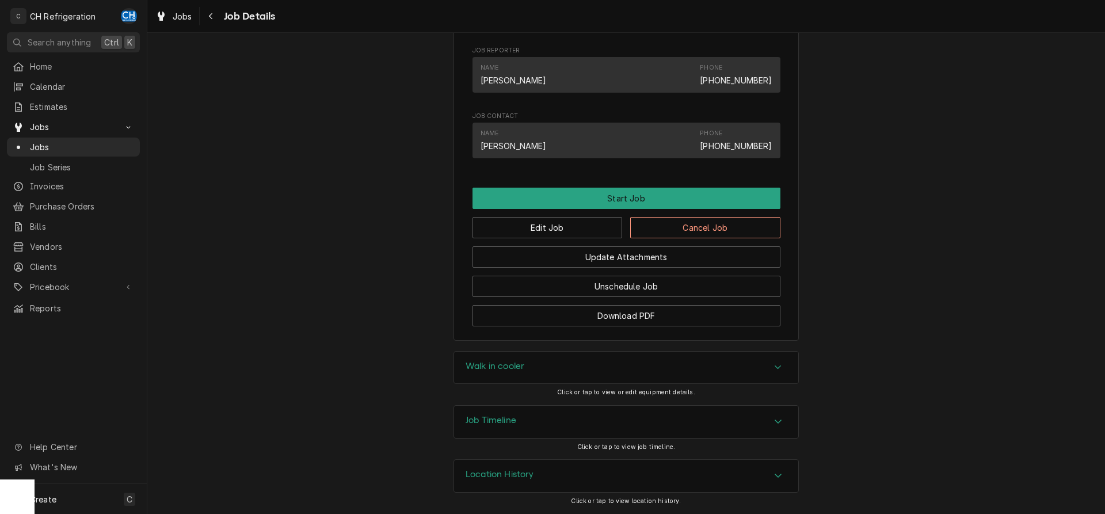
click at [731, 376] on div "Walk in cooler" at bounding box center [626, 368] width 344 height 32
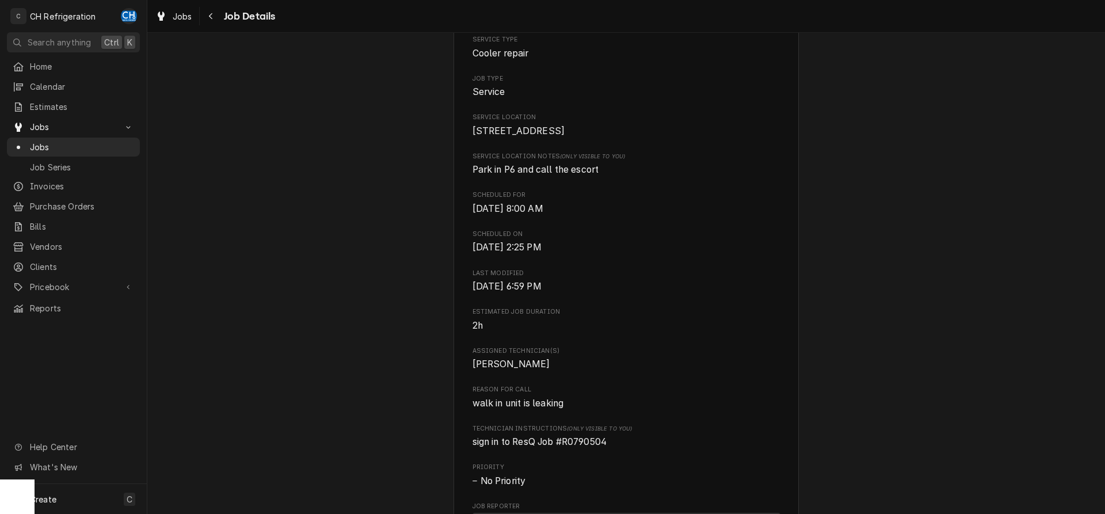
scroll to position [0, 0]
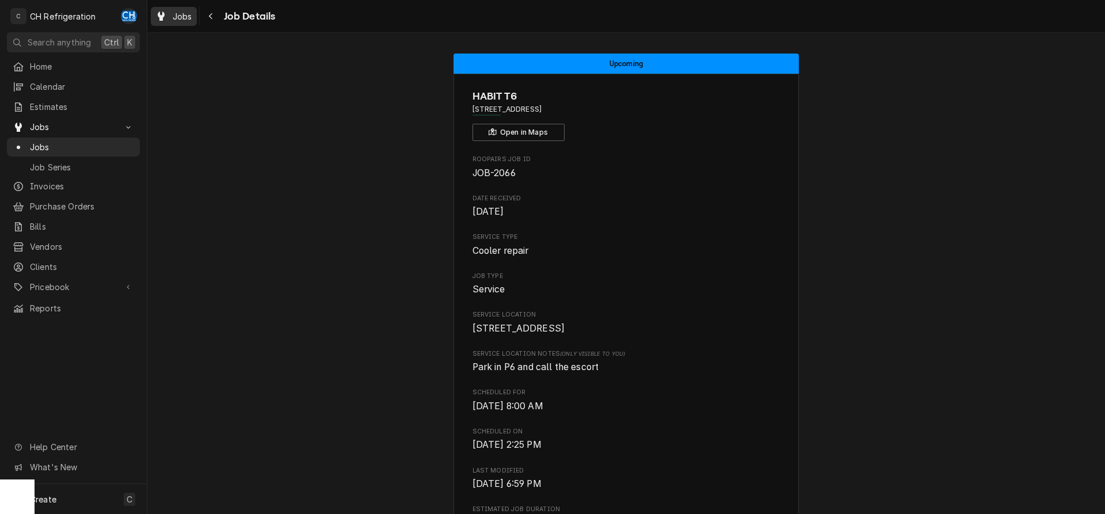
click at [185, 21] on span "Jobs" at bounding box center [183, 16] width 20 height 12
